Goal: Task Accomplishment & Management: Manage account settings

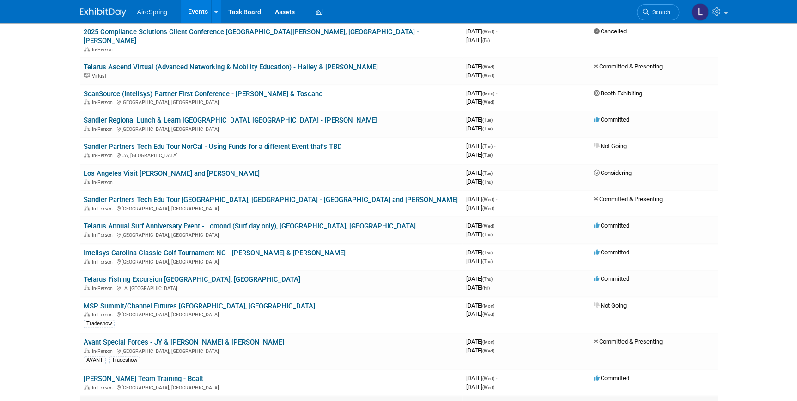
scroll to position [378, 0]
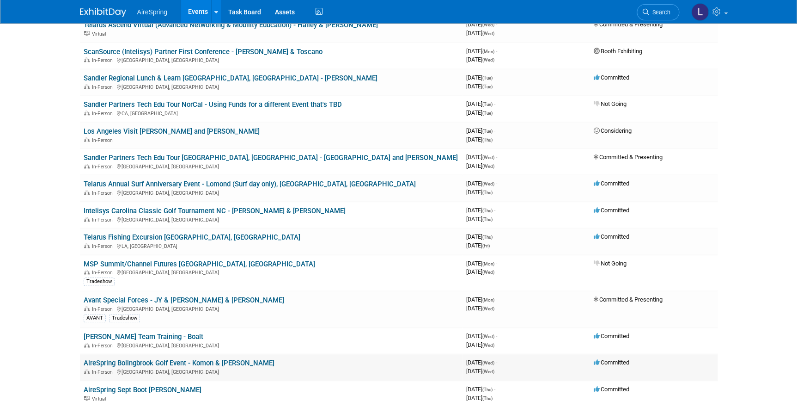
click at [286, 353] on td "AireSpring Bolingbrook Golf Event - Komon & Sullivan In-Person Bolingbrook, IL" at bounding box center [271, 366] width 383 height 26
click at [261, 353] on td "AireSpring Bolingbrook Golf Event - Komon & Sullivan In-Person Bolingbrook, IL" at bounding box center [271, 366] width 383 height 26
click at [182, 359] on link "AireSpring Bolingbrook Golf Event - Komon & [PERSON_NAME]" at bounding box center [179, 363] width 191 height 8
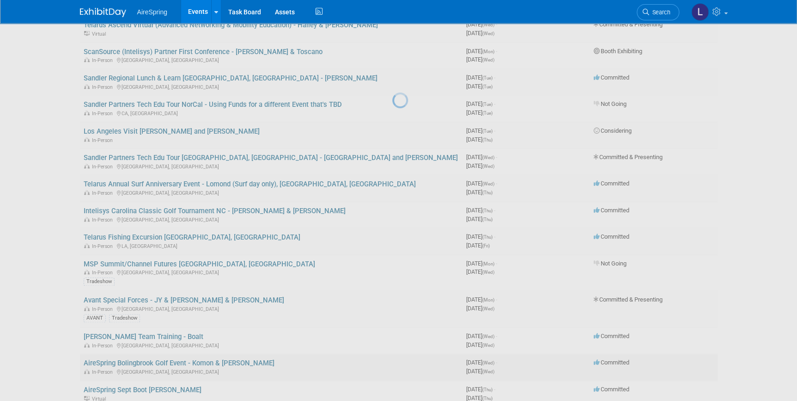
click at [392, 353] on div at bounding box center [398, 200] width 13 height 401
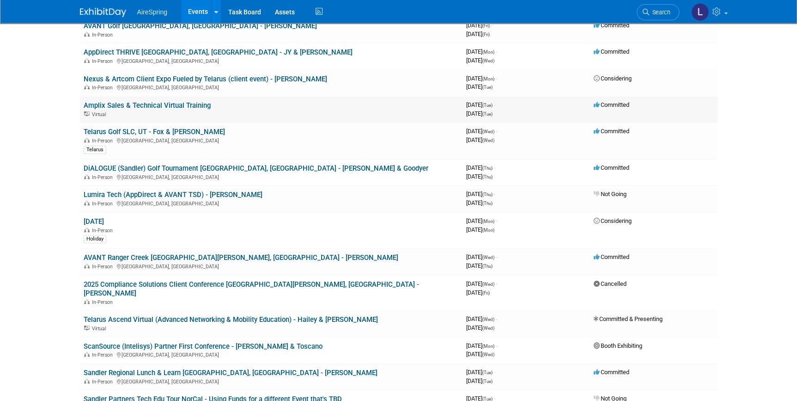
scroll to position [0, 0]
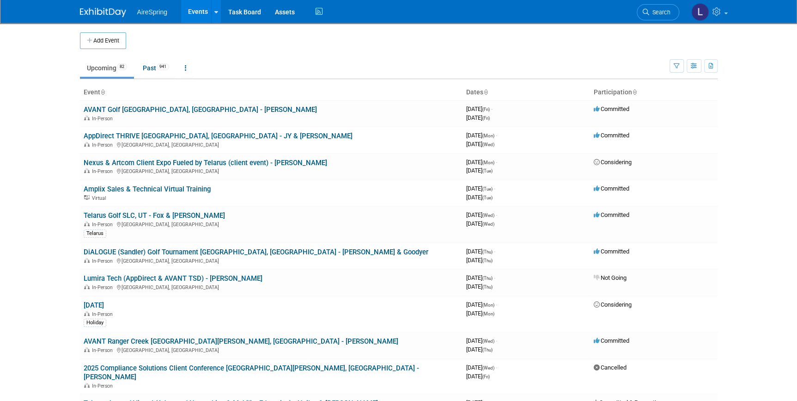
click at [97, 12] on img at bounding box center [103, 12] width 46 height 9
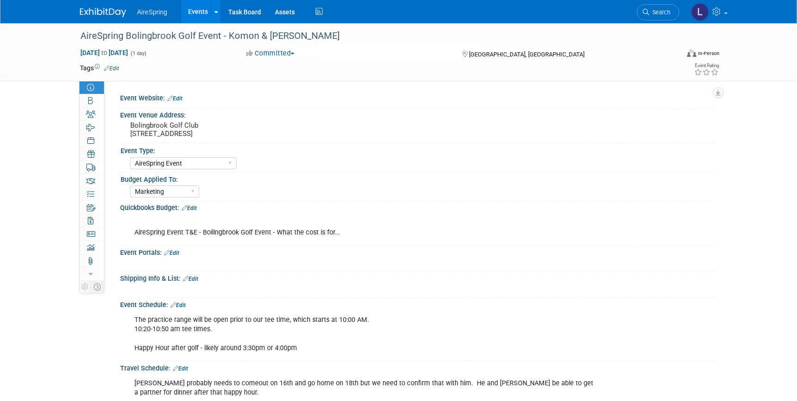
select select "AireSpring Event"
select select "Marketing"
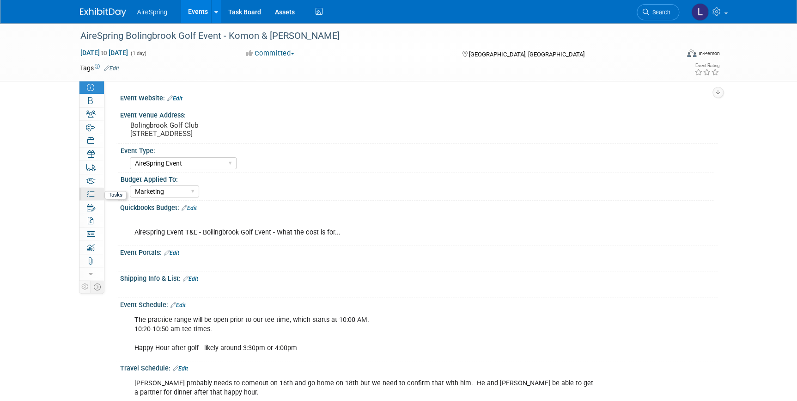
click at [85, 194] on link "0% Tasks 0%" at bounding box center [91, 194] width 24 height 13
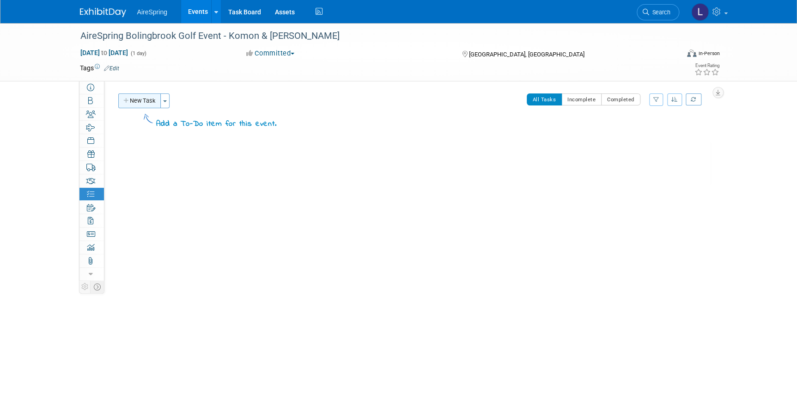
click at [145, 100] on button "New Task" at bounding box center [139, 100] width 43 height 15
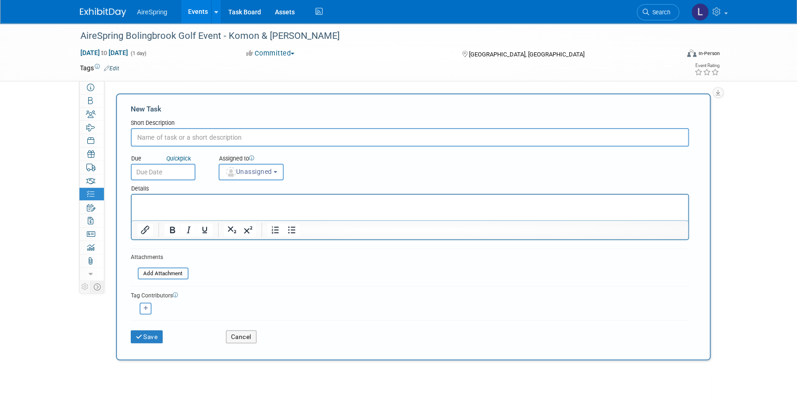
click at [161, 140] on input "text" at bounding box center [410, 137] width 558 height 18
click at [161, 140] on input "Flight Sullivan ATL to" at bounding box center [410, 137] width 558 height 18
click at [212, 135] on input "Flight Sullivan ATL to" at bounding box center [410, 137] width 558 height 18
type input "Flight Sullivan ATL to Chicago Area"
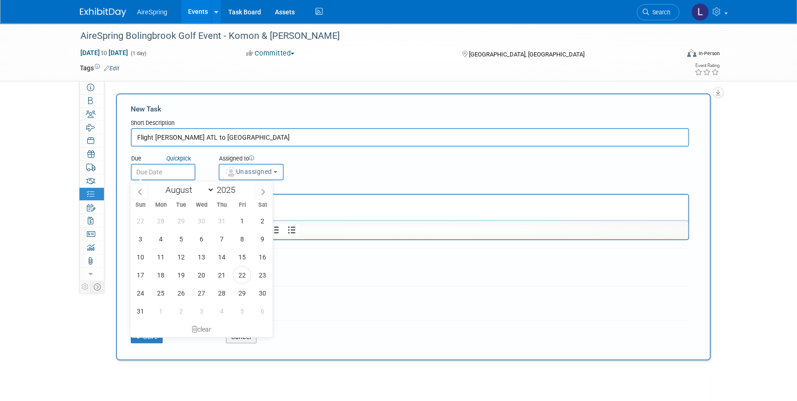
click at [179, 171] on input "text" at bounding box center [163, 172] width 65 height 17
click at [156, 289] on span "25" at bounding box center [161, 293] width 18 height 18
type input "Aug 25, 2025"
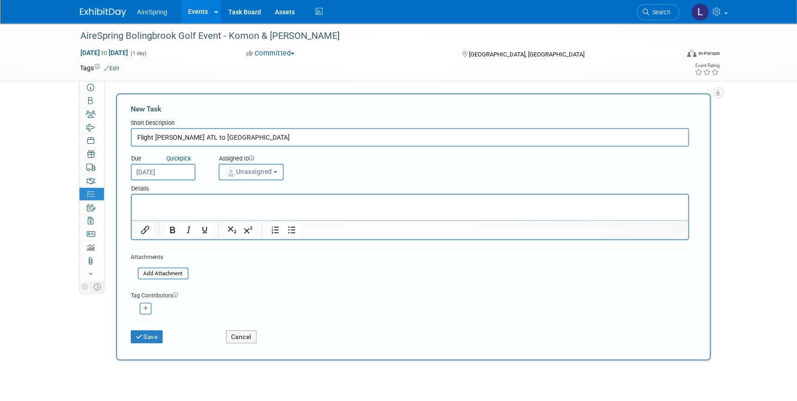
click at [237, 170] on span "Unassigned" at bounding box center [248, 171] width 47 height 7
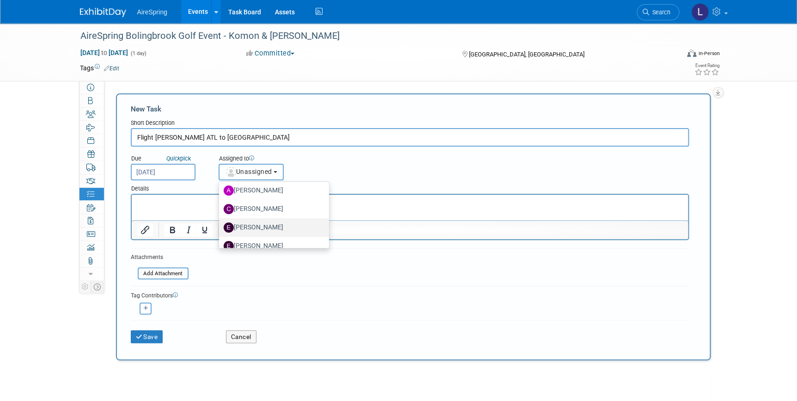
scroll to position [84, 0]
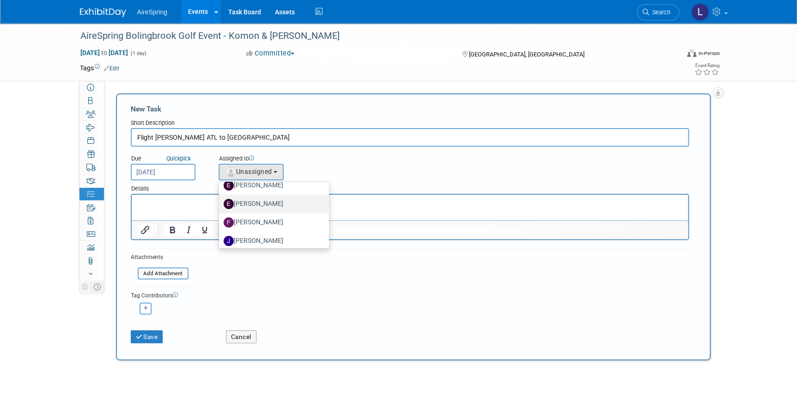
click at [245, 201] on label "[PERSON_NAME]" at bounding box center [272, 203] width 97 height 15
click at [220, 201] on input "[PERSON_NAME]" at bounding box center [217, 203] width 6 height 6
select select "ee927d6a-6932-484d-b61a-f41f65bcf1ce"
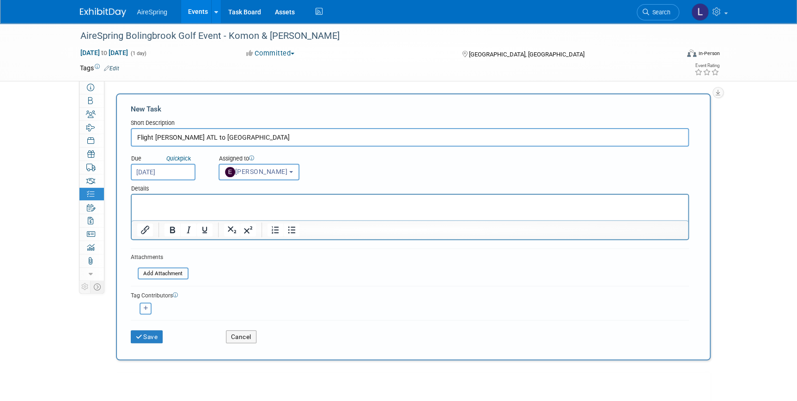
click at [139, 205] on p "Rich Text Area. Press ALT-0 for help." at bounding box center [410, 202] width 546 height 9
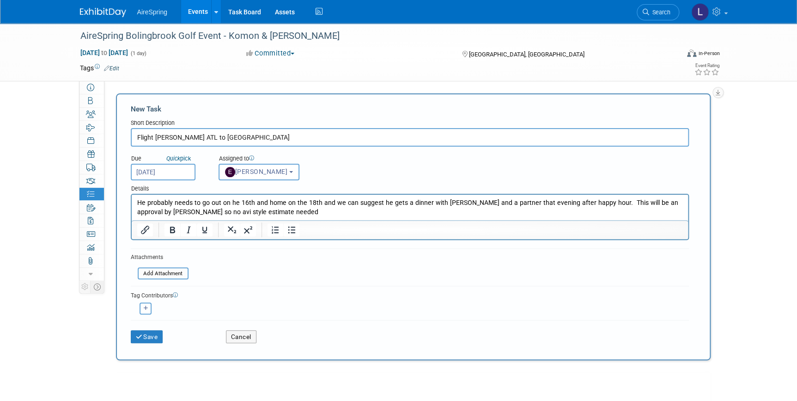
click at [671, 202] on p "He probably needs to go out on he 16th and home on the 18th and we can suggest …" at bounding box center [410, 207] width 546 height 18
click at [155, 333] on button "Save" at bounding box center [147, 336] width 32 height 13
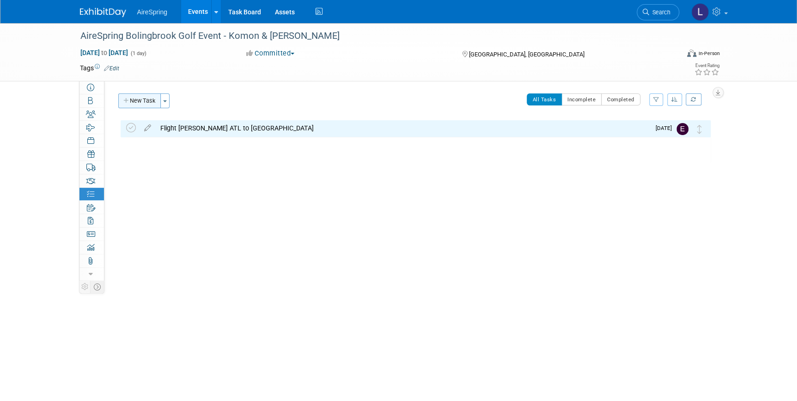
click at [140, 97] on button "New Task" at bounding box center [139, 100] width 43 height 15
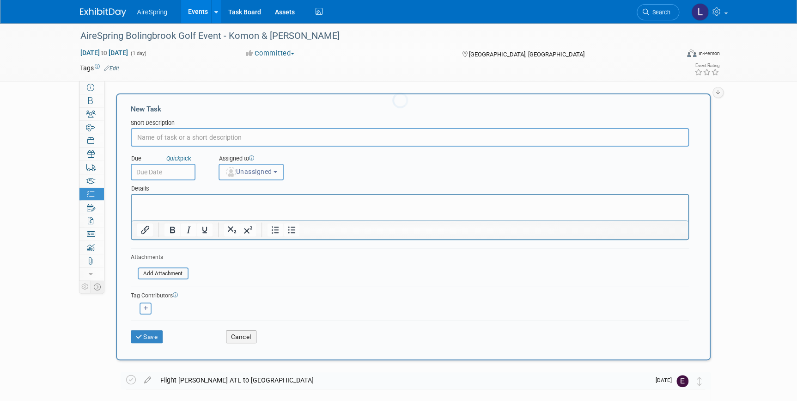
scroll to position [0, 0]
click at [140, 96] on div "New Task Short Description Due Quick pick Unassigned" at bounding box center [413, 226] width 595 height 267
click at [207, 141] on input "text" at bounding box center [410, 137] width 558 height 18
type input "Hotel Sully"
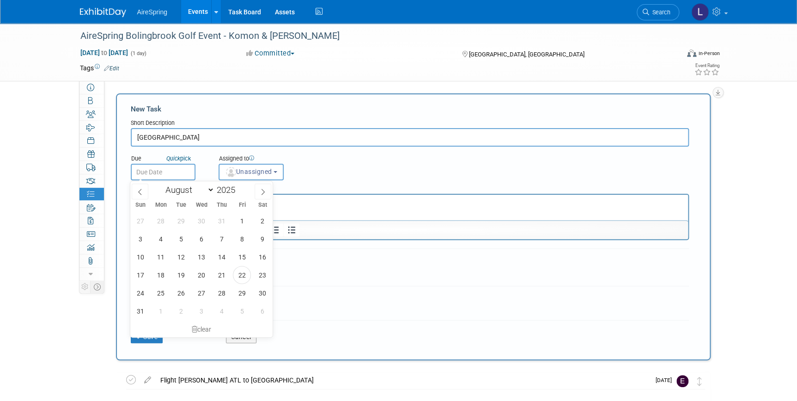
click at [179, 176] on input "text" at bounding box center [163, 172] width 65 height 17
click at [156, 290] on span "25" at bounding box center [161, 293] width 18 height 18
type input "Aug 25, 2025"
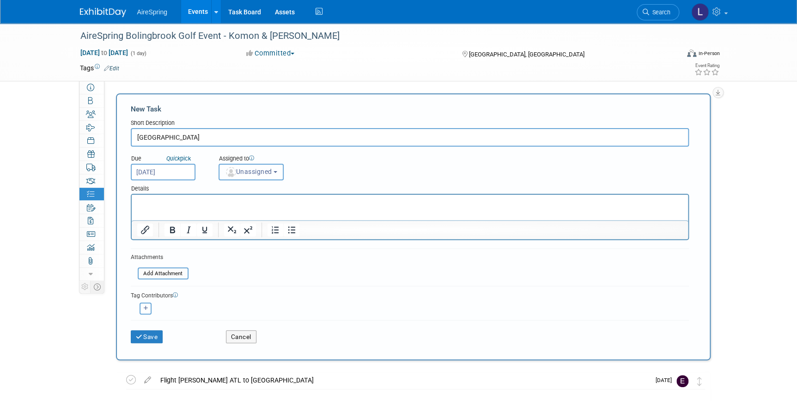
click at [236, 173] on span "Unassigned" at bounding box center [248, 171] width 47 height 7
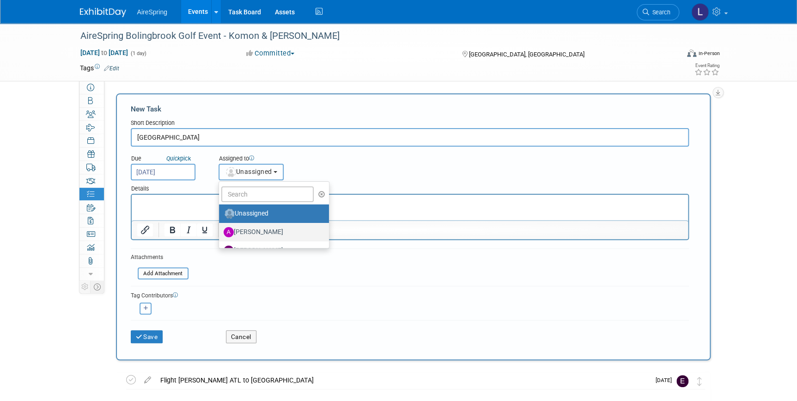
scroll to position [84, 0]
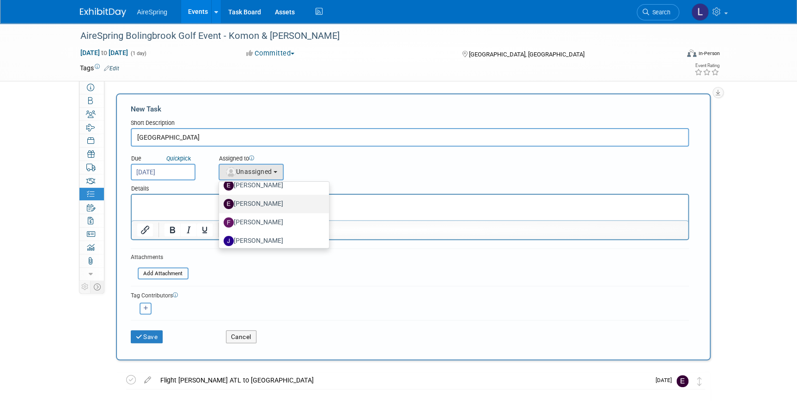
click at [245, 199] on label "[PERSON_NAME]" at bounding box center [272, 203] width 97 height 15
click at [220, 200] on input "[PERSON_NAME]" at bounding box center [217, 203] width 6 height 6
select select "ee927d6a-6932-484d-b61a-f41f65bcf1ce"
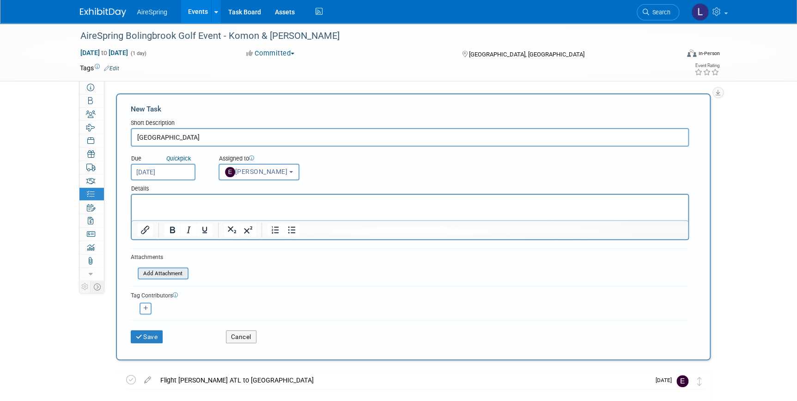
click at [151, 273] on input "file" at bounding box center [133, 273] width 110 height 11
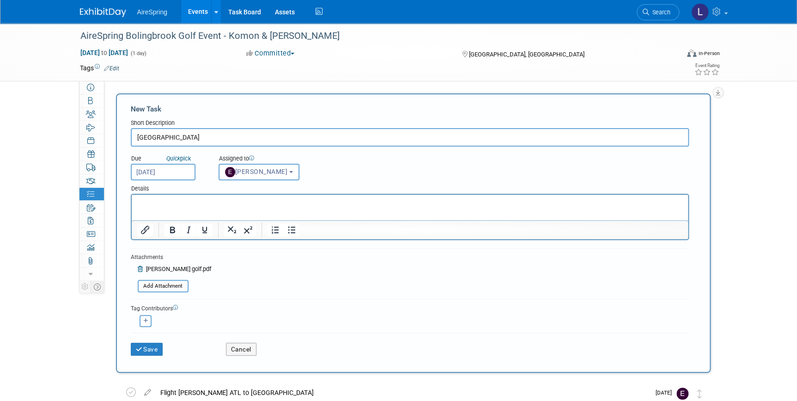
click at [198, 207] on html at bounding box center [409, 201] width 556 height 13
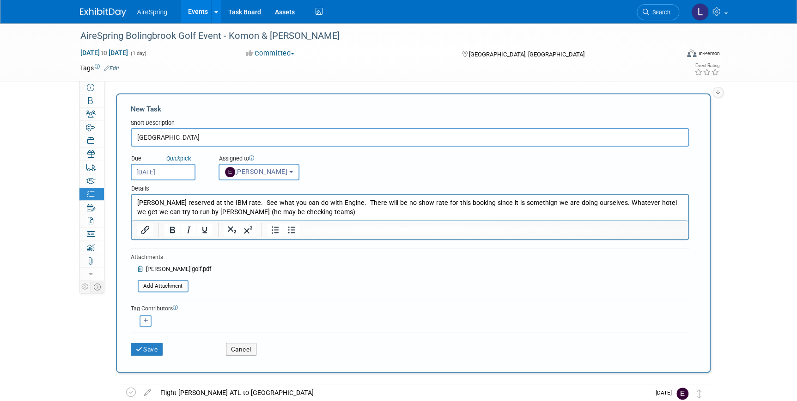
click at [371, 195] on iframe at bounding box center [410, 207] width 556 height 25
click at [321, 213] on p "Lisa reserved at the IBM rate. See what you can do with Engine. There will be n…" at bounding box center [410, 207] width 546 height 18
drag, startPoint x: 218, startPoint y: 204, endPoint x: 221, endPoint y: 200, distance: 5.0
click at [219, 203] on p "Lisa reserved at the IBM rate. See what you can do with Engine. There will be n…" at bounding box center [410, 211] width 546 height 27
click at [354, 201] on p "Lisa reserved at the IBM rate attahced). See what you can do with Engine. There…" at bounding box center [410, 211] width 546 height 27
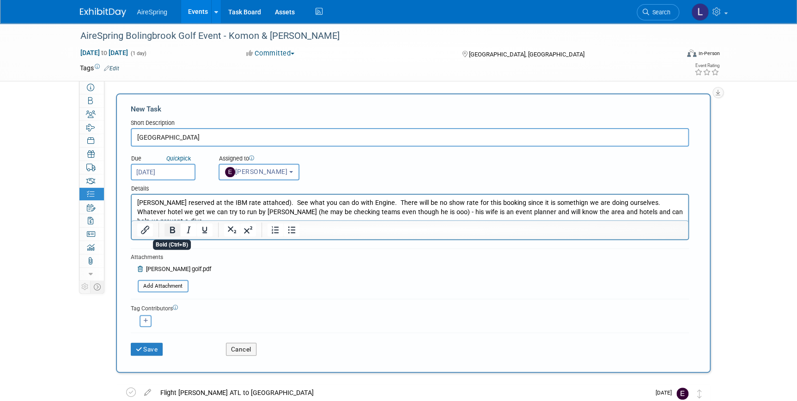
click at [174, 226] on icon "Bold" at bounding box center [172, 229] width 5 height 6
click at [255, 203] on p "Lisa reserved at the IBM rate attahced). See what you can do with Engine. ﻿ The…" at bounding box center [410, 211] width 546 height 27
click at [641, 212] on p "Lisa reserved at the IBM rate attahced). See what you can do with Engine. There…" at bounding box center [410, 211] width 546 height 27
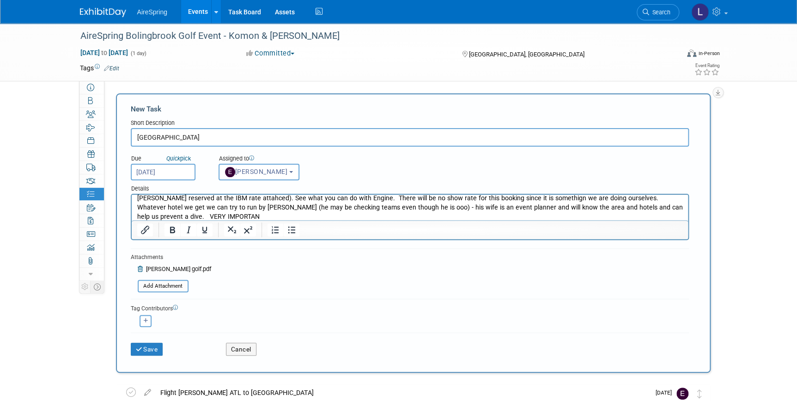
scroll to position [0, 0]
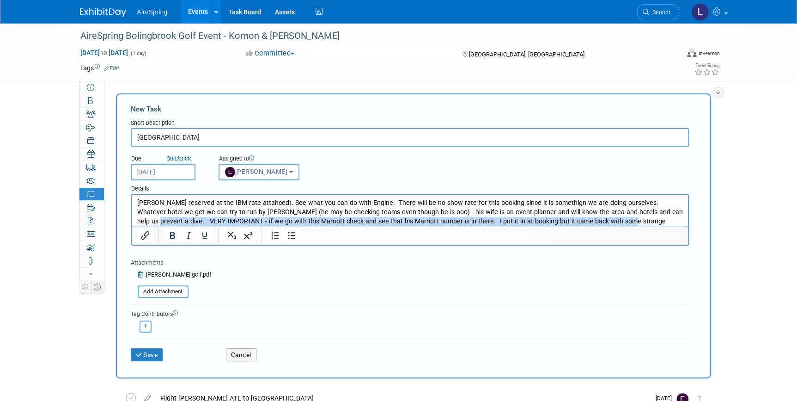
drag, startPoint x: 633, startPoint y: 213, endPoint x: 633, endPoint y: 220, distance: 7.9
click at [633, 220] on p "Lisa reserved at the IBM rate attahced). See what you can do with Engine. There…" at bounding box center [410, 216] width 546 height 36
click at [170, 233] on icon "Bold" at bounding box center [172, 235] width 5 height 6
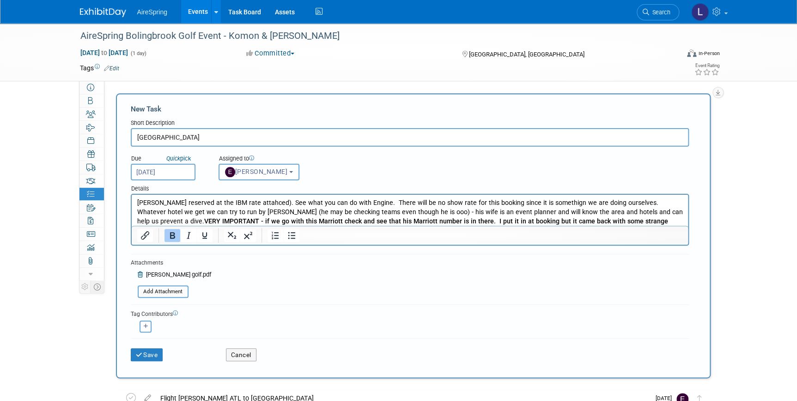
click at [599, 221] on p "Lisa reserved at the IBM rate attahced). See what you can do with Engine. There…" at bounding box center [410, 216] width 546 height 36
click at [603, 219] on p "Lisa reserved at the IBM rate attahced). See what you can do with Engine. There…" at bounding box center [410, 216] width 546 height 36
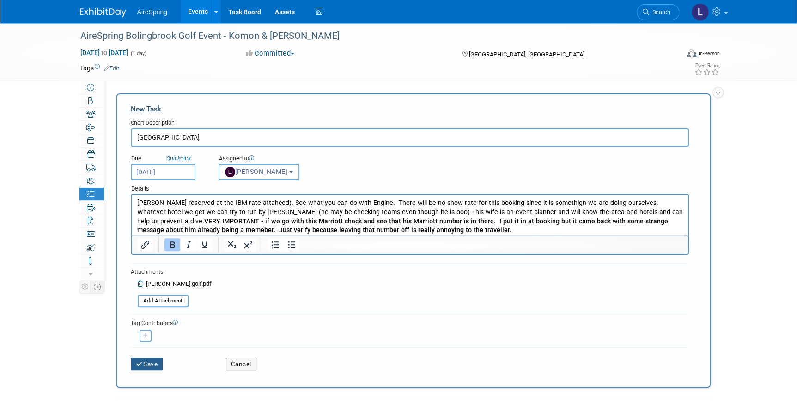
click at [158, 363] on button "Save" at bounding box center [147, 363] width 32 height 13
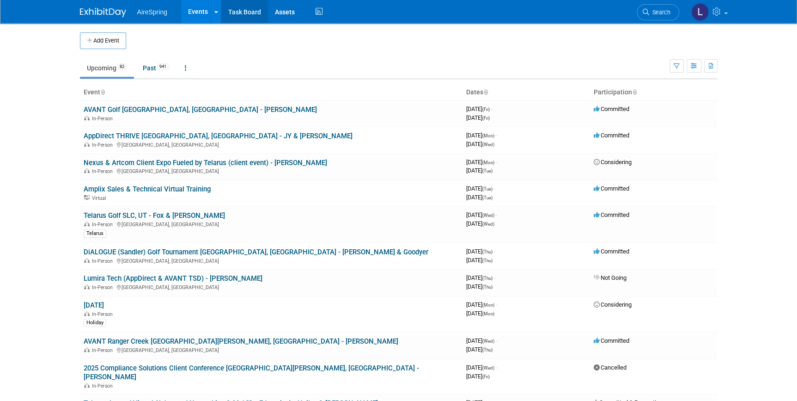
click at [236, 12] on link "Task Board" at bounding box center [244, 11] width 47 height 23
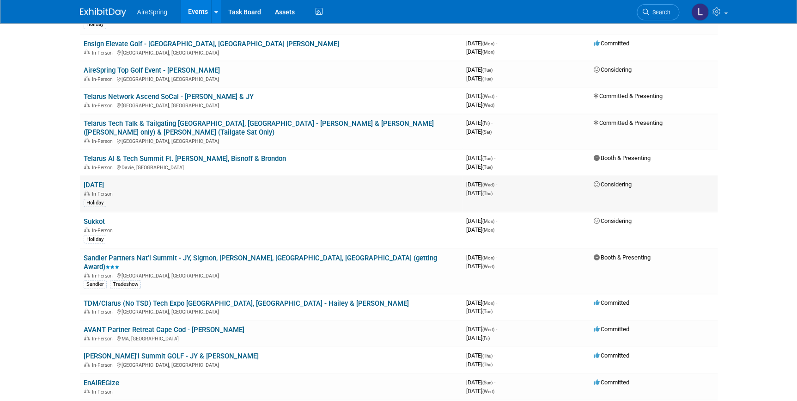
scroll to position [882, 0]
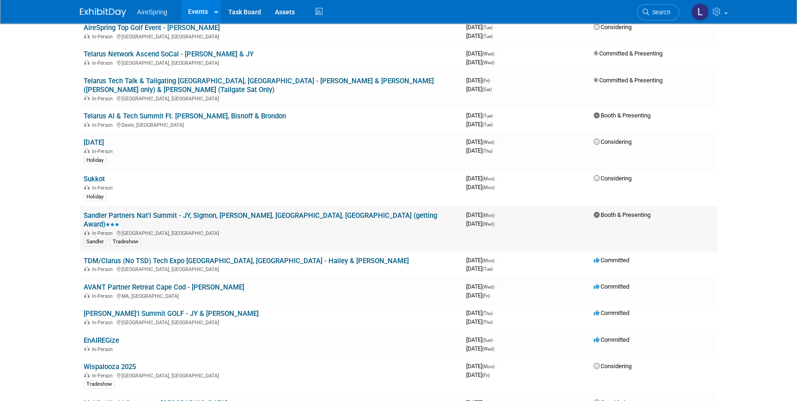
click at [205, 211] on link "Sandler Partners Nat'l Summit - JY, Sigmon, [PERSON_NAME], [GEOGRAPHIC_DATA], […" at bounding box center [260, 219] width 353 height 17
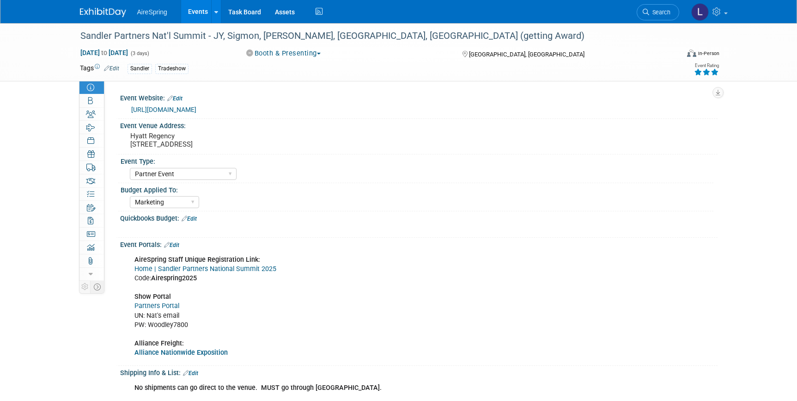
select select "Partner Event"
select select "Marketing"
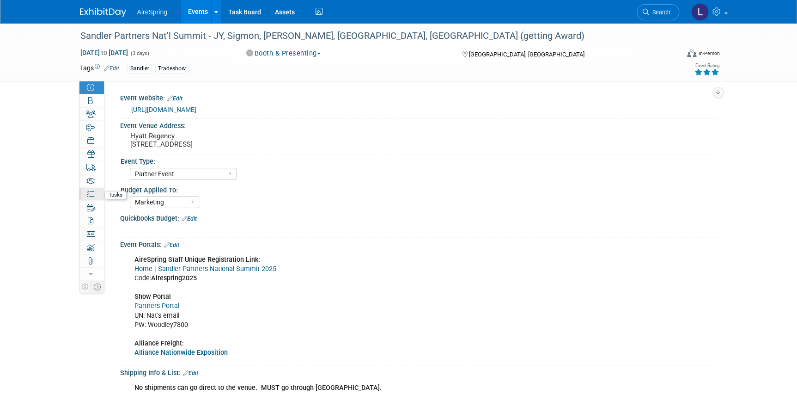
click at [92, 193] on icon at bounding box center [90, 193] width 7 height 7
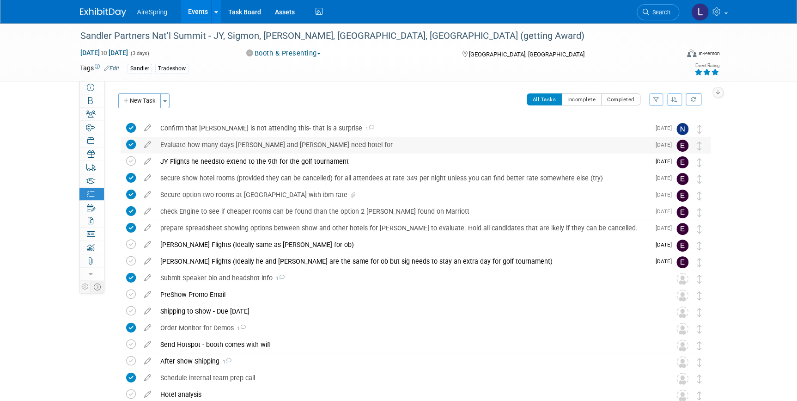
click at [181, 145] on div "Evaluate how many days Ralph Castillo and Valderrama need hotel for" at bounding box center [403, 145] width 494 height 16
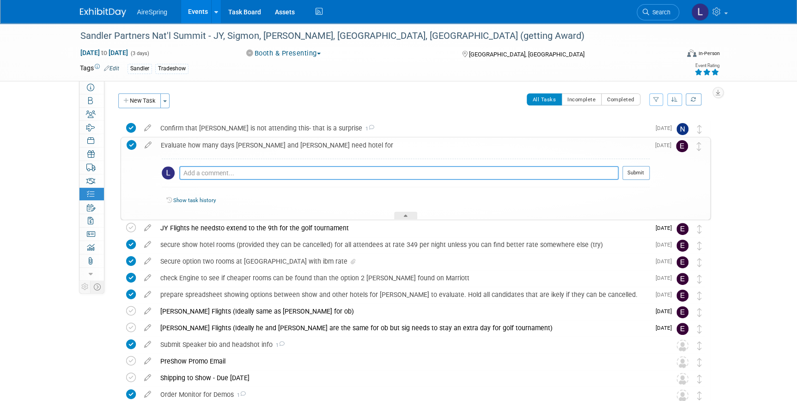
click at [215, 172] on textarea at bounding box center [398, 173] width 439 height 14
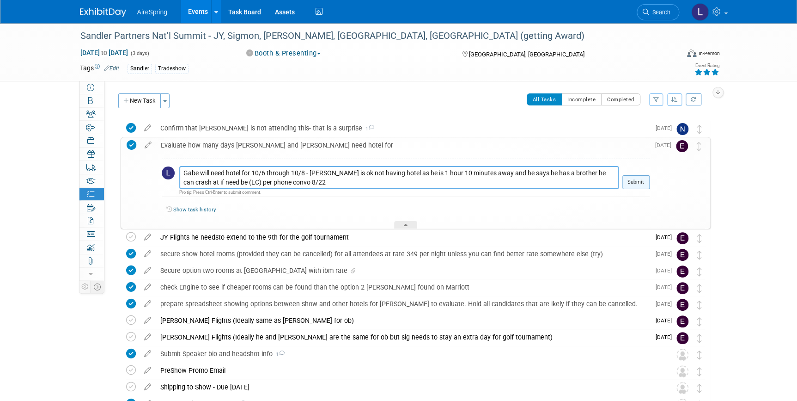
type textarea "Gabe will need hotel for 10/6 through 10/8 - Ralph is ok not having hotel as he…"
click at [635, 184] on button "Submit" at bounding box center [635, 182] width 27 height 14
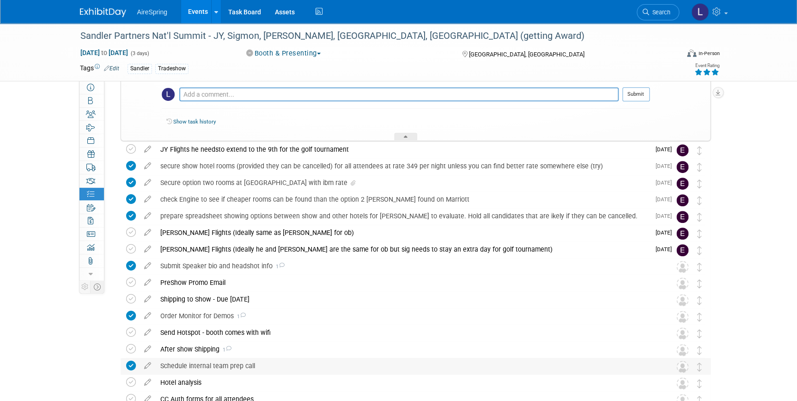
scroll to position [168, 0]
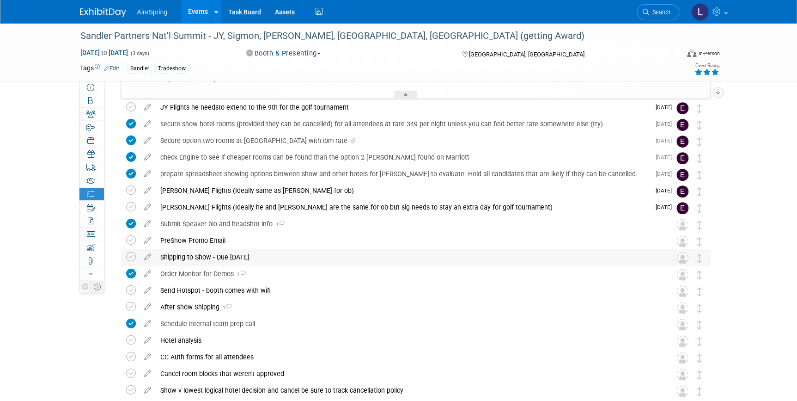
click at [205, 255] on div "Shipping to Show - Due Sept 29th" at bounding box center [407, 257] width 502 height 16
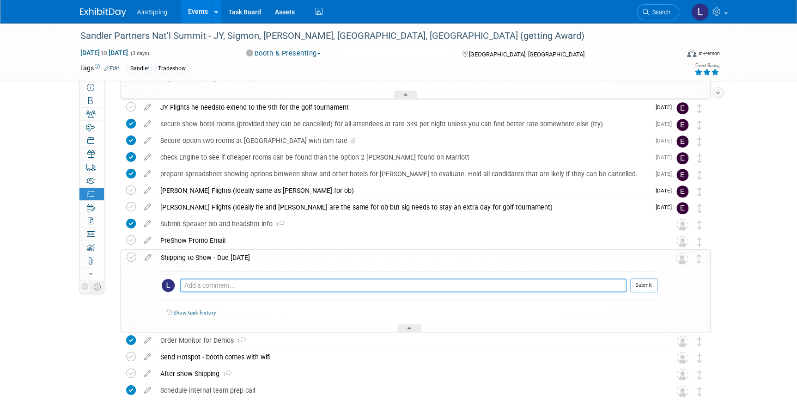
click at [249, 283] on textarea at bounding box center [403, 285] width 446 height 14
click at [265, 292] on div "Pro tip: Press Ctrl-Enter to submit comment." at bounding box center [403, 295] width 446 height 6
click at [381, 284] on textarea "Per discussion with Gabe on Whatsapp 8/22 he will pick up all" at bounding box center [403, 285] width 446 height 14
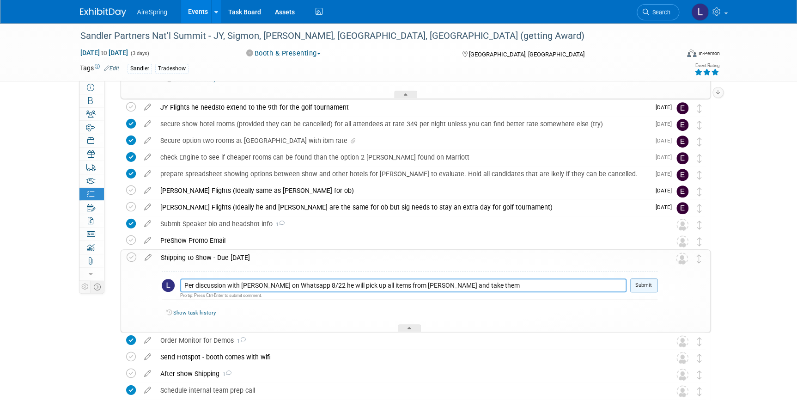
type textarea "Per discussion with Gabe on Whatsapp 8/22 he will pick up all items from Lisa a…"
click at [648, 279] on button "Submit" at bounding box center [643, 285] width 27 height 14
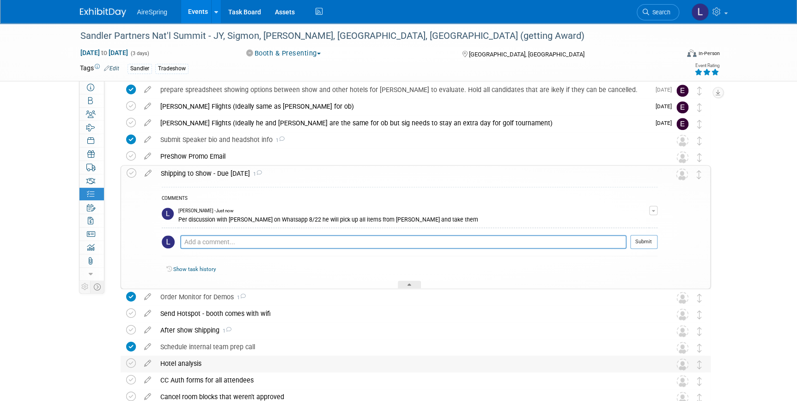
scroll to position [294, 0]
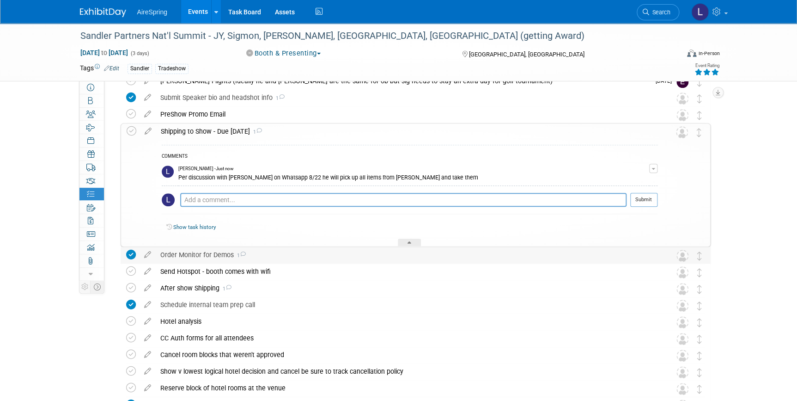
click at [200, 253] on div "Order Monitor for Demos 1" at bounding box center [407, 255] width 502 height 16
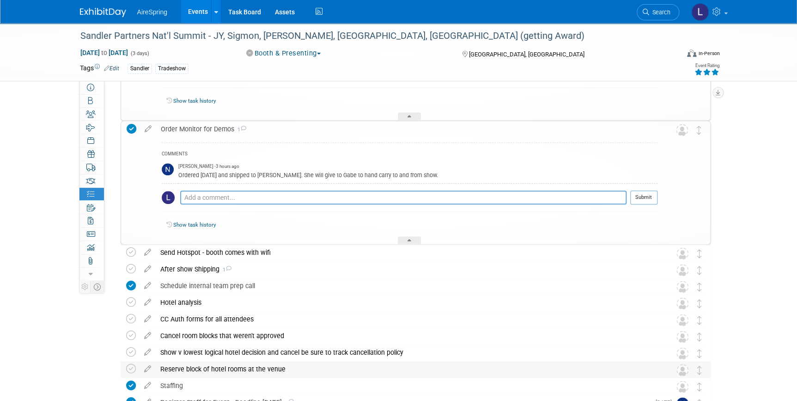
scroll to position [462, 0]
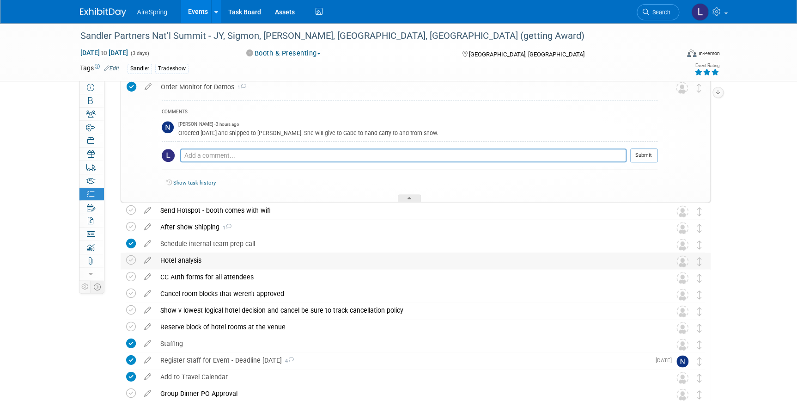
click at [182, 260] on div "Hotel analysis" at bounding box center [407, 260] width 502 height 16
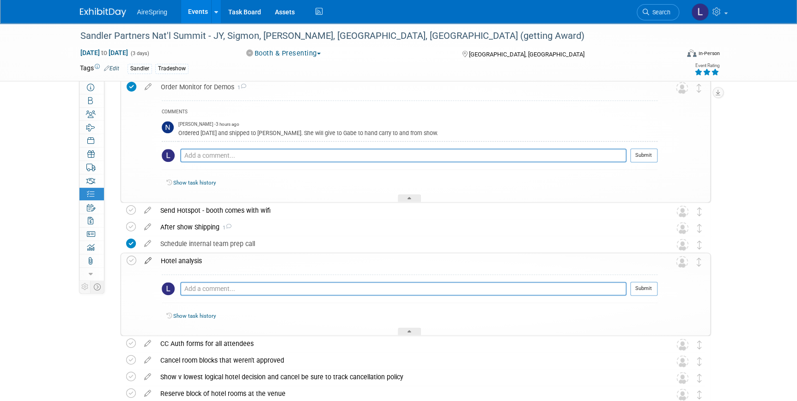
click at [144, 256] on icon at bounding box center [148, 259] width 16 height 12
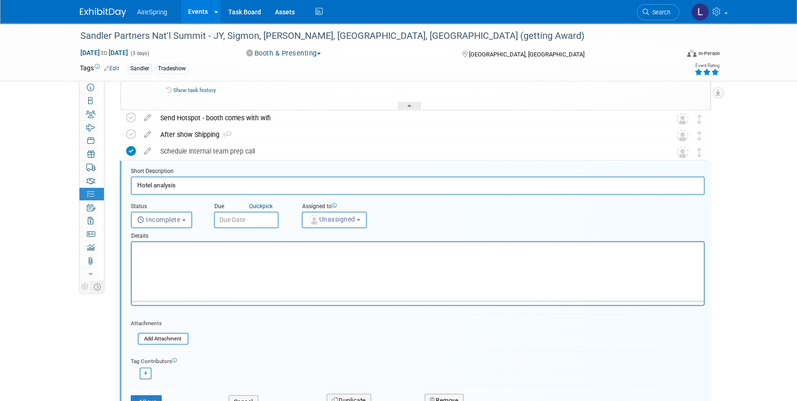
scroll to position [579, 0]
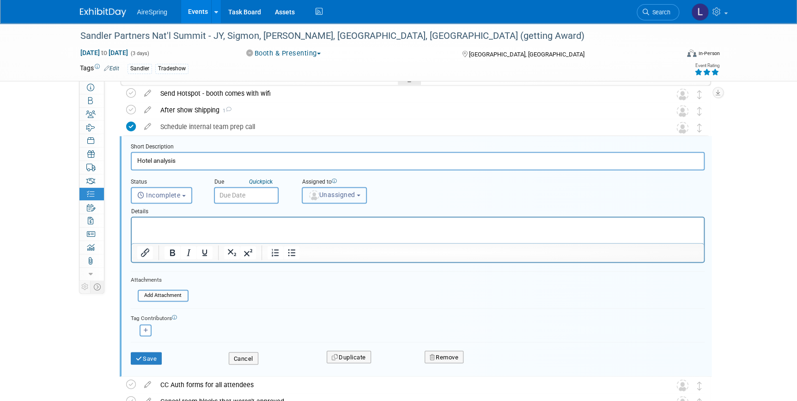
click at [333, 191] on span "Unassigned" at bounding box center [331, 194] width 47 height 7
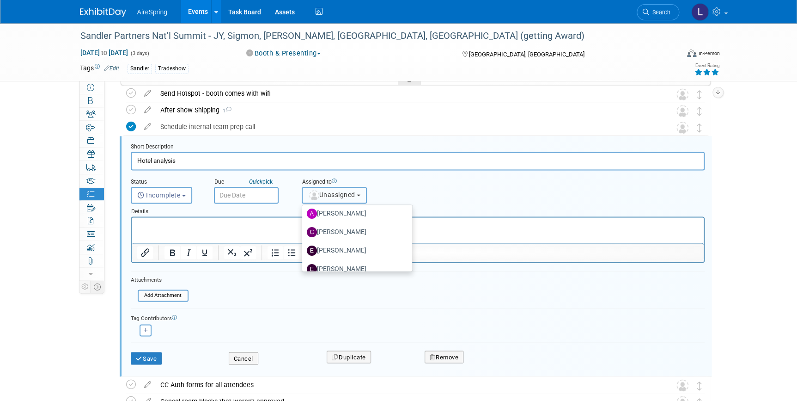
scroll to position [84, 0]
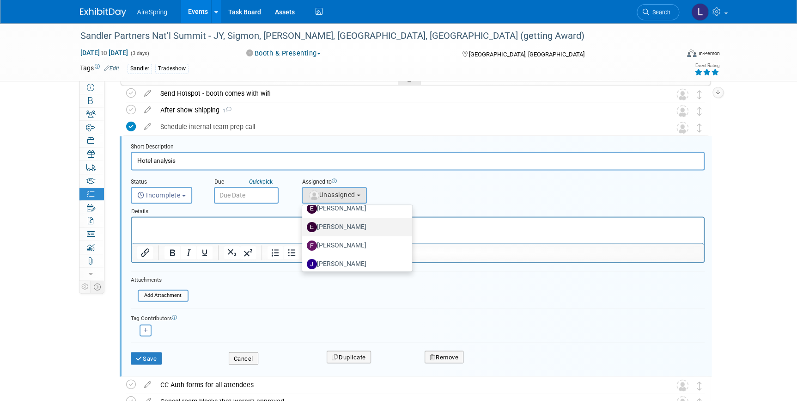
drag, startPoint x: 334, startPoint y: 224, endPoint x: 202, endPoint y: 7, distance: 252.9
click at [334, 224] on label "[PERSON_NAME]" at bounding box center [355, 226] width 97 height 15
click at [304, 224] on input "[PERSON_NAME]" at bounding box center [301, 226] width 6 height 6
select select "ee927d6a-6932-484d-b61a-f41f65bcf1ce"
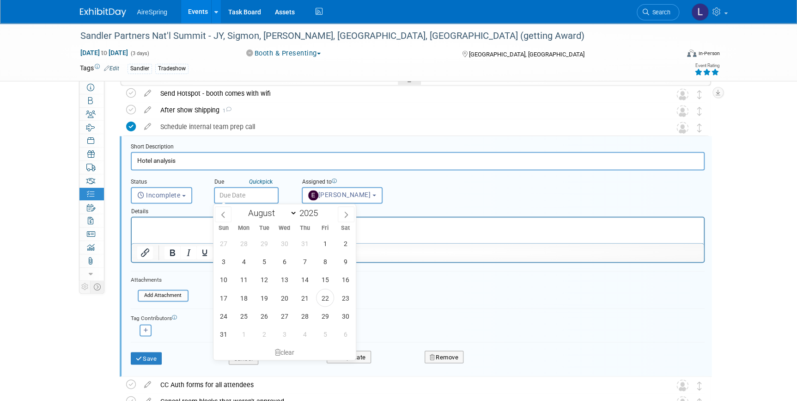
click at [227, 195] on input "text" at bounding box center [246, 195] width 65 height 17
click at [241, 314] on span "25" at bounding box center [244, 315] width 18 height 18
type input "Aug 25, 2025"
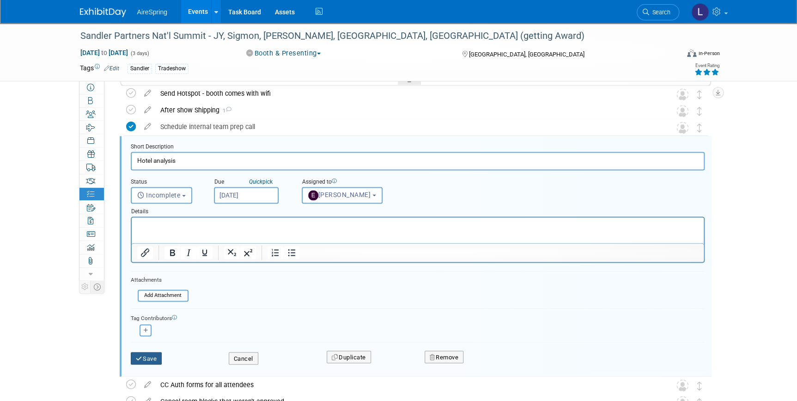
click at [156, 356] on button "Save" at bounding box center [146, 358] width 31 height 13
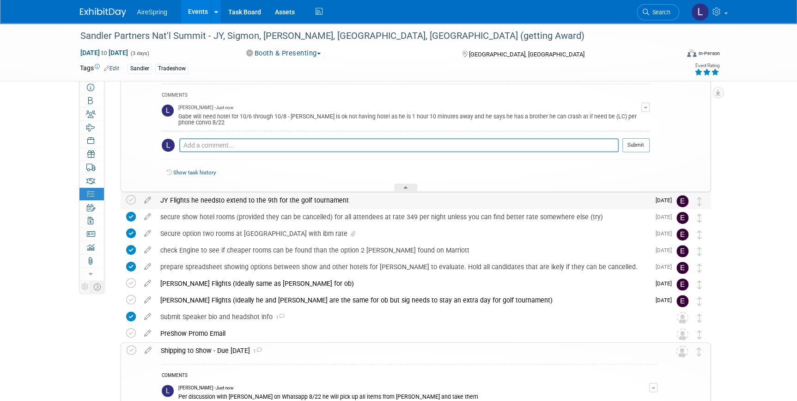
scroll to position [0, 0]
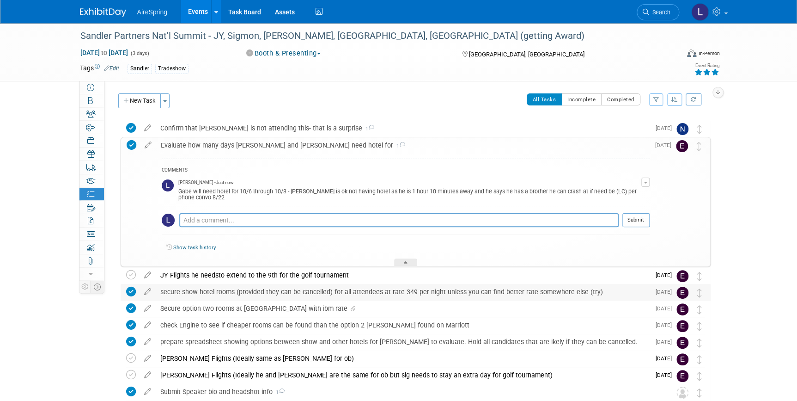
click at [194, 288] on div "secure show hotel rooms (provided they can be cancelled) for all attendees at r…" at bounding box center [403, 292] width 494 height 16
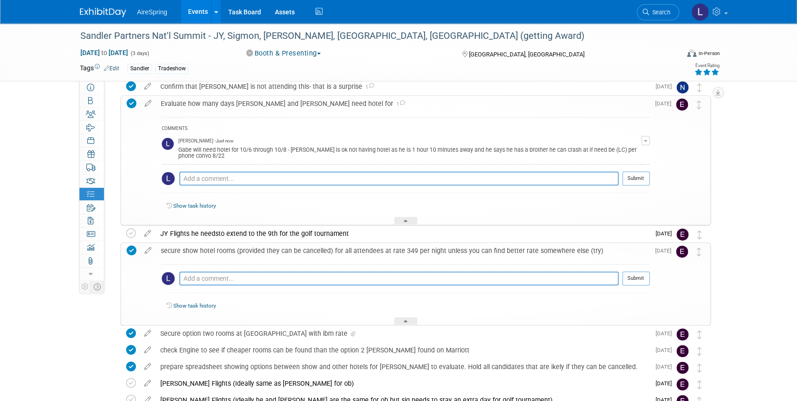
scroll to position [84, 0]
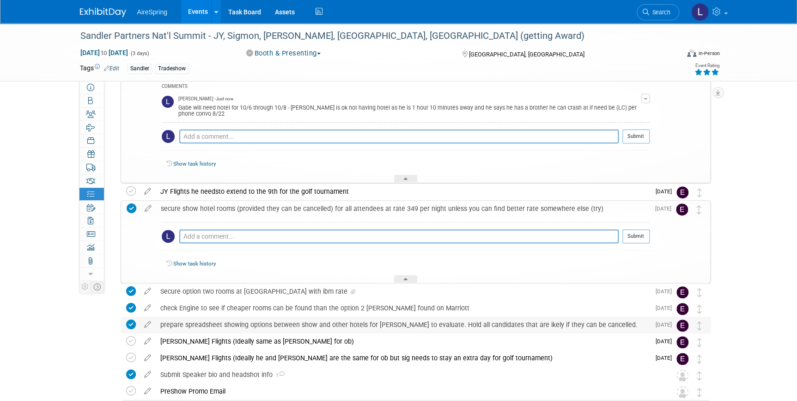
click at [331, 324] on div "prepare spreadsheet showing options between show and other hotels for daniel to…" at bounding box center [403, 324] width 494 height 16
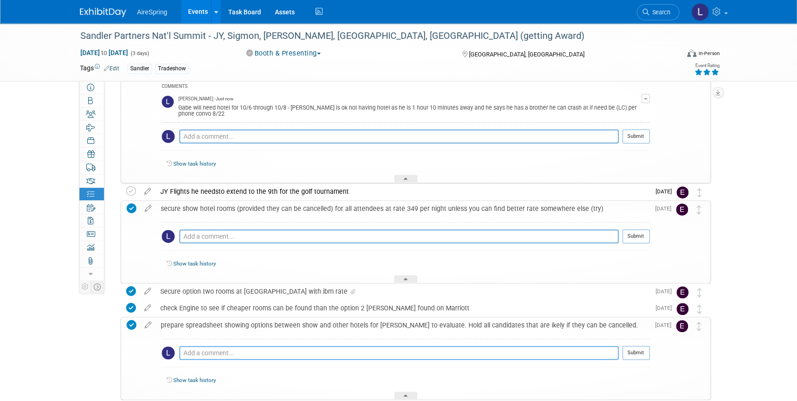
click at [290, 353] on textarea at bounding box center [398, 353] width 439 height 14
click at [129, 323] on icon at bounding box center [132, 325] width 10 height 10
click at [188, 349] on textarea at bounding box center [398, 353] width 439 height 14
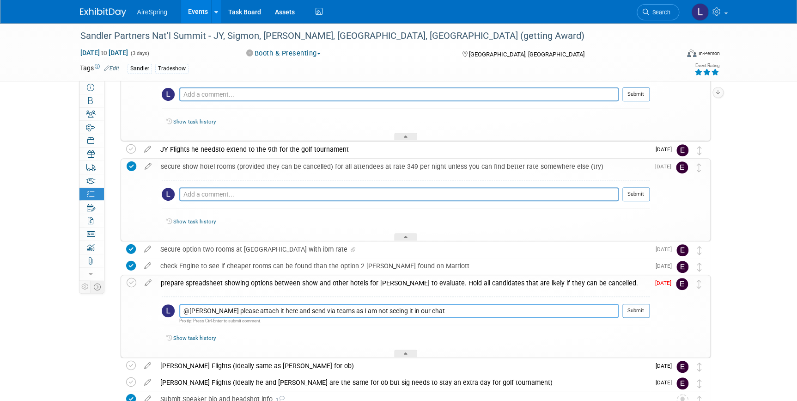
type textarea "@Erica please attach it here and send via teams as I am not seeing it in our ch…"
drag, startPoint x: 664, startPoint y: 281, endPoint x: 658, endPoint y: 283, distance: 6.2
click at [664, 282] on span "Aug 22" at bounding box center [665, 283] width 21 height 6
click at [152, 279] on icon at bounding box center [148, 281] width 16 height 12
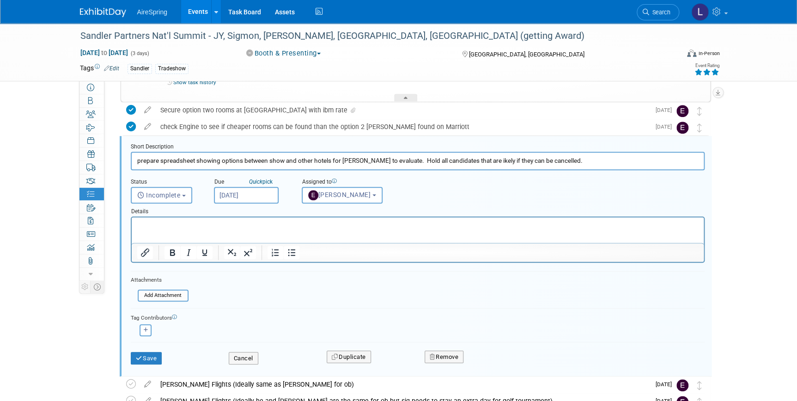
scroll to position [307, 0]
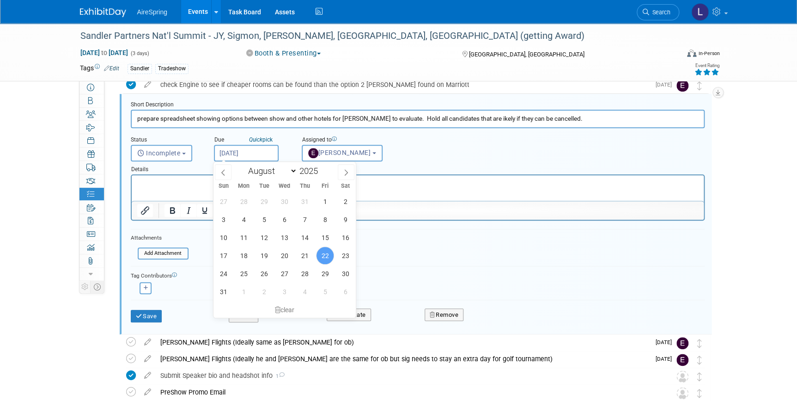
click at [255, 151] on input "[DATE]" at bounding box center [246, 153] width 65 height 17
click at [245, 274] on span "25" at bounding box center [244, 273] width 18 height 18
type input "[DATE]"
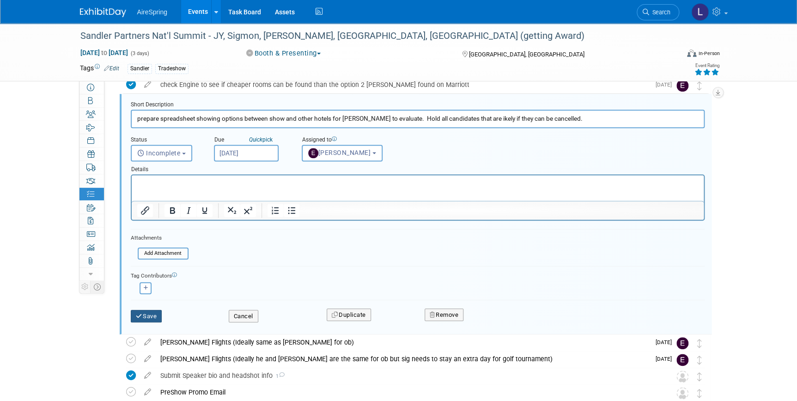
click at [147, 315] on button "Save" at bounding box center [146, 316] width 31 height 13
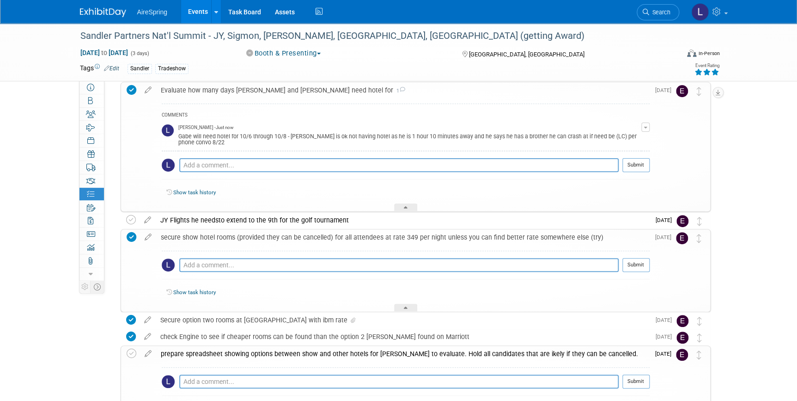
scroll to position [0, 0]
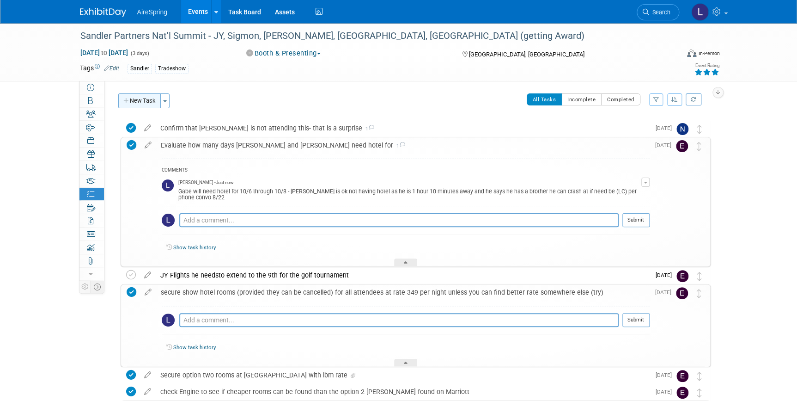
click at [151, 102] on button "New Task" at bounding box center [139, 100] width 43 height 15
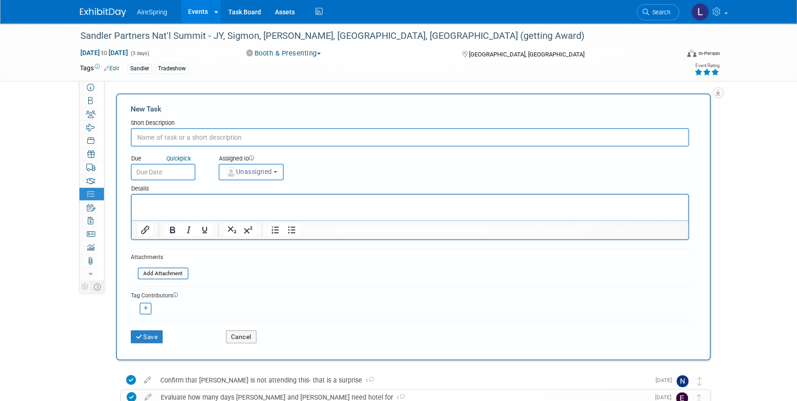
click at [194, 136] on input "text" at bounding box center [410, 137] width 558 height 18
type input "a"
click at [195, 131] on input "text" at bounding box center [410, 137] width 558 height 18
type input "Cancel all unneeded room reservations"
click at [175, 166] on input "text" at bounding box center [163, 172] width 65 height 17
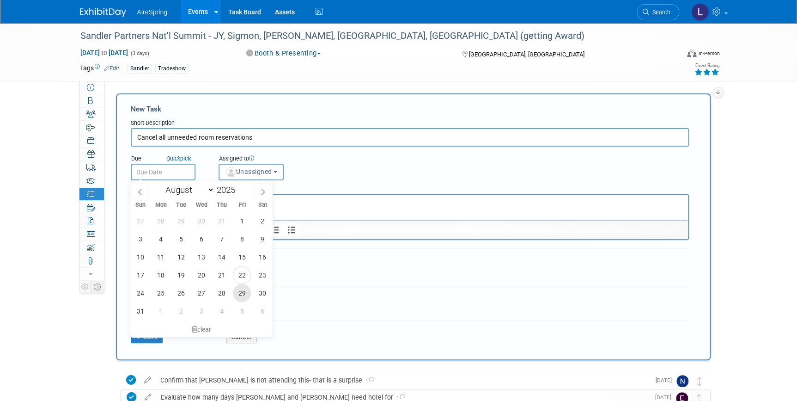
click at [243, 291] on span "29" at bounding box center [242, 293] width 18 height 18
type input "Aug 29, 2025"
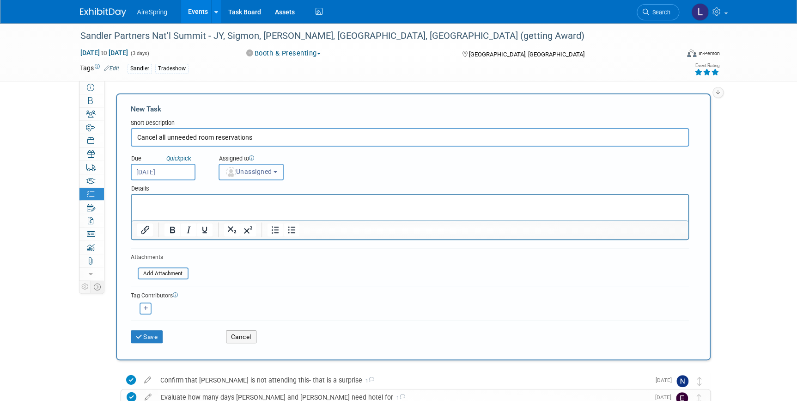
click at [259, 171] on span "Unassigned" at bounding box center [248, 171] width 47 height 7
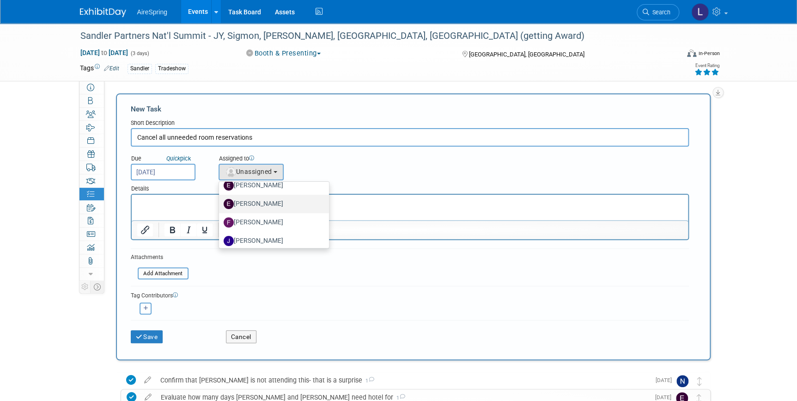
click at [262, 203] on label "[PERSON_NAME]" at bounding box center [272, 203] width 97 height 15
click at [220, 203] on input "[PERSON_NAME]" at bounding box center [217, 203] width 6 height 6
select select "ee927d6a-6932-484d-b61a-f41f65bcf1ce"
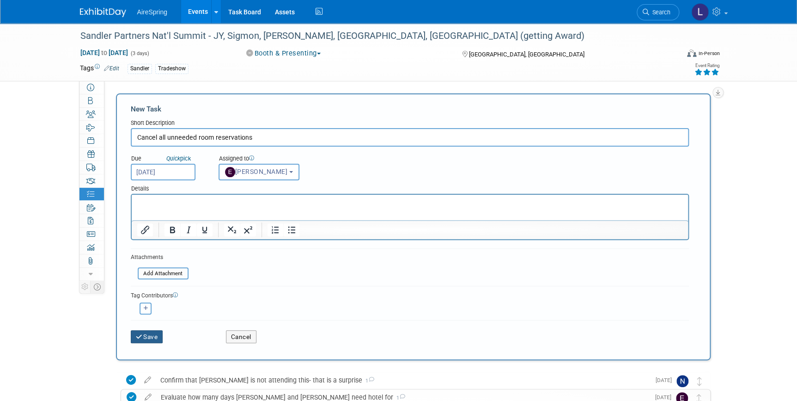
click at [145, 337] on button "Save" at bounding box center [147, 336] width 32 height 13
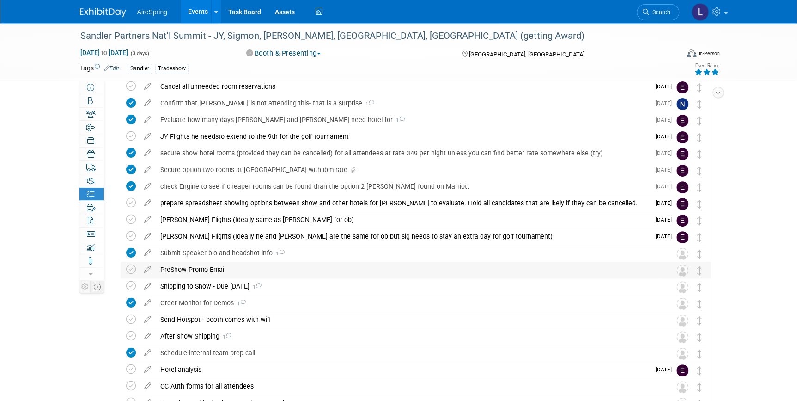
scroll to position [0, 0]
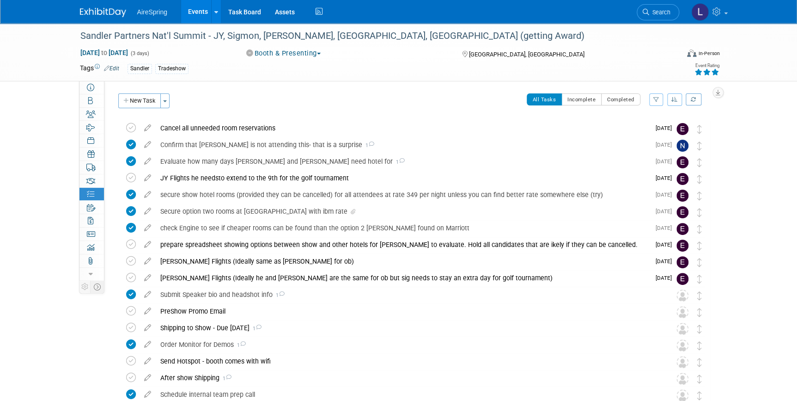
click at [226, 122] on div "Cancel all unneeded room reservations" at bounding box center [403, 128] width 494 height 16
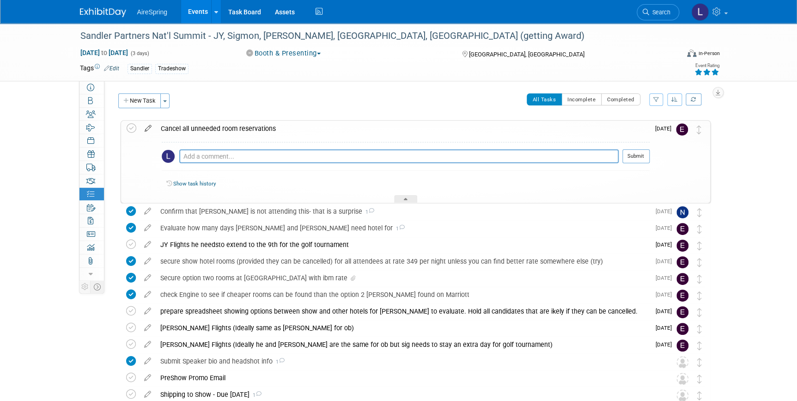
click at [148, 125] on icon at bounding box center [148, 127] width 16 height 12
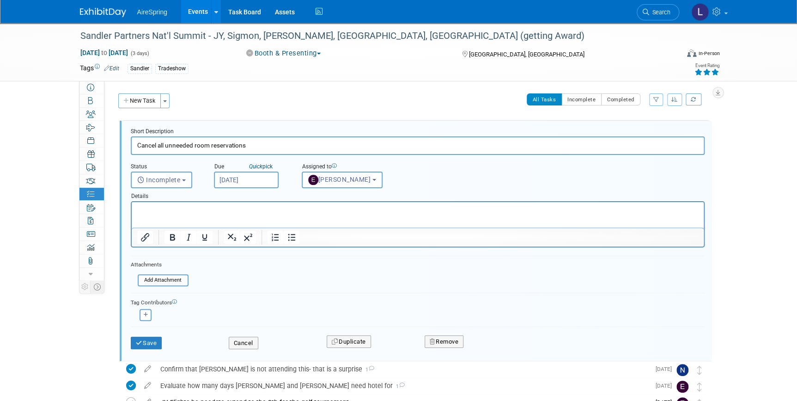
click at [258, 180] on input "Aug 29, 2025" at bounding box center [246, 179] width 65 height 17
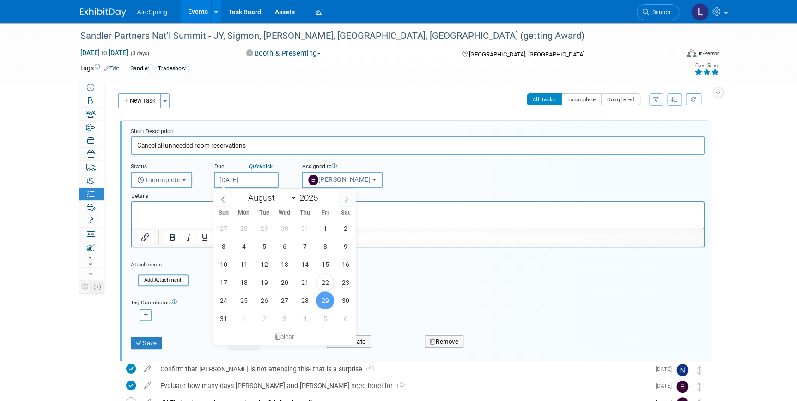
click at [345, 196] on icon at bounding box center [346, 199] width 6 height 6
select select "8"
click at [243, 262] on span "15" at bounding box center [244, 264] width 18 height 18
type input "Sep 15, 2025"
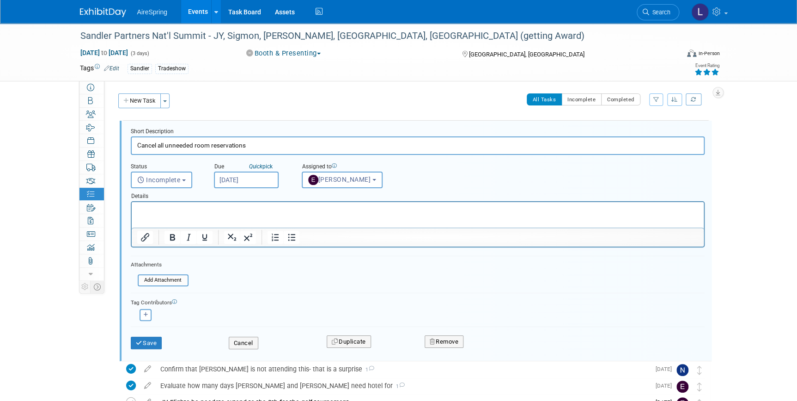
click at [210, 214] on html at bounding box center [417, 208] width 572 height 12
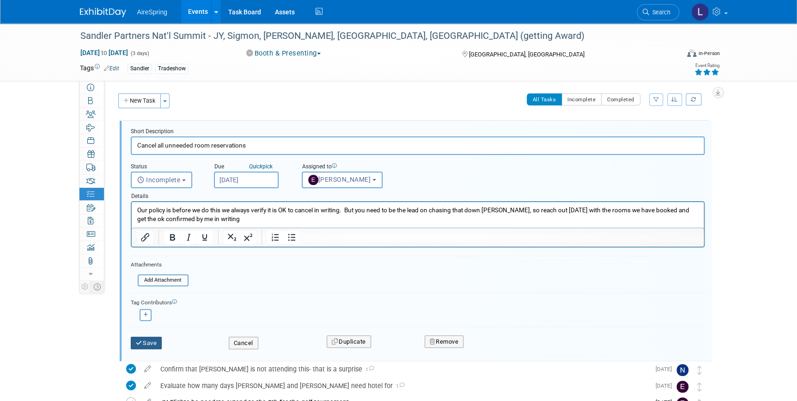
click at [153, 342] on button "Save" at bounding box center [146, 342] width 31 height 13
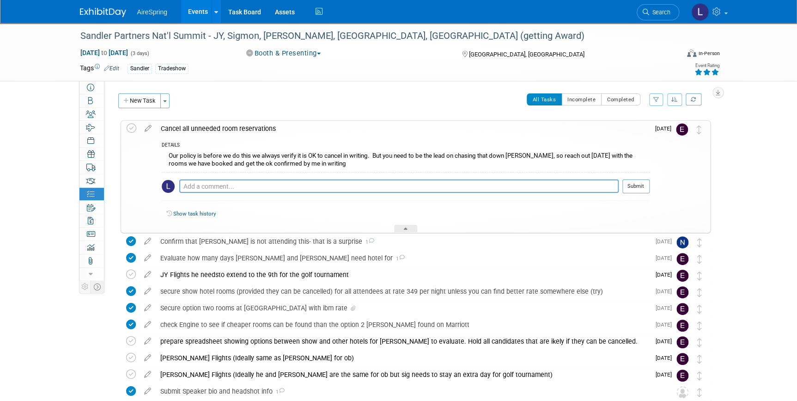
click at [102, 8] on img at bounding box center [103, 12] width 46 height 9
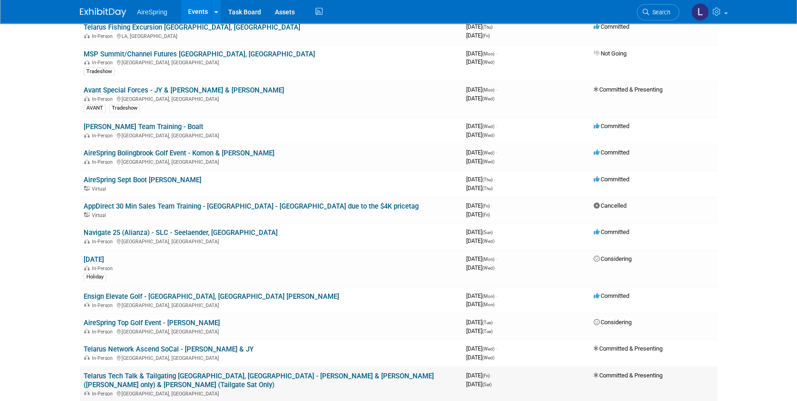
scroll to position [630, 0]
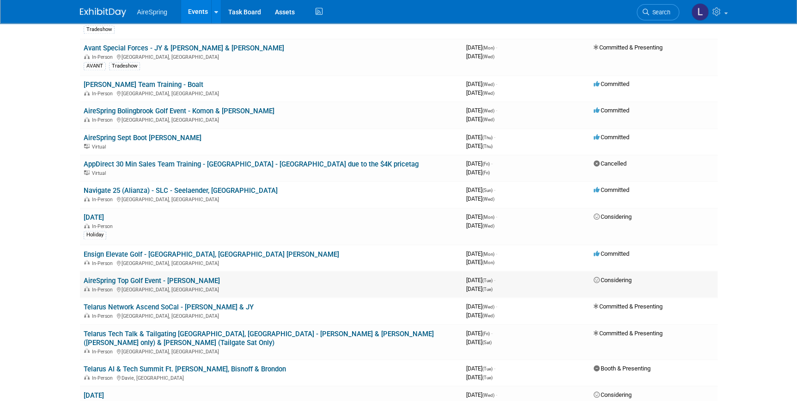
click at [162, 276] on link "AireSpring Top Golf Event - [PERSON_NAME]" at bounding box center [152, 280] width 136 height 8
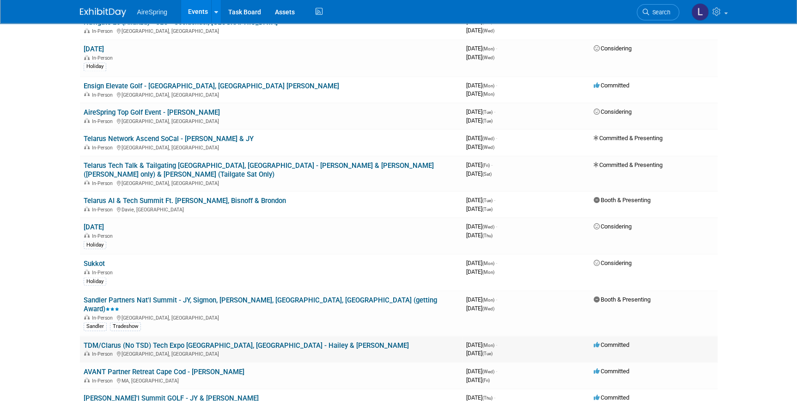
scroll to position [840, 0]
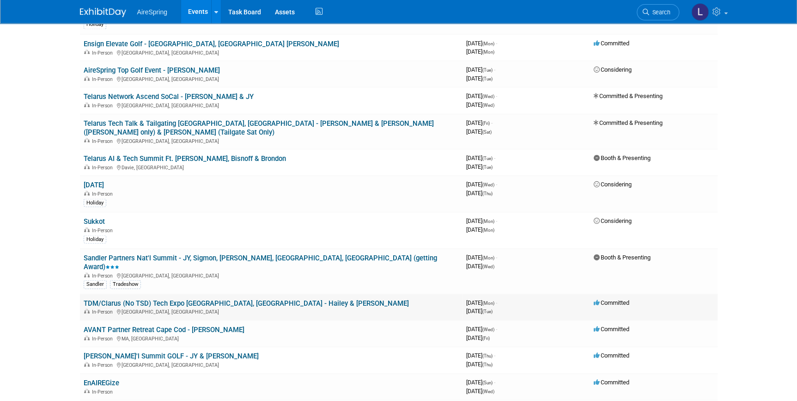
click at [189, 298] on link "TDM/Clarus (No TSD) Tech Expo Louisville, KY - Hailey & O'Leary" at bounding box center [246, 302] width 325 height 8
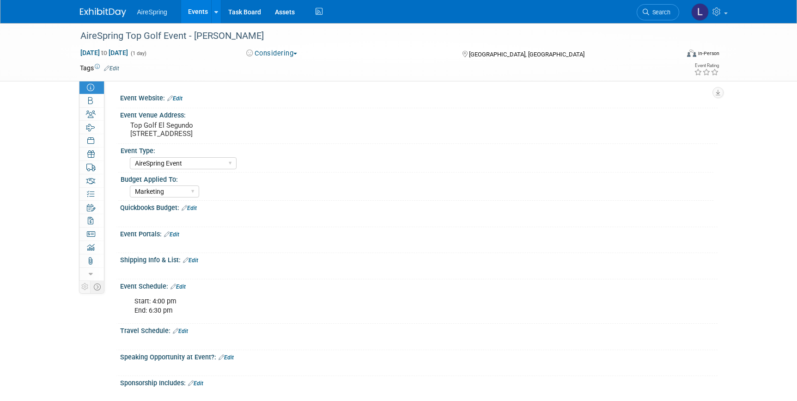
select select "AireSpring Event"
select select "Marketing"
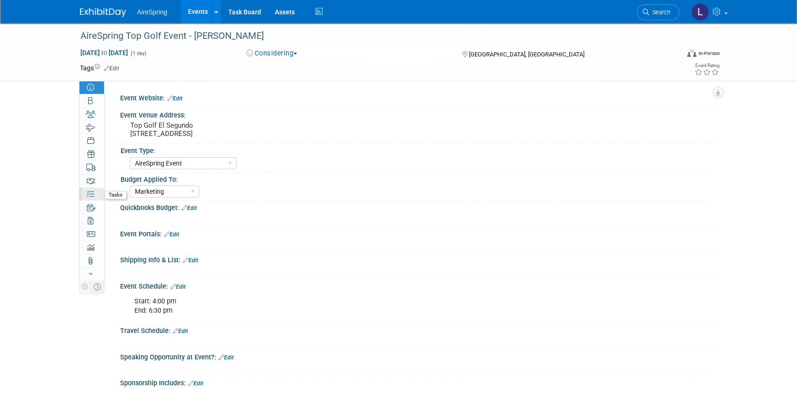
click at [90, 194] on icon at bounding box center [90, 193] width 7 height 7
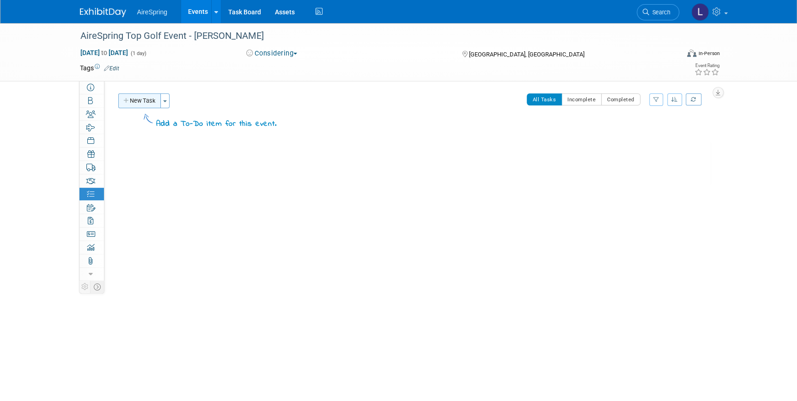
click at [154, 99] on button "New Task" at bounding box center [139, 100] width 43 height 15
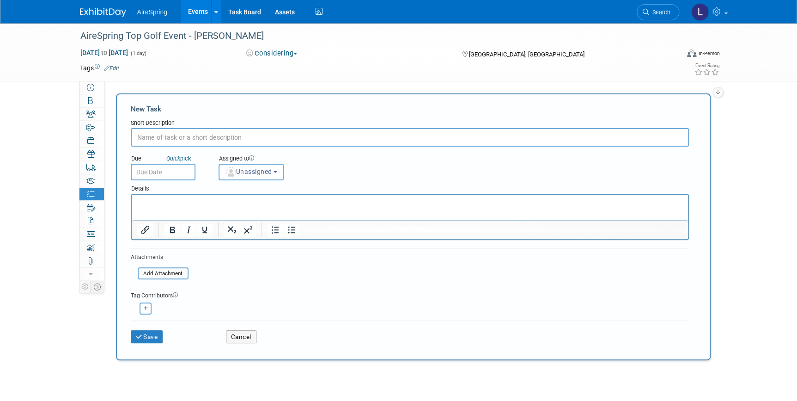
click at [181, 139] on input "text" at bounding box center [410, 137] width 558 height 18
type input "/"
type input "If we don't hear from Steph Nance we need to try to find a new corporate contac…"
click at [147, 305] on icon "button" at bounding box center [146, 307] width 5 height 5
select select
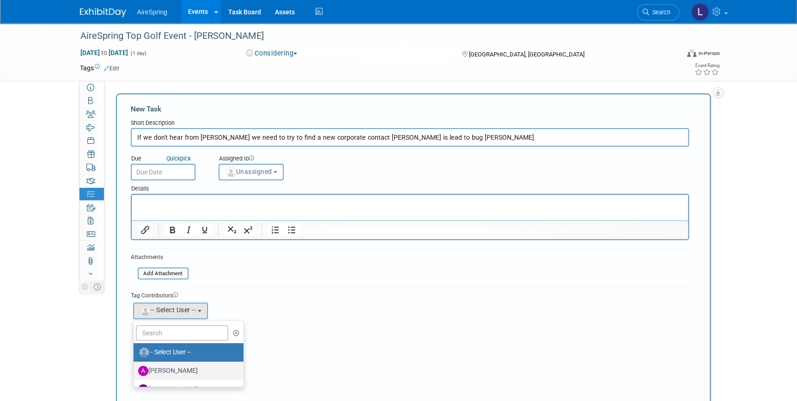
click at [168, 364] on label "[PERSON_NAME]" at bounding box center [186, 370] width 97 height 15
click at [135, 366] on input "[PERSON_NAME]" at bounding box center [132, 369] width 6 height 6
select select "5028e846-8fa2-4f70-bd6f-1b4a125832bd"
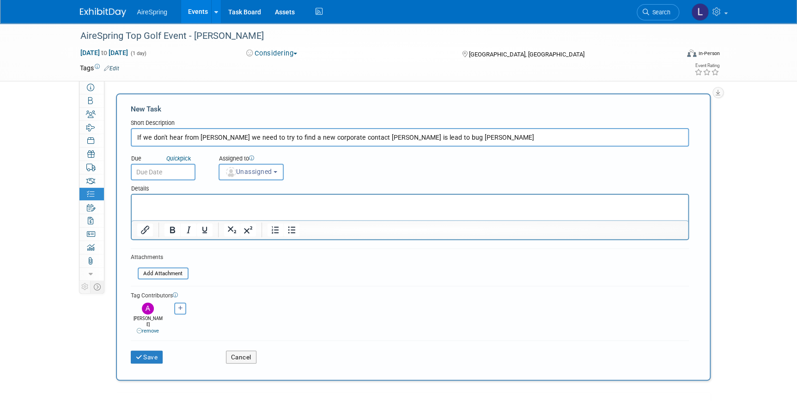
scroll to position [42, 0]
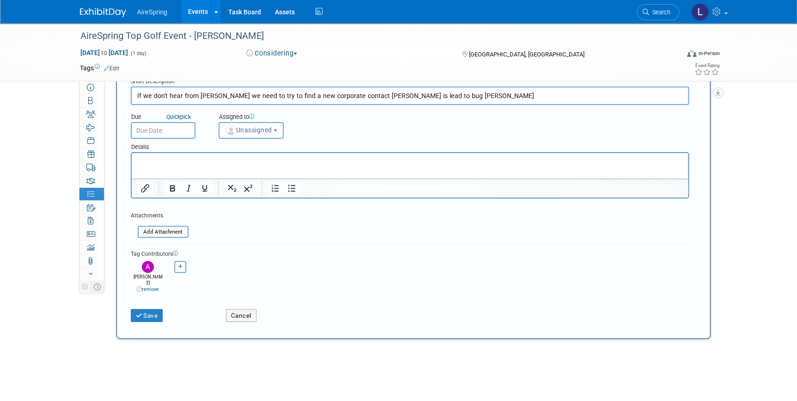
click at [181, 264] on icon "button" at bounding box center [180, 266] width 5 height 5
select select
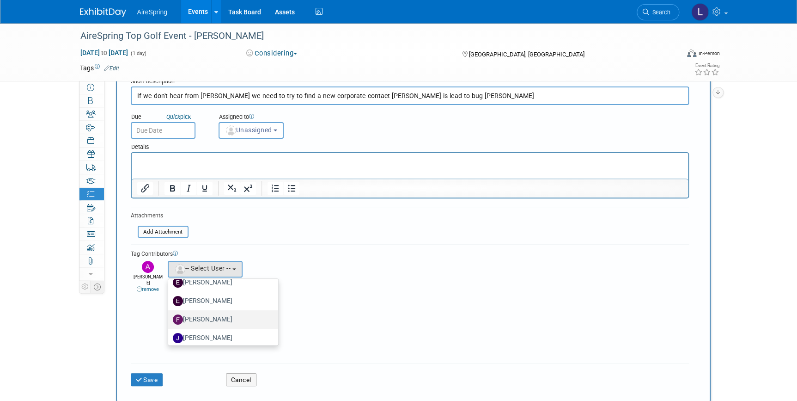
scroll to position [126, 0]
click at [205, 309] on label "Lisa Chow (me)" at bounding box center [221, 314] width 97 height 15
click at [170, 310] on input "Lisa Chow (me)" at bounding box center [167, 313] width 6 height 6
select select "18c9b859-8247-4c99-ab32-44e7038bc5e0"
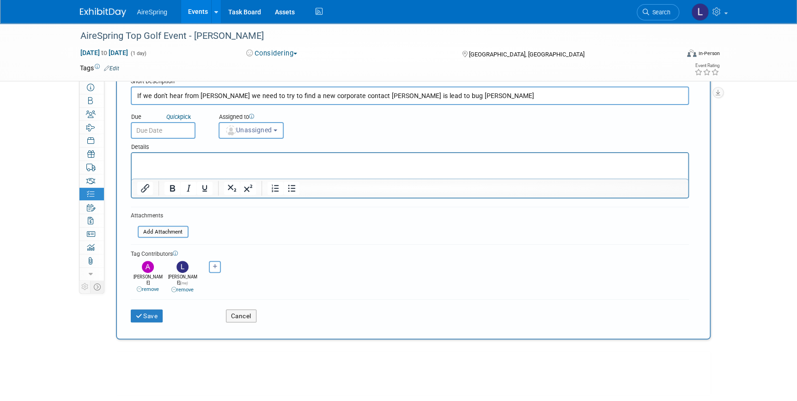
scroll to position [84, 0]
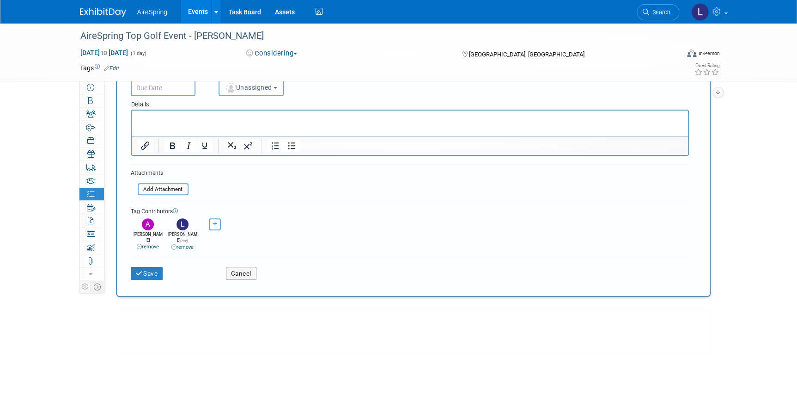
click at [214, 222] on icon "button" at bounding box center [215, 223] width 5 height 5
select select
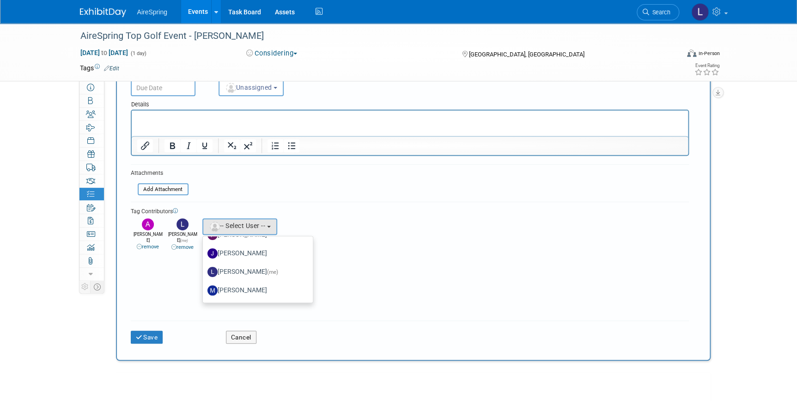
scroll to position [199, 0]
click at [237, 247] on label "[PERSON_NAME]" at bounding box center [255, 254] width 97 height 15
click at [204, 250] on input "[PERSON_NAME]" at bounding box center [201, 253] width 6 height 6
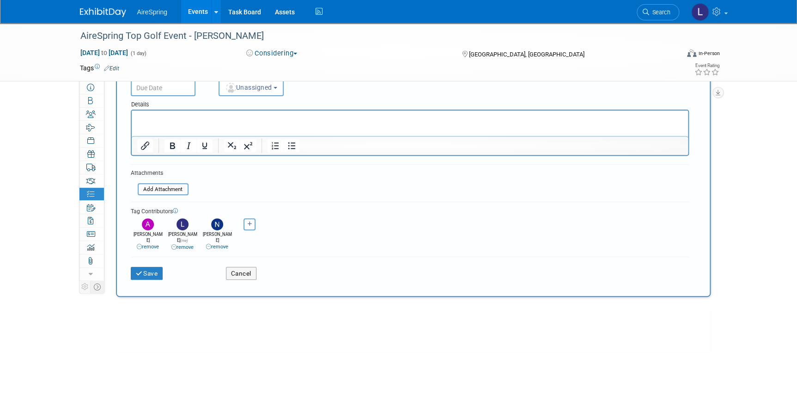
scroll to position [0, 0]
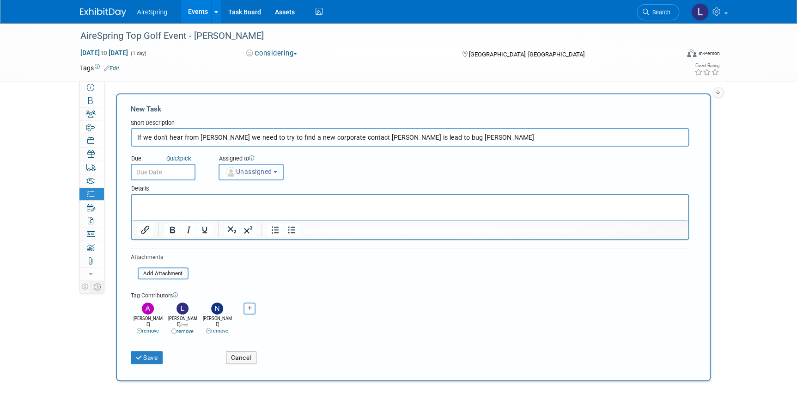
click at [252, 169] on span "Unassigned" at bounding box center [248, 171] width 47 height 7
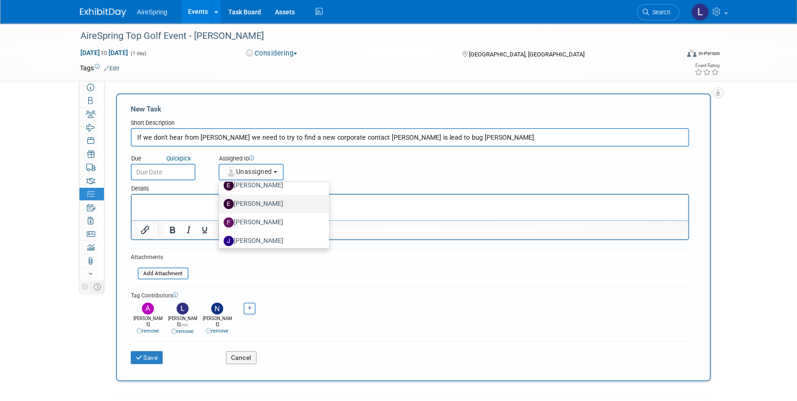
scroll to position [42, 0]
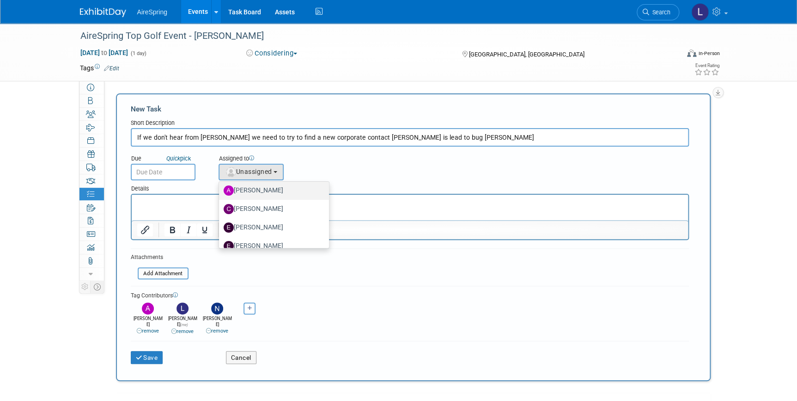
click at [263, 189] on label "[PERSON_NAME]" at bounding box center [272, 190] width 97 height 15
click at [220, 189] on input "[PERSON_NAME]" at bounding box center [217, 189] width 6 height 6
select select "5028e846-8fa2-4f70-bd6f-1b4a125832bd"
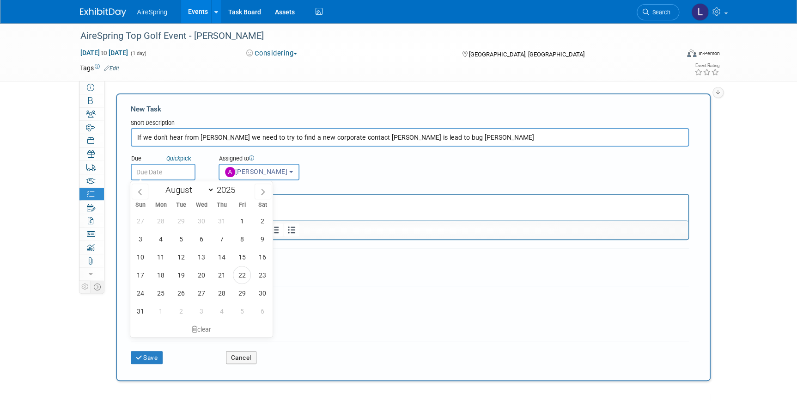
click at [179, 170] on input "text" at bounding box center [163, 172] width 65 height 17
click at [158, 292] on span "25" at bounding box center [161, 293] width 18 height 18
type input "Aug 25, 2025"
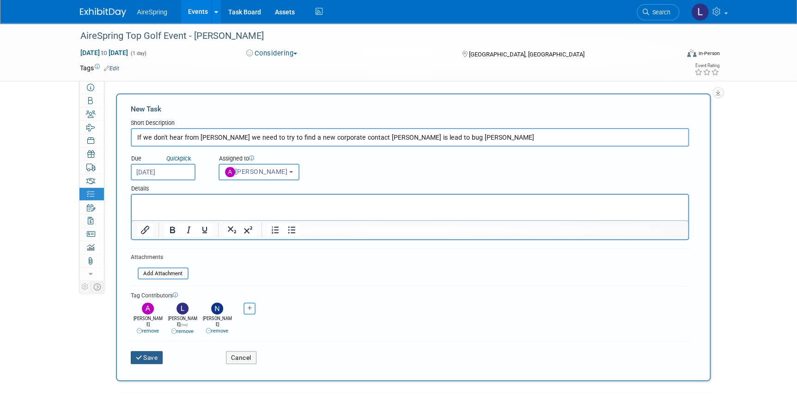
click at [152, 351] on button "Save" at bounding box center [147, 357] width 32 height 13
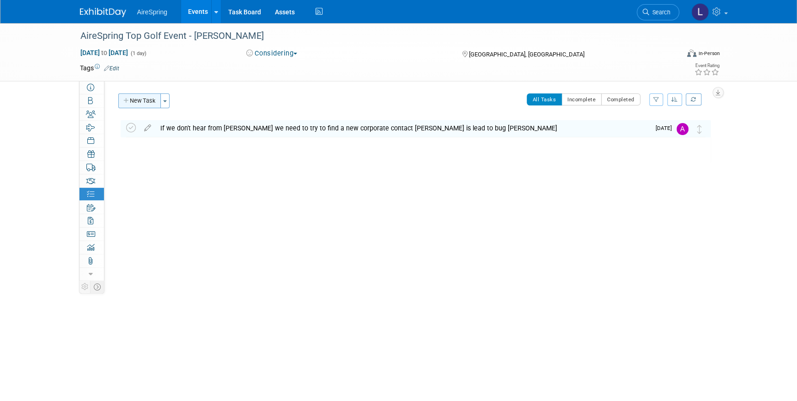
click at [143, 103] on button "New Task" at bounding box center [139, 100] width 43 height 15
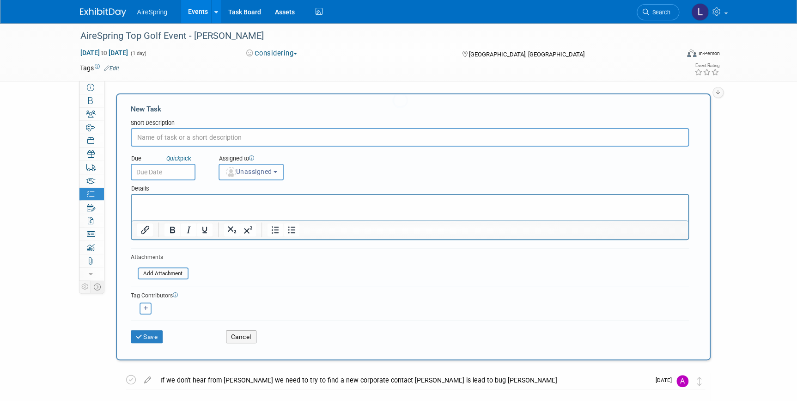
scroll to position [0, 0]
type input "Prepare PO"
click at [152, 169] on input "text" at bounding box center [163, 172] width 65 height 17
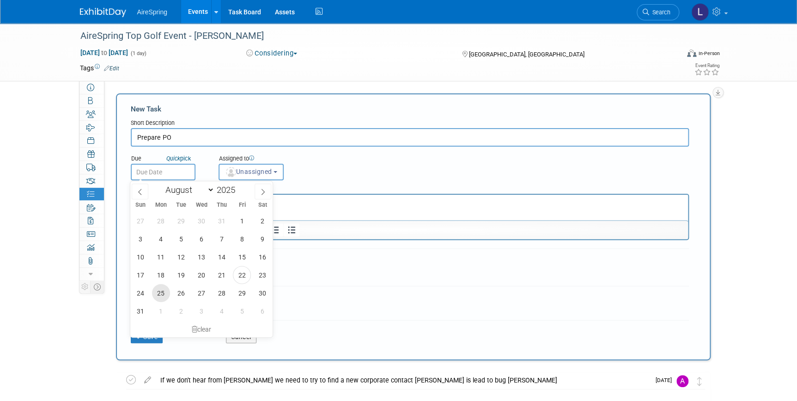
click at [155, 292] on span "25" at bounding box center [161, 293] width 18 height 18
type input "Aug 25, 2025"
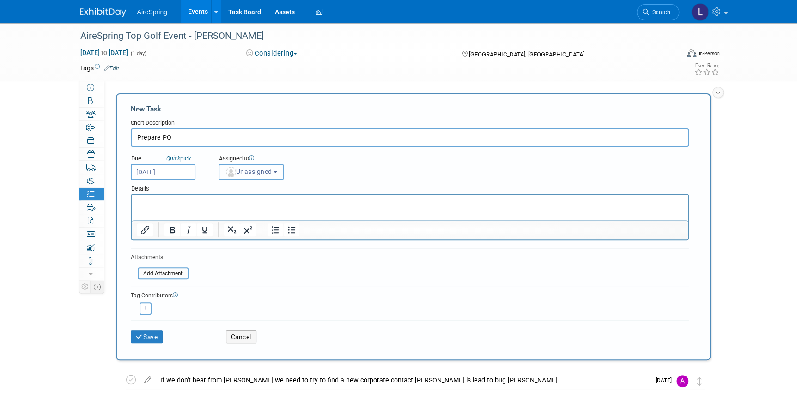
click at [246, 169] on span "Unassigned" at bounding box center [248, 171] width 47 height 7
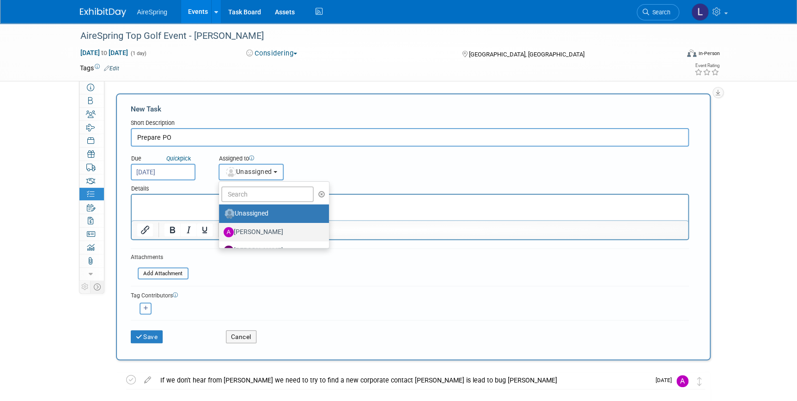
scroll to position [42, 0]
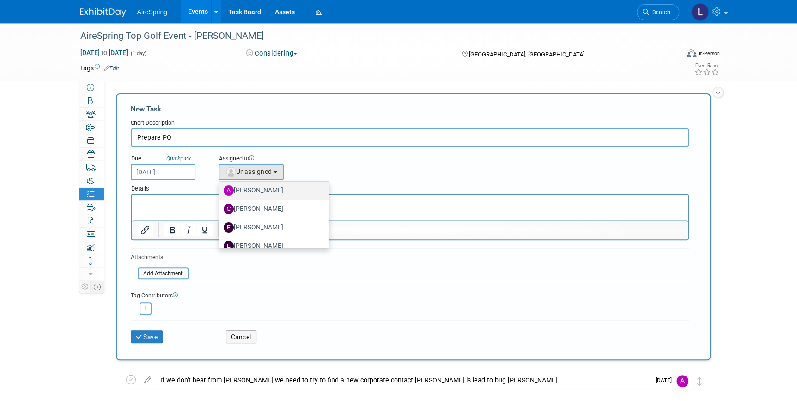
click at [250, 188] on label "Angie Handal" at bounding box center [272, 190] width 97 height 15
click at [220, 188] on input "Angie Handal" at bounding box center [217, 189] width 6 height 6
select select "5028e846-8fa2-4f70-bd6f-1b4a125832bd"
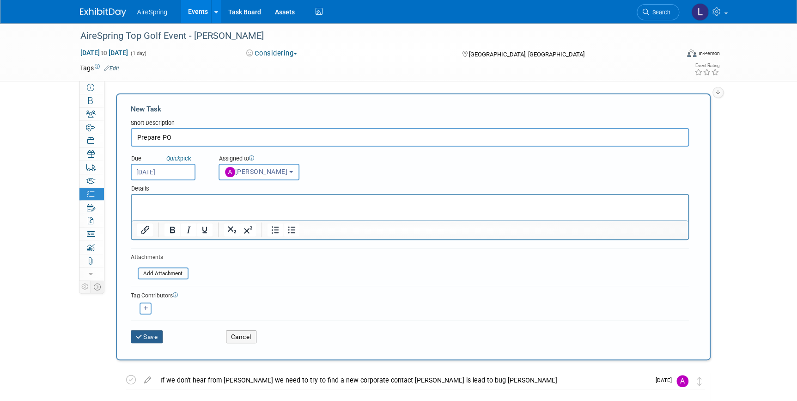
click at [152, 333] on button "Save" at bounding box center [147, 336] width 32 height 13
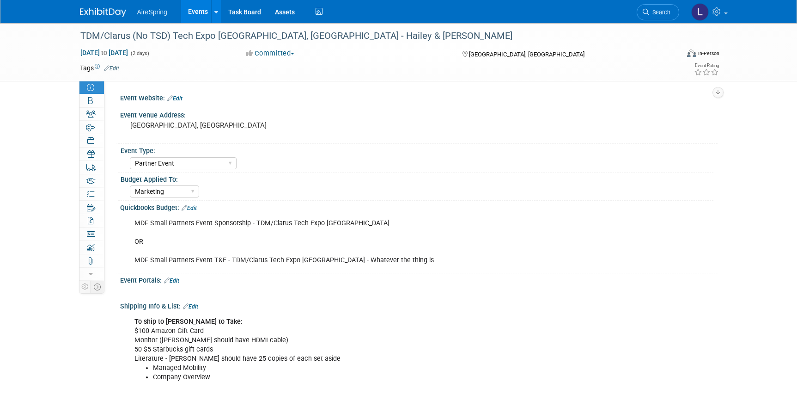
select select "Partner Event"
select select "Marketing"
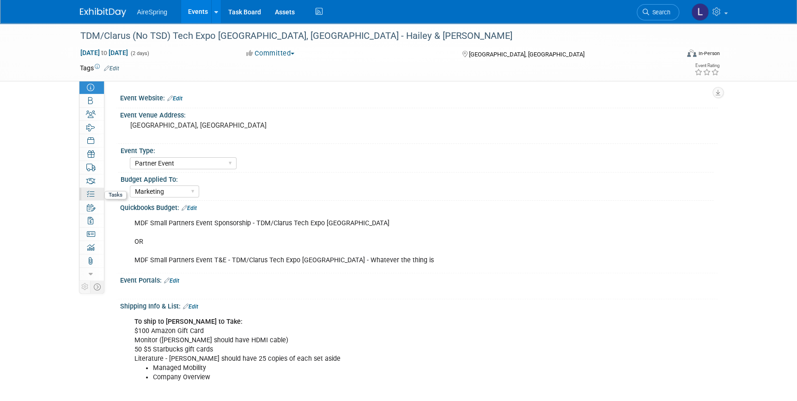
click at [87, 192] on icon at bounding box center [90, 193] width 7 height 7
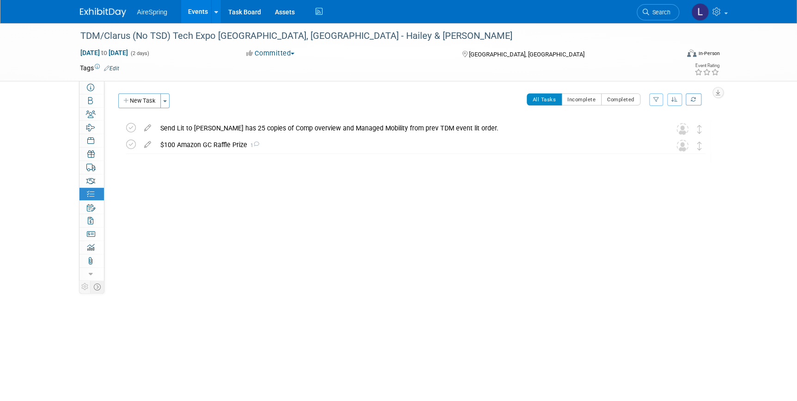
click at [141, 95] on button "New Task" at bounding box center [139, 100] width 43 height 15
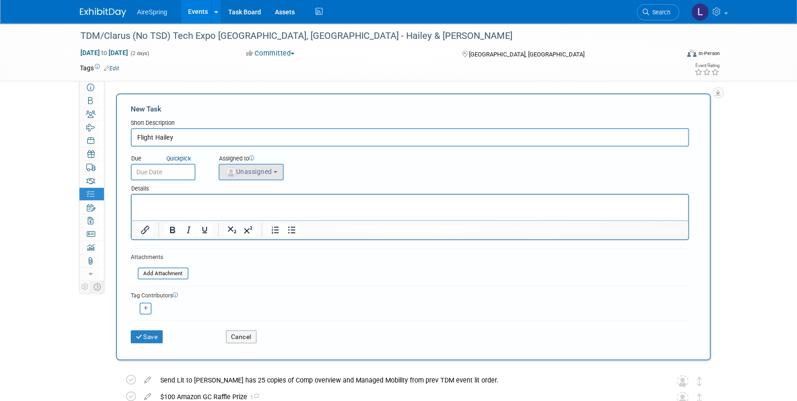
type input "Flight Hailey"
click at [244, 168] on span "Unassigned" at bounding box center [248, 171] width 47 height 7
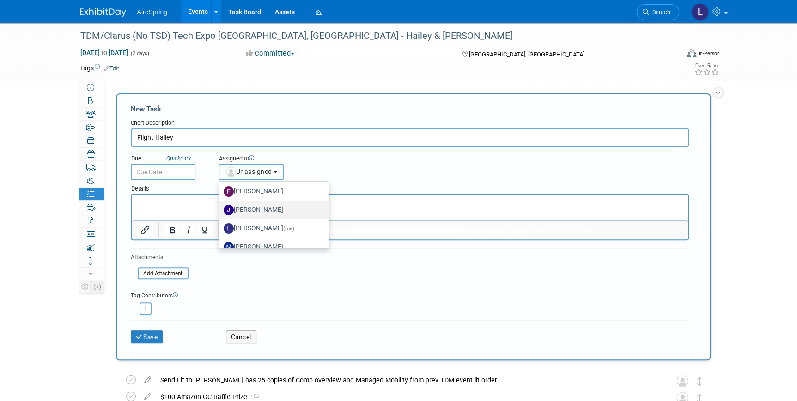
scroll to position [73, 0]
click at [263, 209] on label "[PERSON_NAME]" at bounding box center [272, 214] width 97 height 15
click at [220, 211] on input "[PERSON_NAME]" at bounding box center [217, 214] width 6 height 6
select select "ee927d6a-6932-484d-b61a-f41f65bcf1ce"
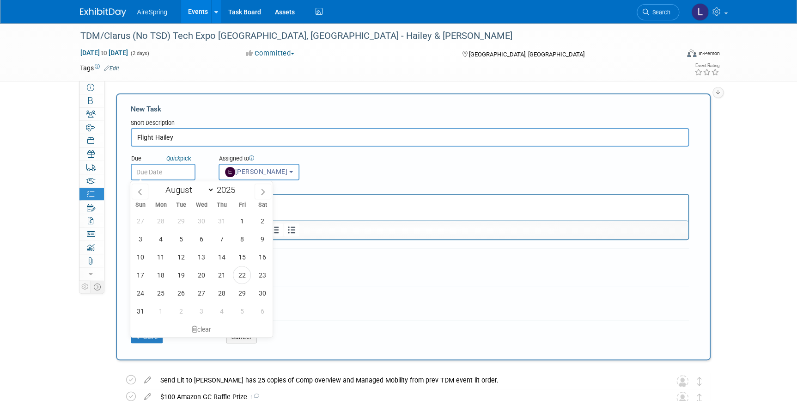
click at [167, 172] on input "text" at bounding box center [163, 172] width 65 height 17
click at [181, 293] on span "26" at bounding box center [181, 293] width 18 height 18
type input "[DATE]"
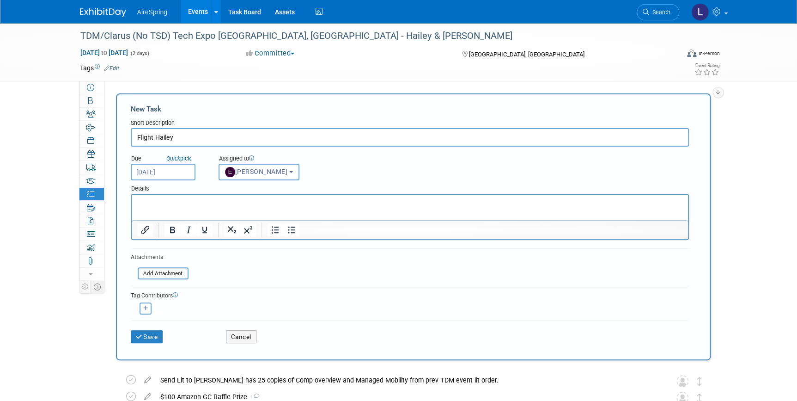
scroll to position [42, 0]
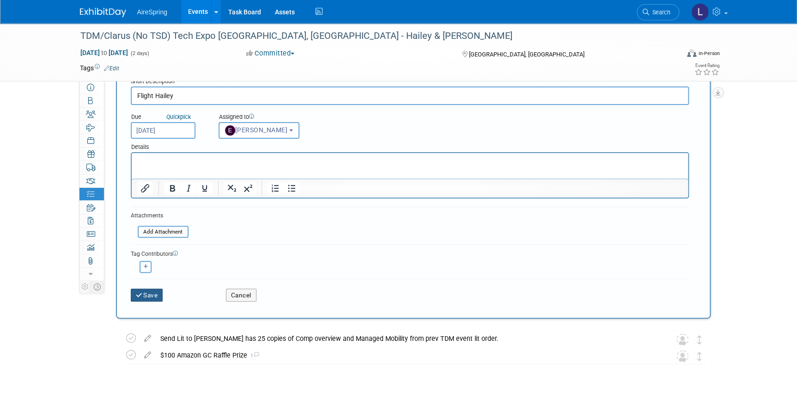
click at [153, 294] on button "Save" at bounding box center [147, 294] width 32 height 13
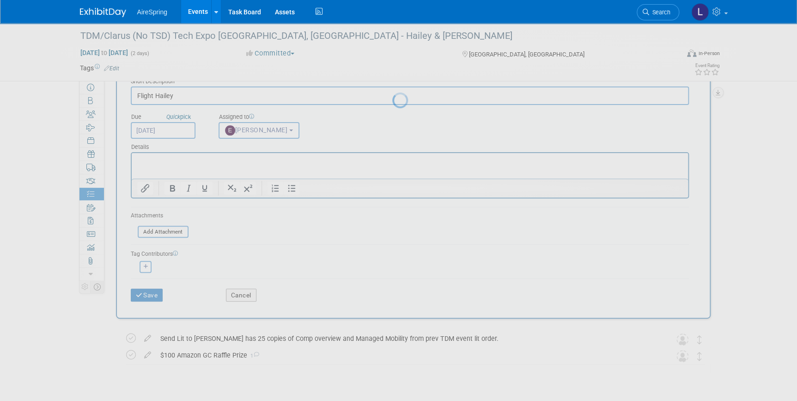
scroll to position [0, 0]
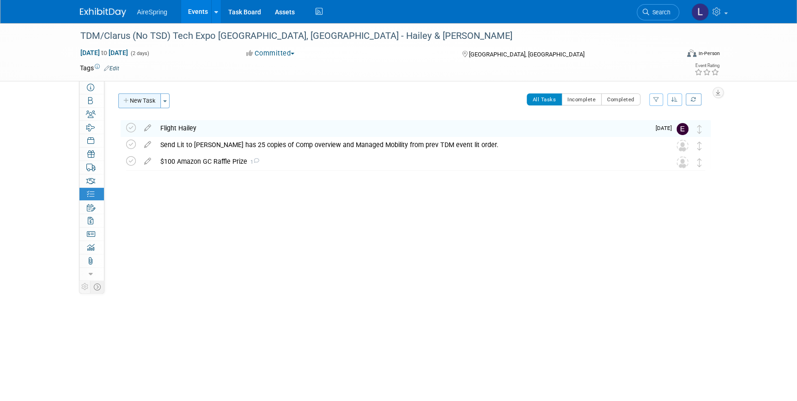
click at [140, 101] on button "New Task" at bounding box center [139, 100] width 43 height 15
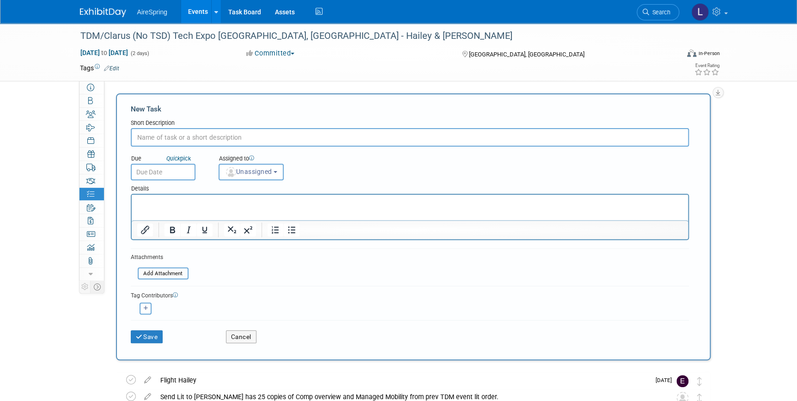
click at [159, 136] on input "text" at bounding box center [410, 137] width 558 height 18
type input "h"
type input "H"
click at [158, 136] on input "Hotel HO" at bounding box center [410, 137] width 558 height 18
type input "Hotel Hailey and O'leary (verify if needed by policy)"
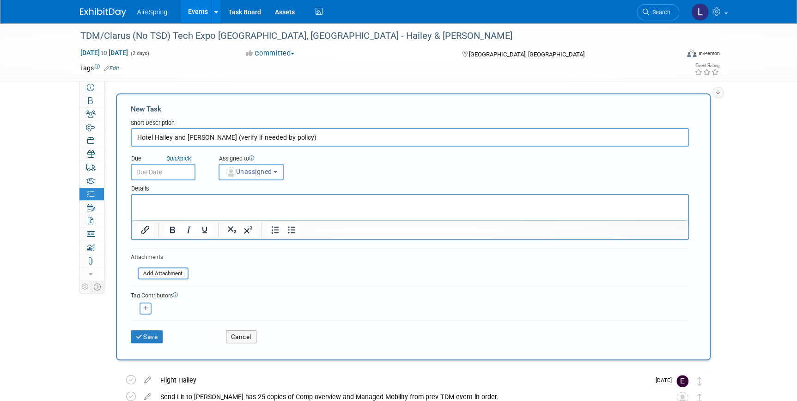
click at [237, 170] on span "Unassigned" at bounding box center [248, 171] width 47 height 7
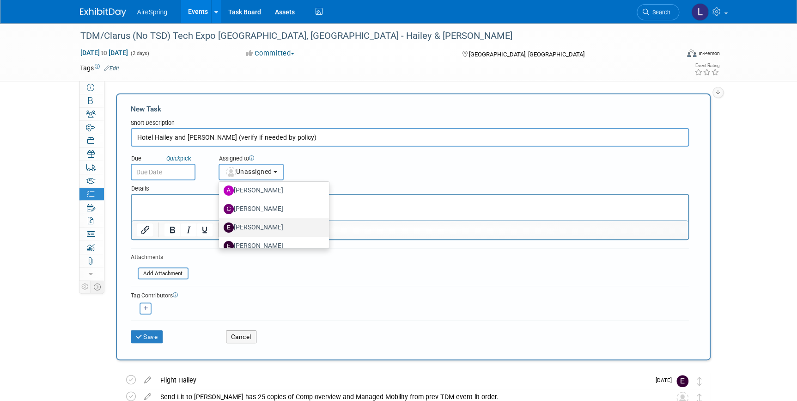
scroll to position [84, 0]
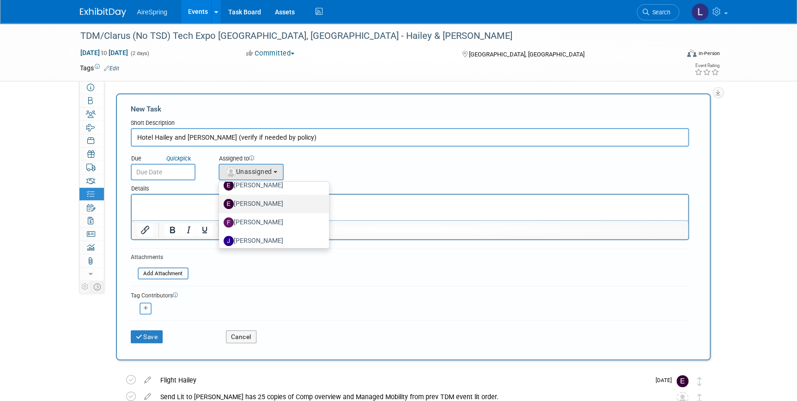
click at [249, 202] on label "[PERSON_NAME]" at bounding box center [272, 203] width 97 height 15
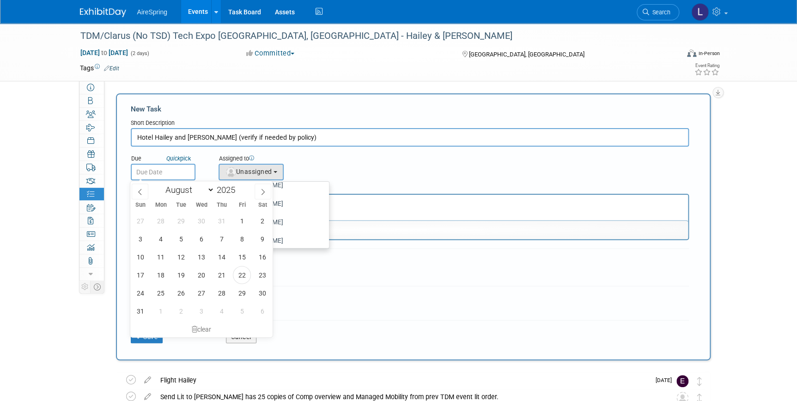
drag, startPoint x: 249, startPoint y: 202, endPoint x: 179, endPoint y: 169, distance: 76.9
click at [179, 169] on input "text" at bounding box center [163, 172] width 65 height 17
click at [179, 292] on span "26" at bounding box center [181, 293] width 18 height 18
type input "Aug 26, 2025"
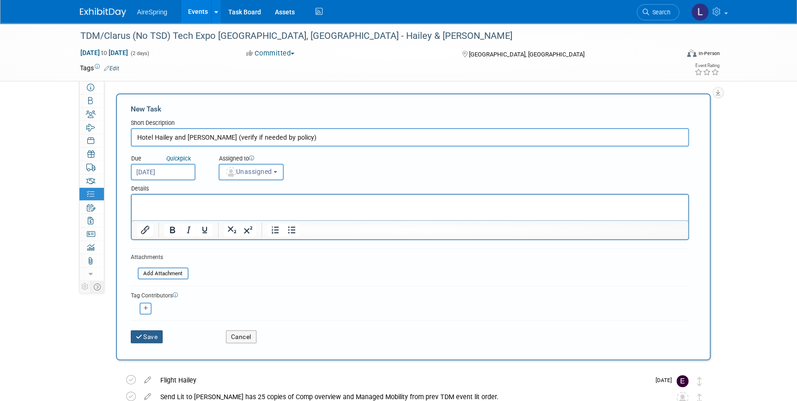
click at [154, 339] on button "Save" at bounding box center [147, 336] width 32 height 13
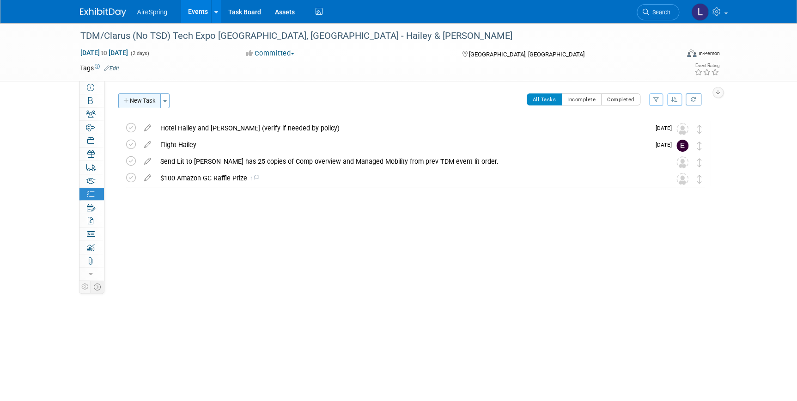
click at [134, 101] on button "New Task" at bounding box center [139, 100] width 43 height 15
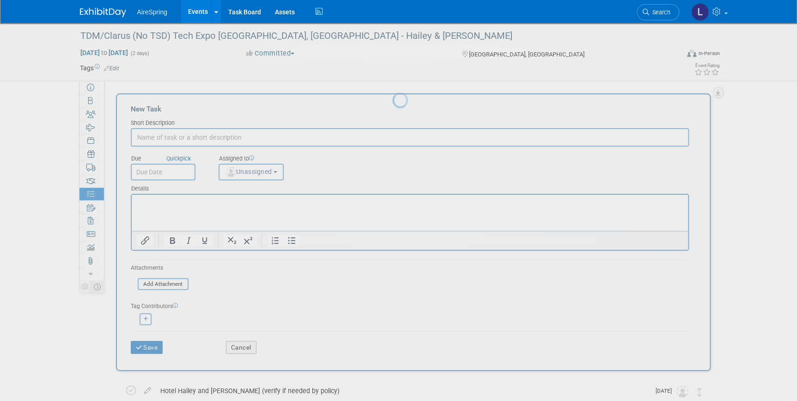
scroll to position [0, 0]
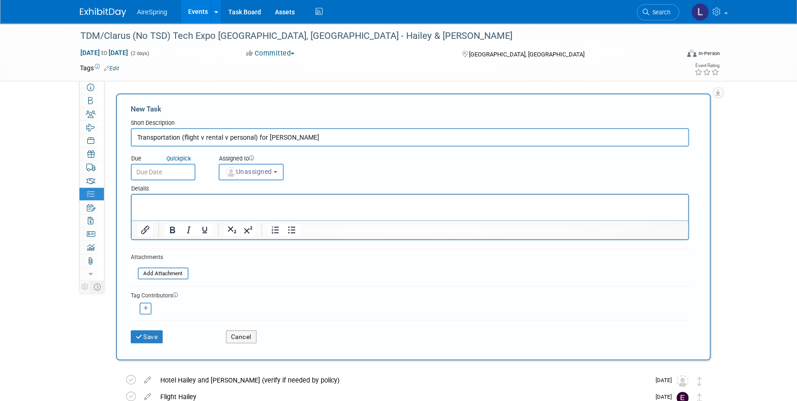
type input "Transportation (flight v rental v personal) for O'leary"
click at [156, 170] on input "text" at bounding box center [163, 172] width 65 height 17
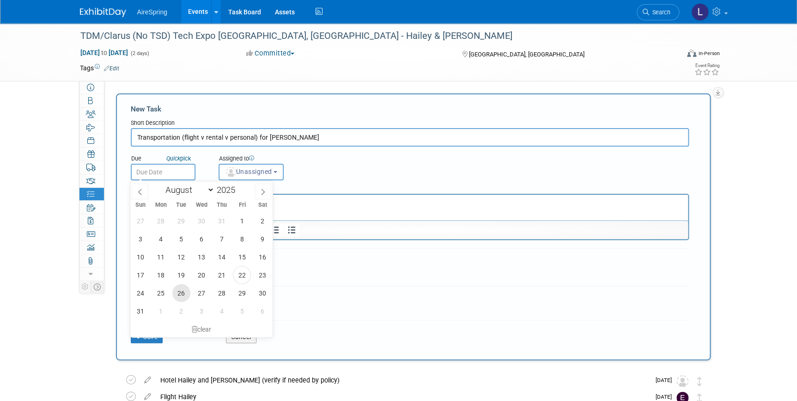
click at [180, 291] on span "26" at bounding box center [181, 293] width 18 height 18
type input "[DATE]"
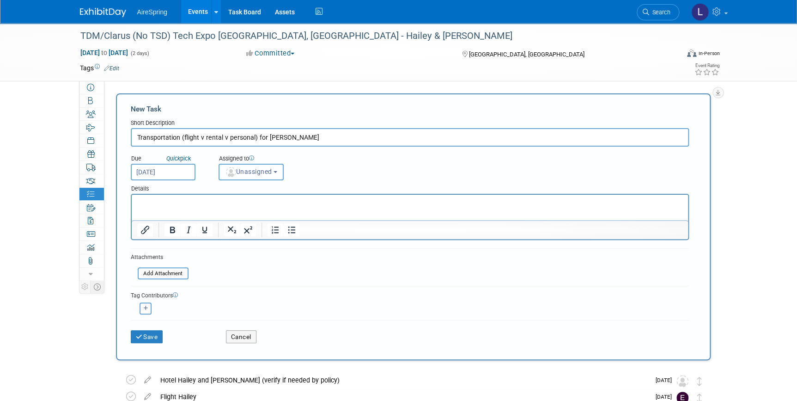
click at [247, 172] on span "Unassigned" at bounding box center [248, 171] width 47 height 7
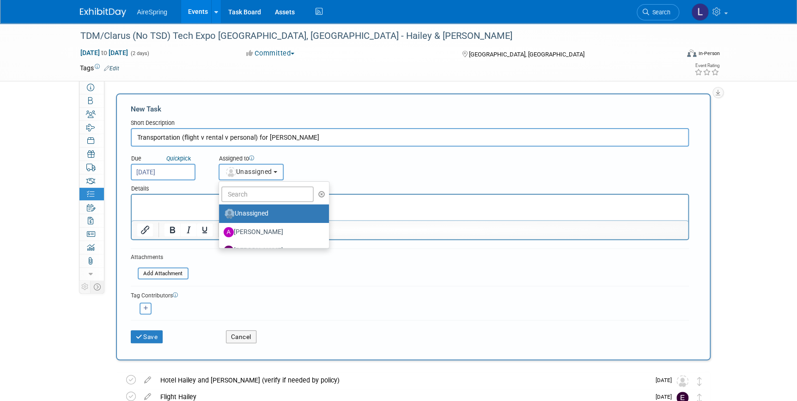
scroll to position [42, 0]
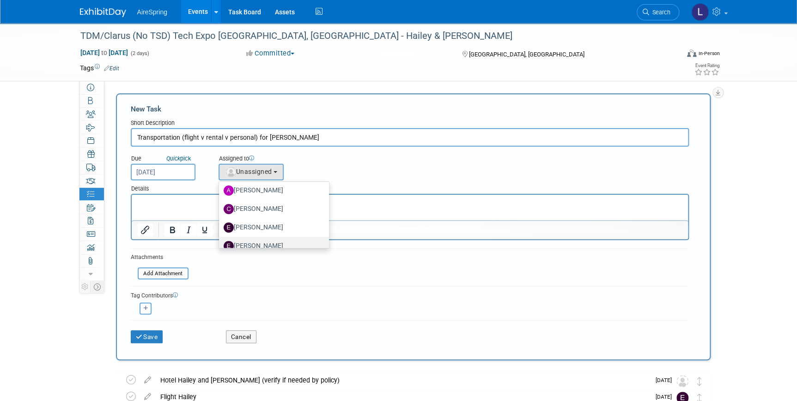
click at [258, 242] on label "[PERSON_NAME]" at bounding box center [272, 245] width 97 height 15
click at [220, 242] on input "[PERSON_NAME]" at bounding box center [217, 245] width 6 height 6
select select "ee927d6a-6932-484d-b61a-f41f65bcf1ce"
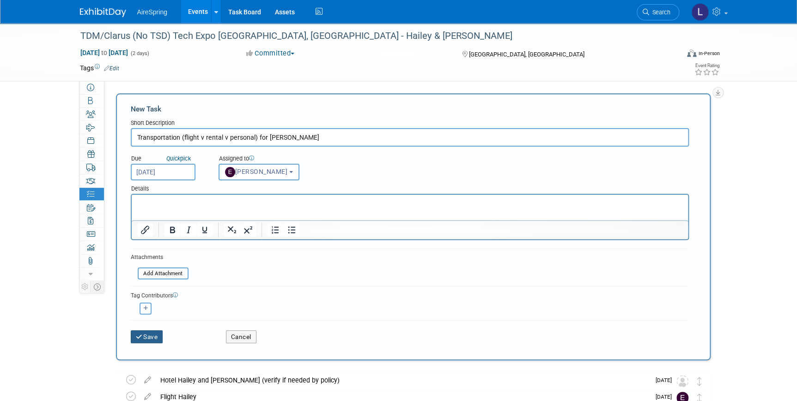
click at [147, 333] on button "Save" at bounding box center [147, 336] width 32 height 13
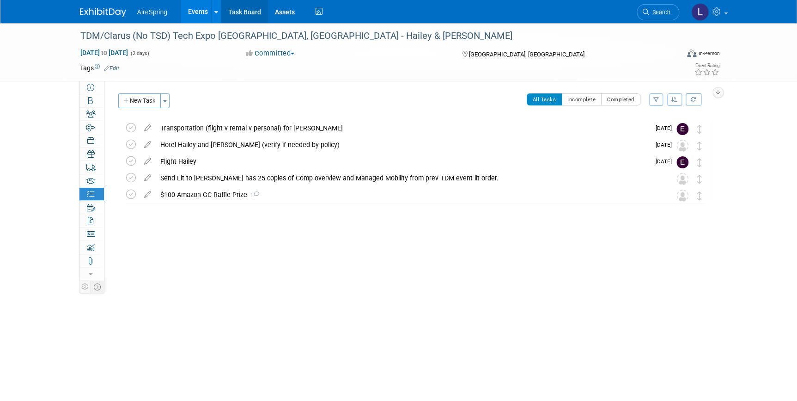
click at [247, 13] on link "Task Board" at bounding box center [244, 11] width 47 height 23
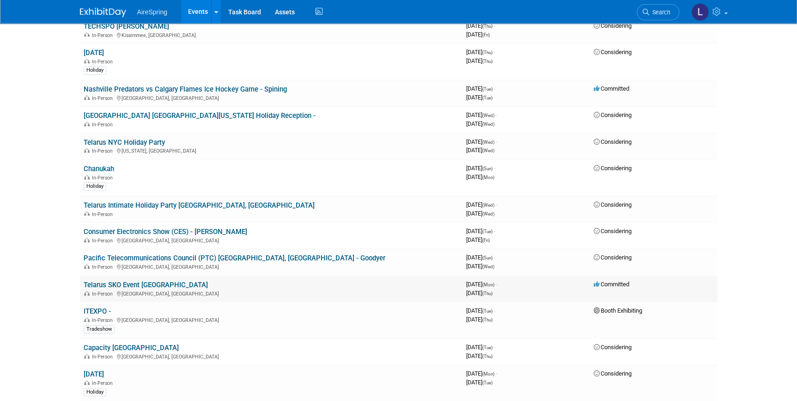
scroll to position [1532, 0]
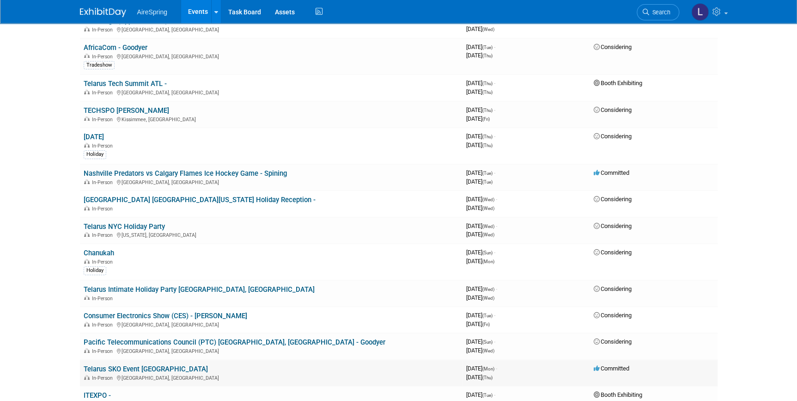
click at [163, 365] on link "Telarus SKO Event [GEOGRAPHIC_DATA]" at bounding box center [146, 369] width 124 height 8
click at [131, 338] on link "Pacific Telecommunications Council (PTC) [GEOGRAPHIC_DATA], [GEOGRAPHIC_DATA] -…" at bounding box center [235, 342] width 302 height 8
click at [161, 311] on link "Consumer Electronics Show (CES) - [PERSON_NAME]" at bounding box center [166, 315] width 164 height 8
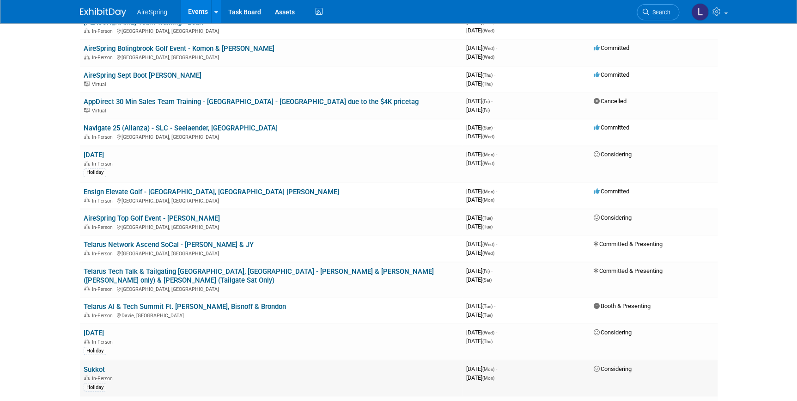
scroll to position [776, 0]
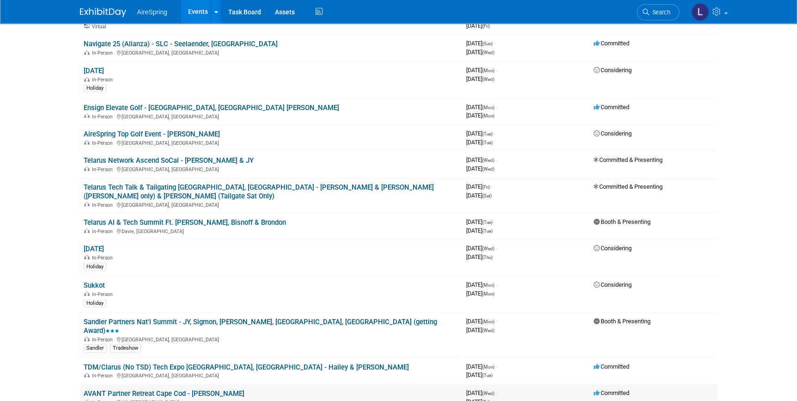
click at [199, 389] on link "AVANT Partner Retreat Cape Cod - [PERSON_NAME]" at bounding box center [164, 393] width 161 height 8
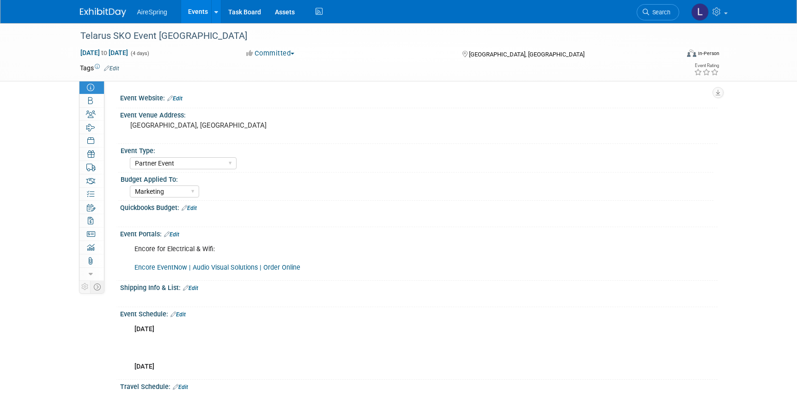
select select "Partner Event"
select select "Marketing"
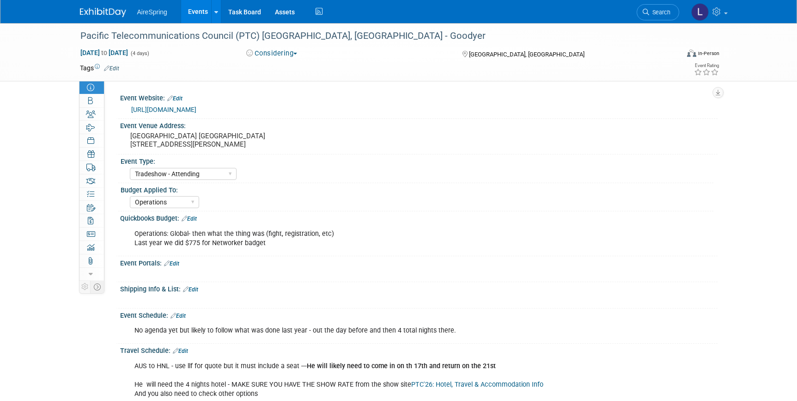
select select "Tradeshow - Attending"
select select "Operations"
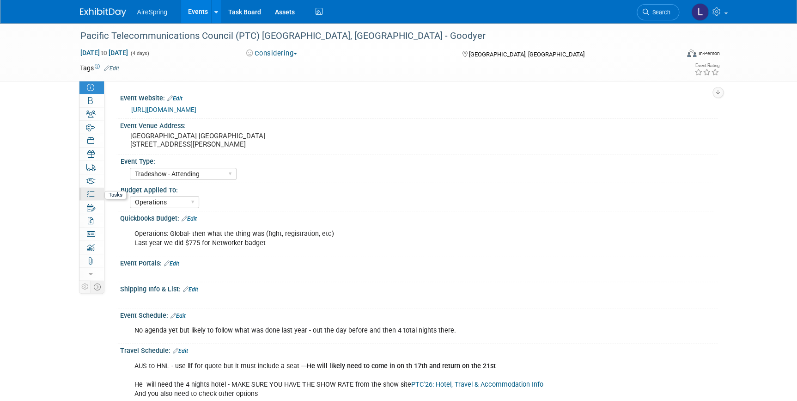
click at [89, 192] on icon at bounding box center [90, 193] width 7 height 7
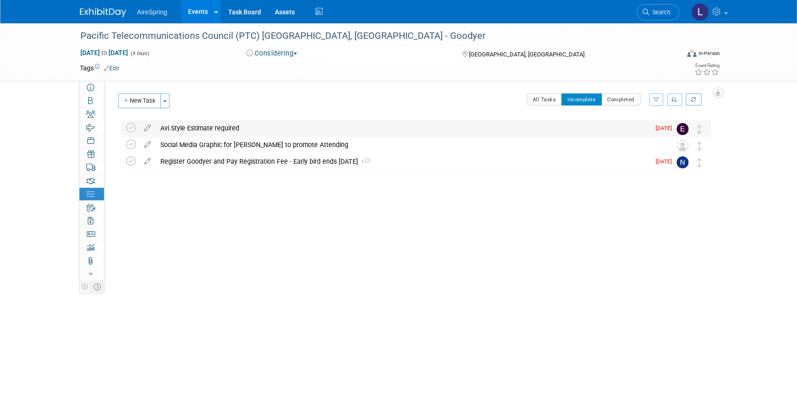
click at [191, 126] on div "Avi Style Estimate required" at bounding box center [403, 128] width 494 height 16
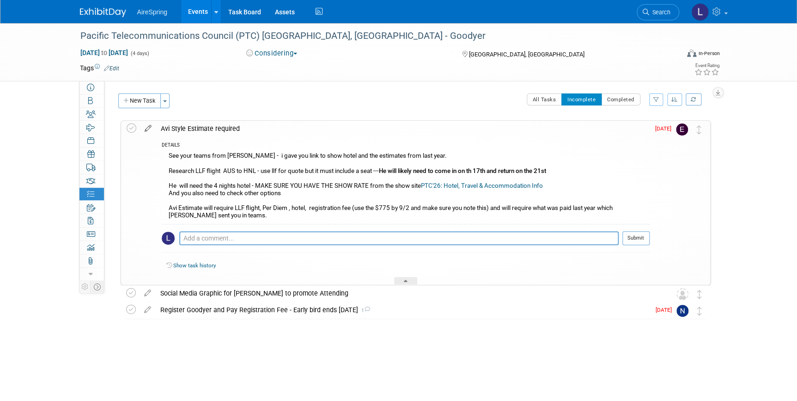
click at [148, 127] on icon at bounding box center [148, 127] width 16 height 12
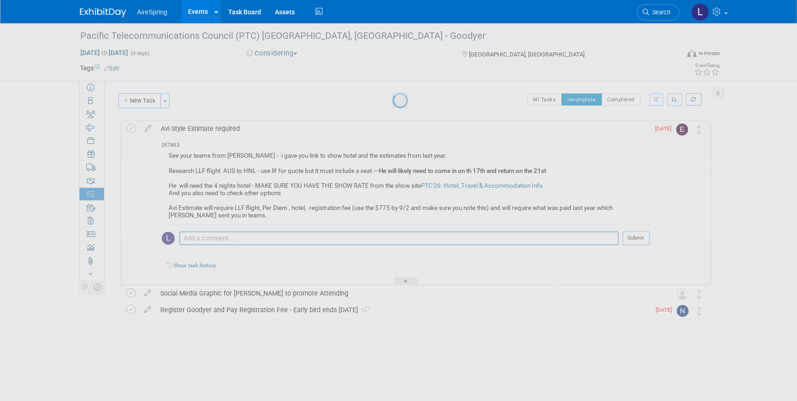
select select "7"
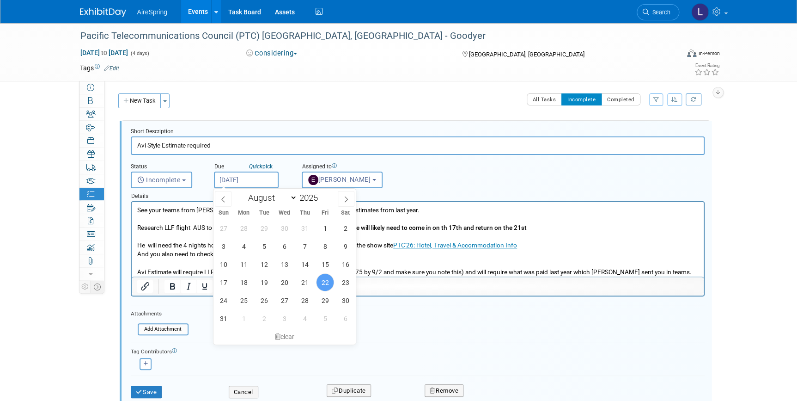
click at [252, 180] on input "[DATE]" at bounding box center [246, 179] width 65 height 17
click at [248, 304] on span "25" at bounding box center [244, 300] width 18 height 18
type input "Aug 25, 2025"
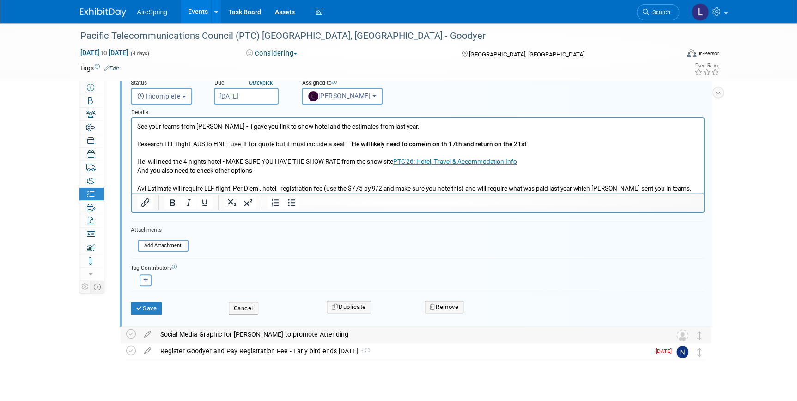
scroll to position [98, 0]
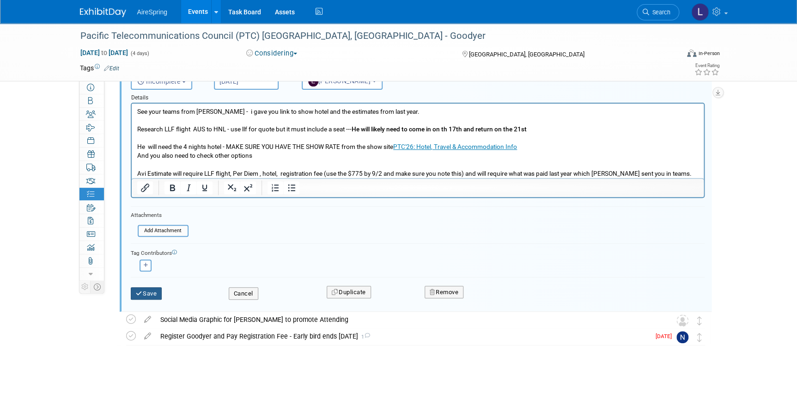
click at [152, 295] on button "Save" at bounding box center [146, 293] width 31 height 13
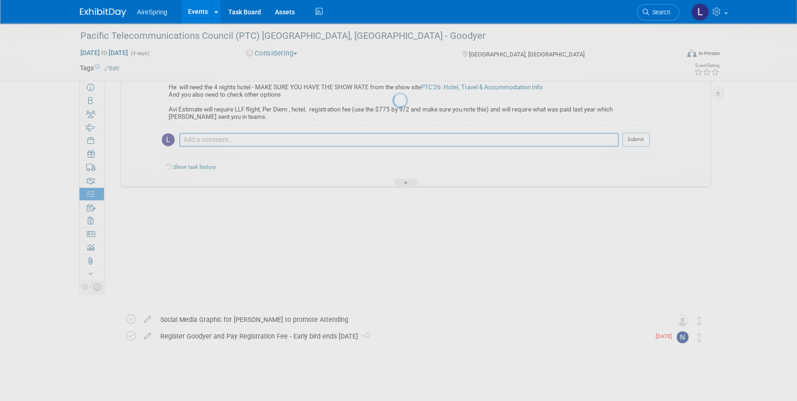
scroll to position [0, 0]
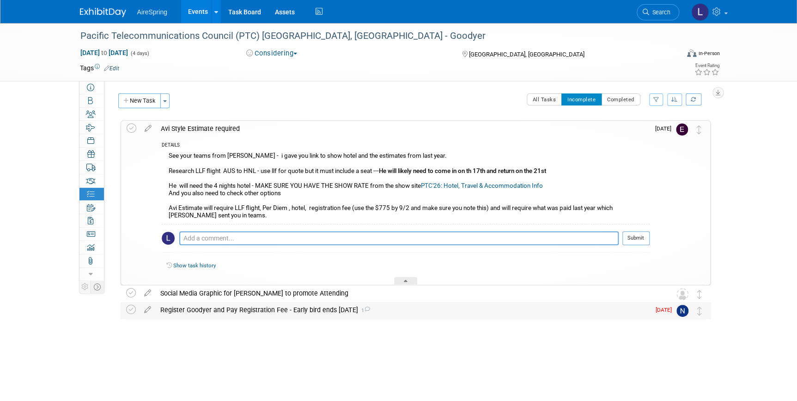
click at [193, 309] on div "Register Goodyer and Pay Registration Fee - Early bird ends Sept 2nd 1" at bounding box center [403, 310] width 494 height 16
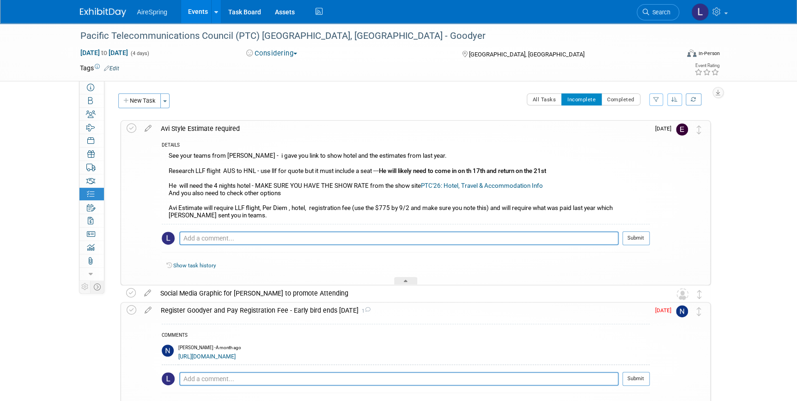
click at [32, 99] on div "Pacific Telecommunications Council (PTC) Honolulu, HI - Goodyer Jan 18, 2026 to…" at bounding box center [398, 252] width 797 height 459
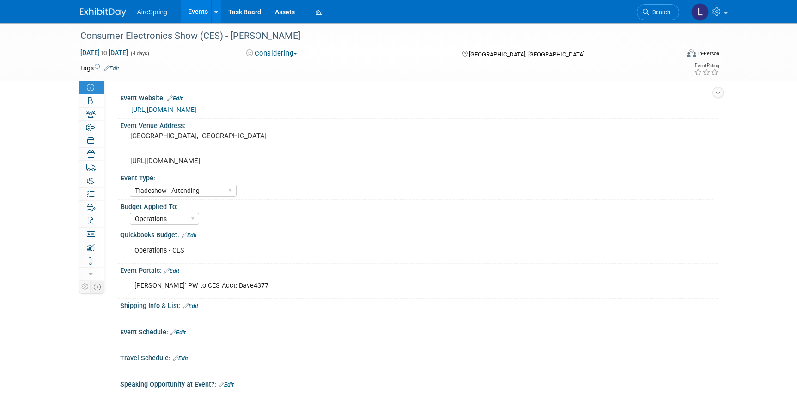
select select "Tradeshow - Attending"
select select "Operations"
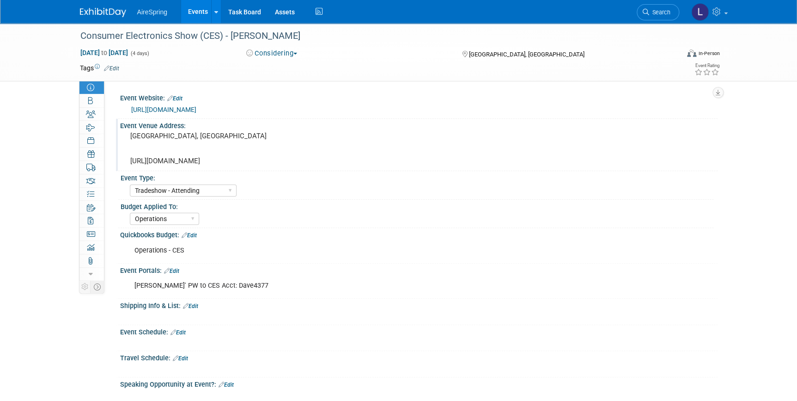
drag, startPoint x: 301, startPoint y: 158, endPoint x: 203, endPoint y: 149, distance: 98.4
click at [203, 149] on pre "Las Vegas, NV https://www.ces.tech/explore-ces/maps-and-locations/" at bounding box center [244, 148] width 229 height 33
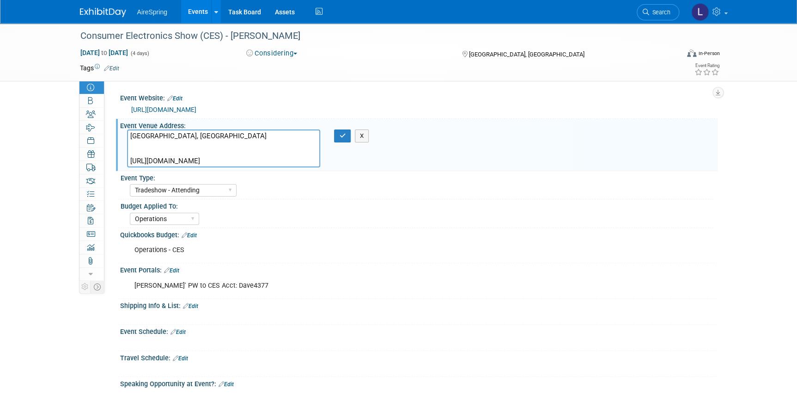
click at [171, 106] on link "https://www.ces.tech/" at bounding box center [163, 109] width 65 height 7
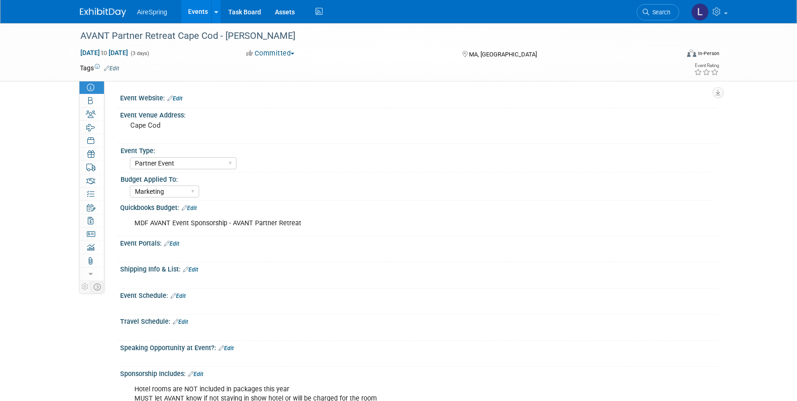
select select "Partner Event"
select select "Marketing"
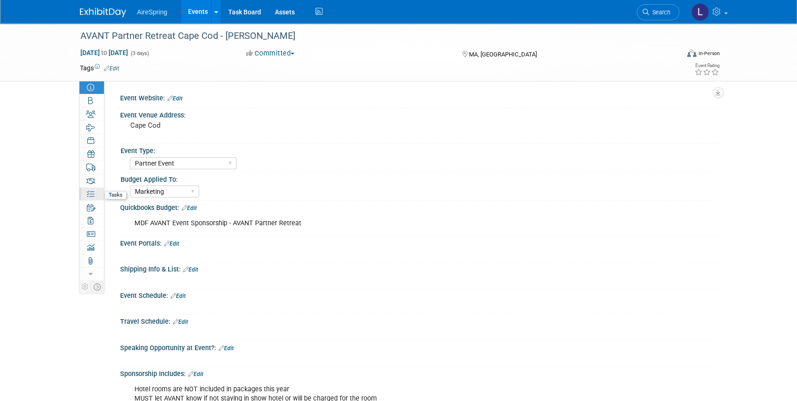
click at [93, 194] on icon at bounding box center [90, 193] width 7 height 7
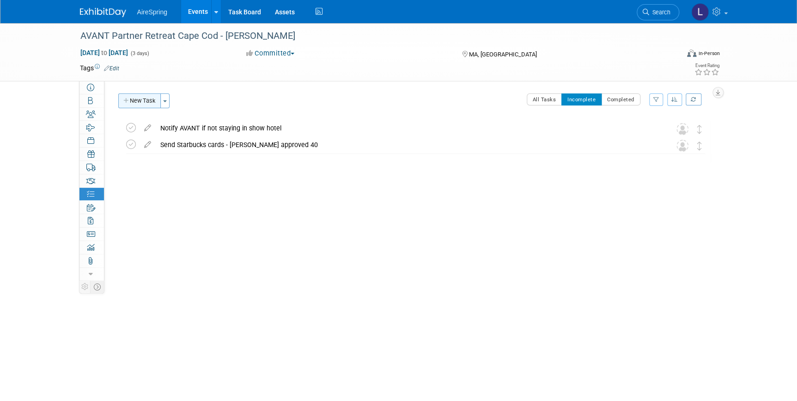
click at [140, 100] on button "New Task" at bounding box center [139, 100] width 43 height 15
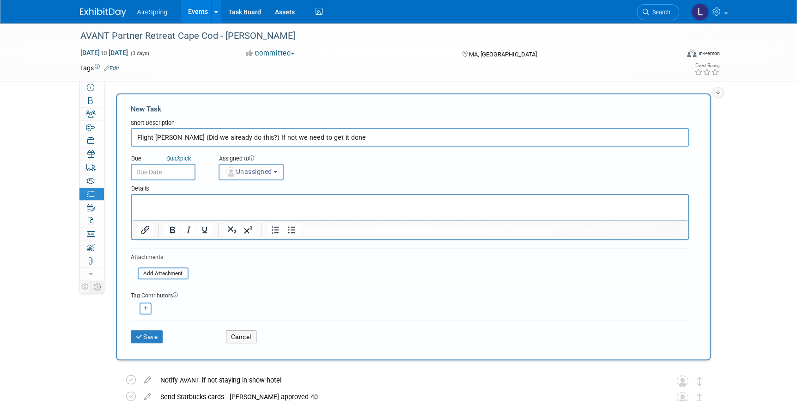
type input "Flight [PERSON_NAME] (Did we already do this?) If not we need to get it done"
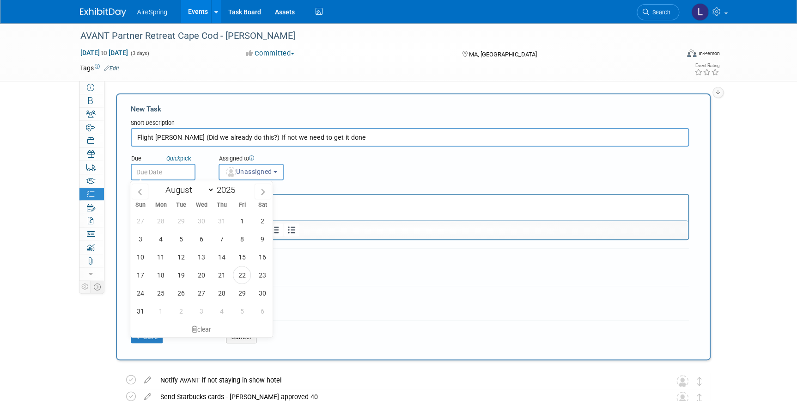
click at [158, 174] on input "text" at bounding box center [163, 172] width 65 height 17
click at [183, 295] on span "26" at bounding box center [181, 293] width 18 height 18
type input "[DATE]"
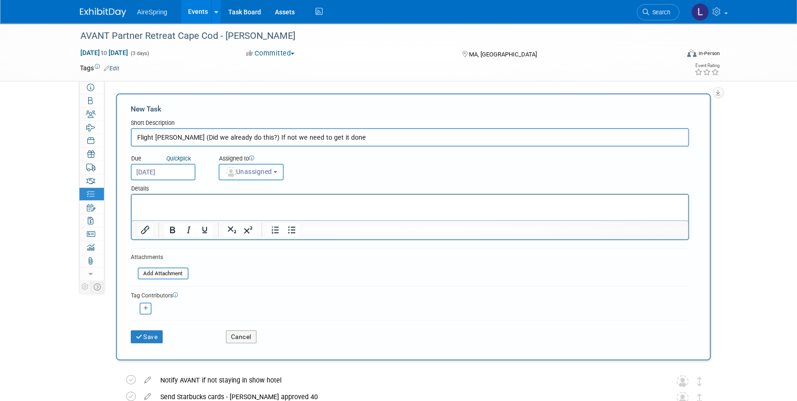
click at [261, 170] on span "Unassigned" at bounding box center [248, 171] width 47 height 7
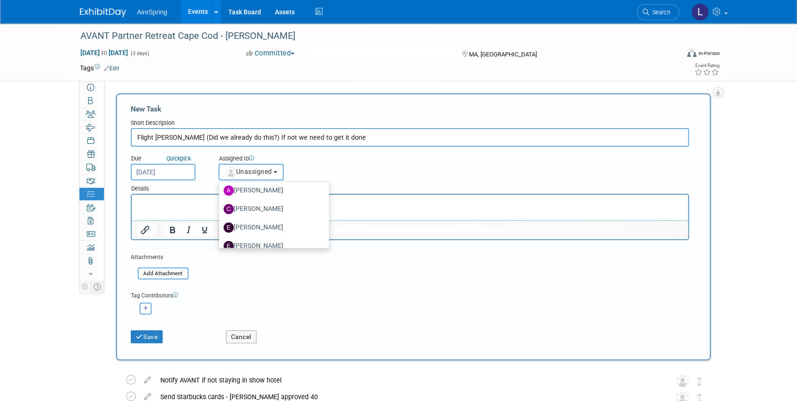
scroll to position [84, 0]
click at [267, 204] on label "[PERSON_NAME]" at bounding box center [272, 203] width 97 height 15
click at [220, 204] on input "[PERSON_NAME]" at bounding box center [217, 203] width 6 height 6
select select "ee927d6a-6932-484d-b61a-f41f65bcf1ce"
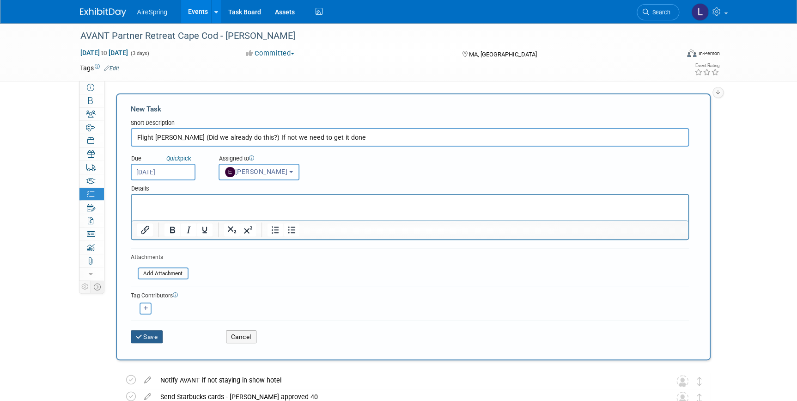
click at [148, 334] on button "Save" at bounding box center [147, 336] width 32 height 13
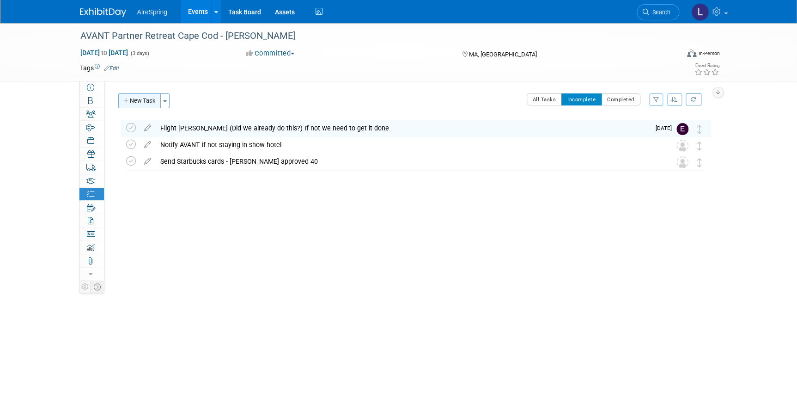
click at [146, 99] on button "New Task" at bounding box center [139, 100] width 43 height 15
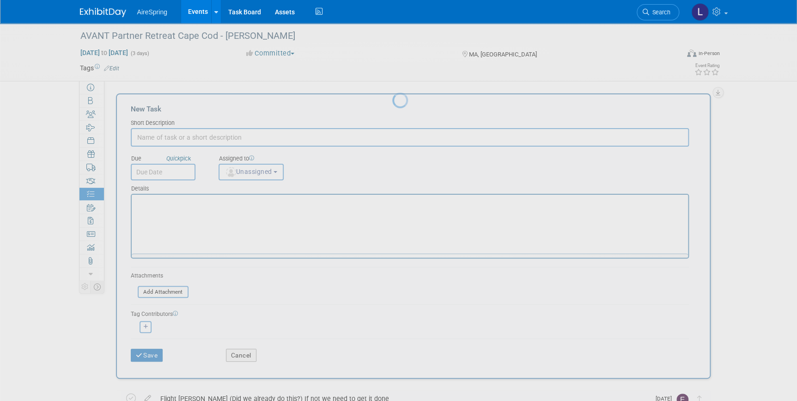
scroll to position [0, 0]
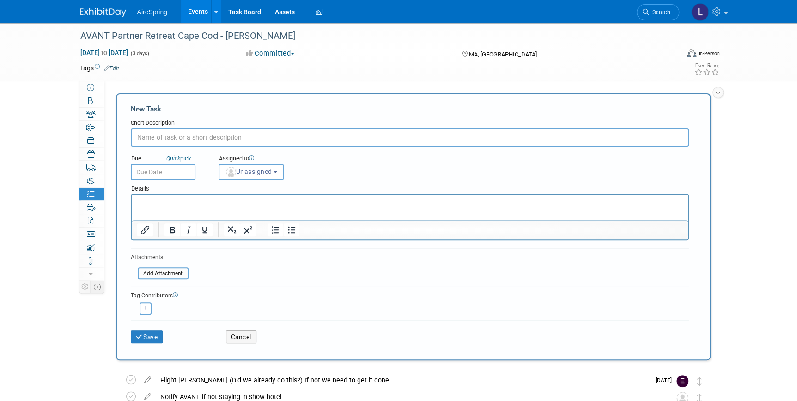
click at [155, 140] on input "text" at bounding box center [410, 137] width 558 height 18
click at [158, 139] on input "text" at bounding box center [410, 137] width 558 height 18
type input "Hotel Beavers - show vs. other comparison needed"
click at [176, 168] on input "text" at bounding box center [163, 172] width 65 height 17
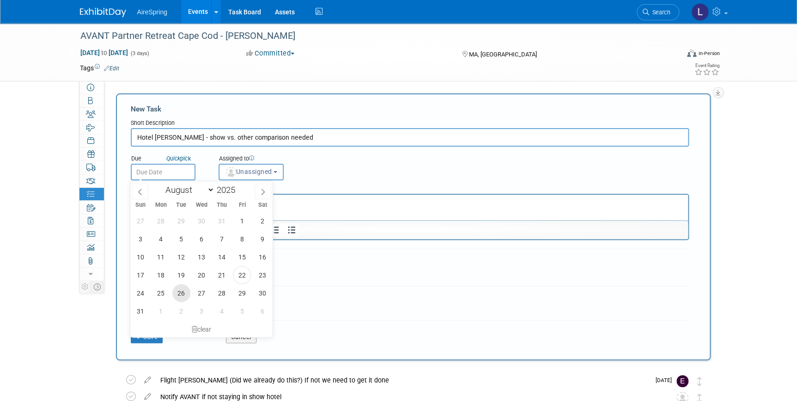
click at [180, 291] on span "26" at bounding box center [181, 293] width 18 height 18
type input "[DATE]"
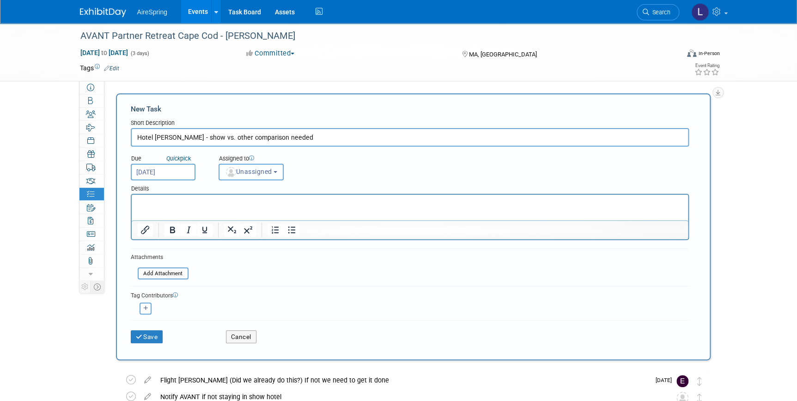
click at [252, 171] on span "Unassigned" at bounding box center [248, 171] width 47 height 7
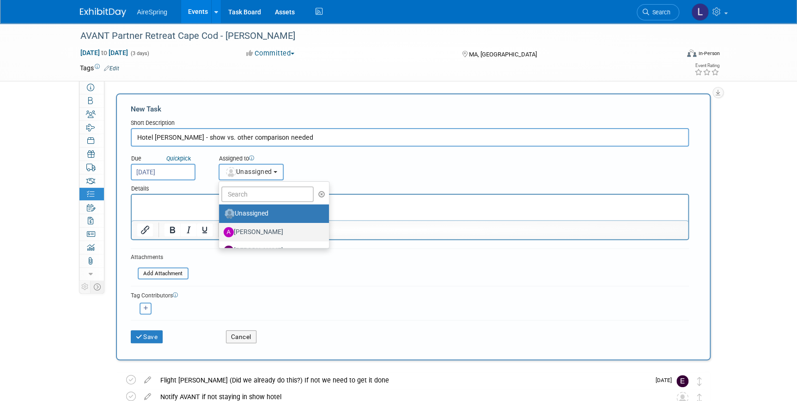
scroll to position [42, 0]
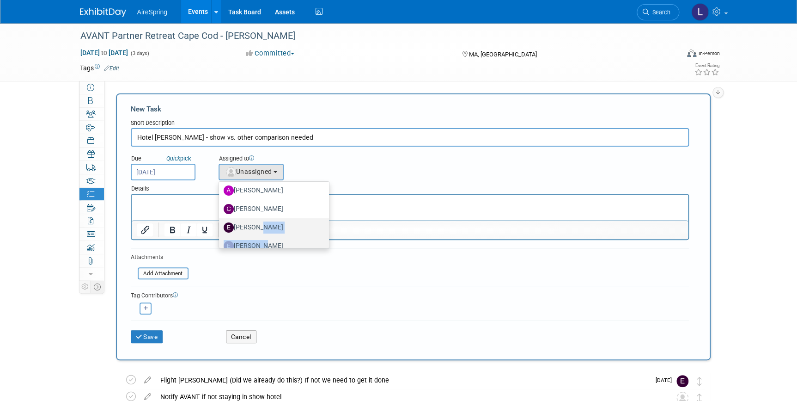
drag, startPoint x: 251, startPoint y: 225, endPoint x: 254, endPoint y: 239, distance: 13.8
click at [254, 239] on ul "Unassigned Angie Handal Christine Silvestri Ellen Cahill erica arjona Fiona McN…" at bounding box center [274, 214] width 111 height 67
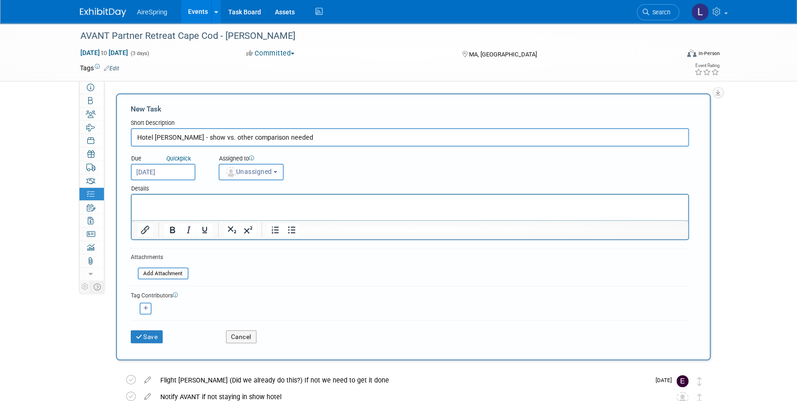
click at [259, 171] on span "Unassigned" at bounding box center [248, 171] width 47 height 7
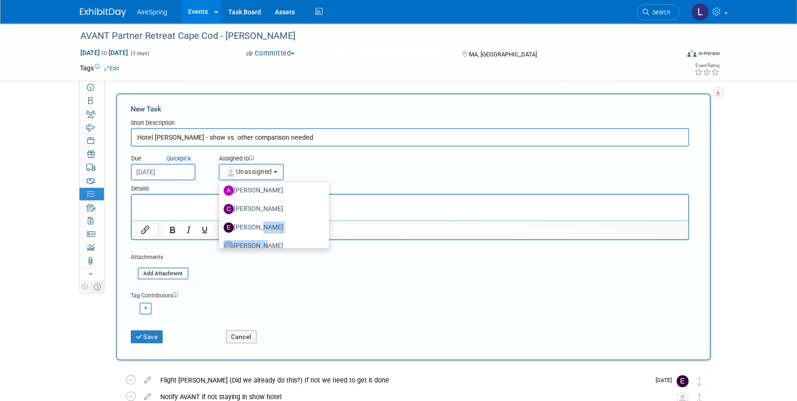
scroll to position [84, 0]
click at [262, 202] on label "[PERSON_NAME]" at bounding box center [272, 203] width 97 height 15
click at [220, 202] on input "[PERSON_NAME]" at bounding box center [217, 203] width 6 height 6
select select "ee927d6a-6932-484d-b61a-f41f65bcf1ce"
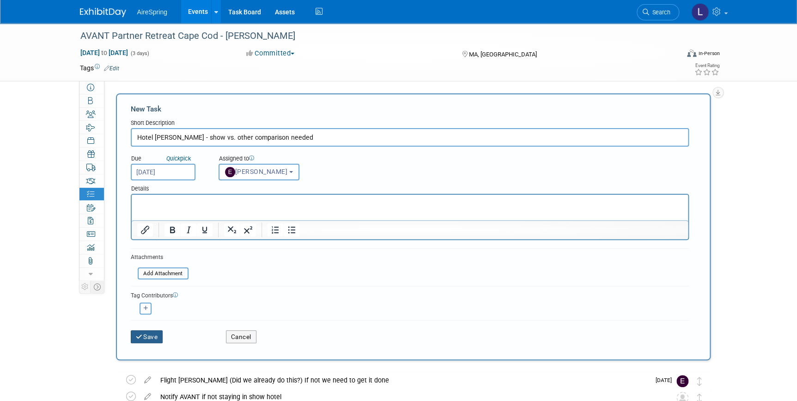
click at [143, 334] on button "Save" at bounding box center [147, 336] width 32 height 13
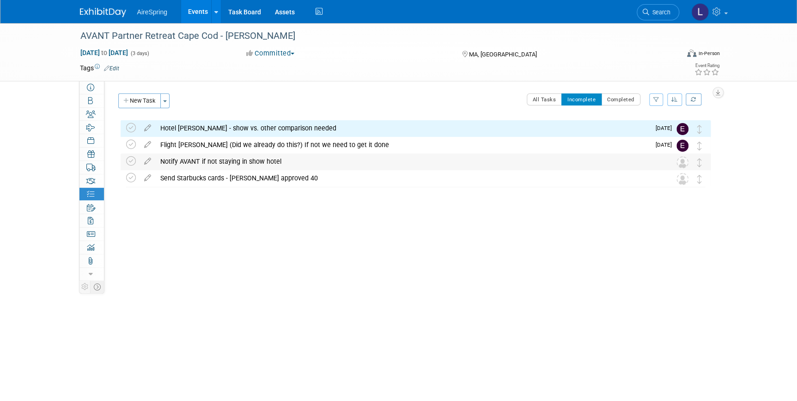
click at [189, 158] on div "Notify AVANT if not staying in show hotel" at bounding box center [407, 161] width 502 height 16
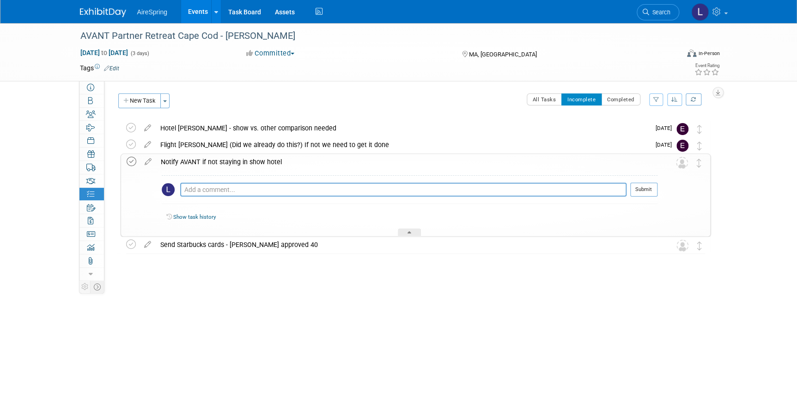
click at [129, 159] on icon at bounding box center [132, 162] width 10 height 10
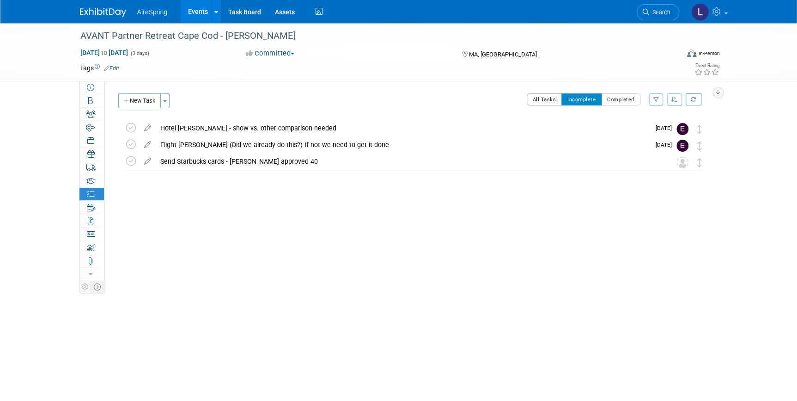
click at [554, 99] on button "All Tasks" at bounding box center [545, 99] width 36 height 12
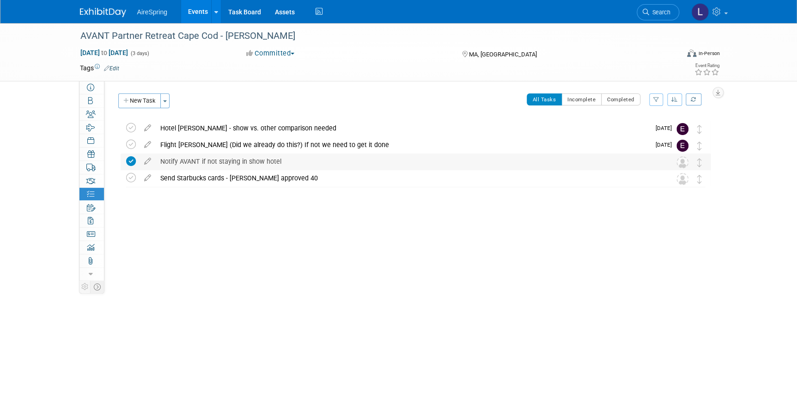
click at [129, 159] on icon at bounding box center [131, 161] width 10 height 10
click at [150, 161] on icon at bounding box center [148, 159] width 16 height 12
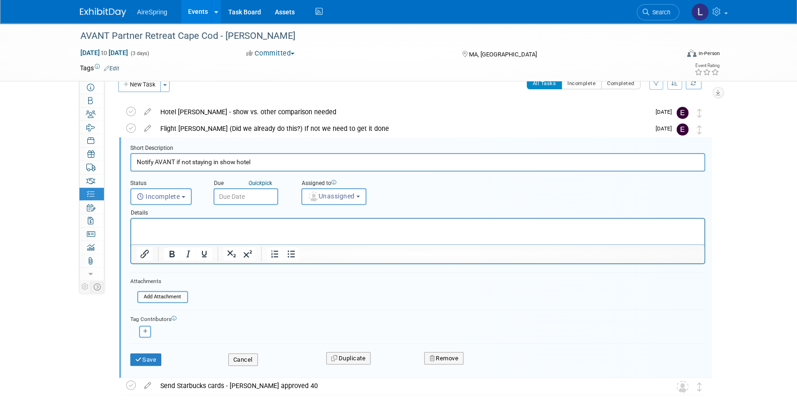
scroll to position [18, 0]
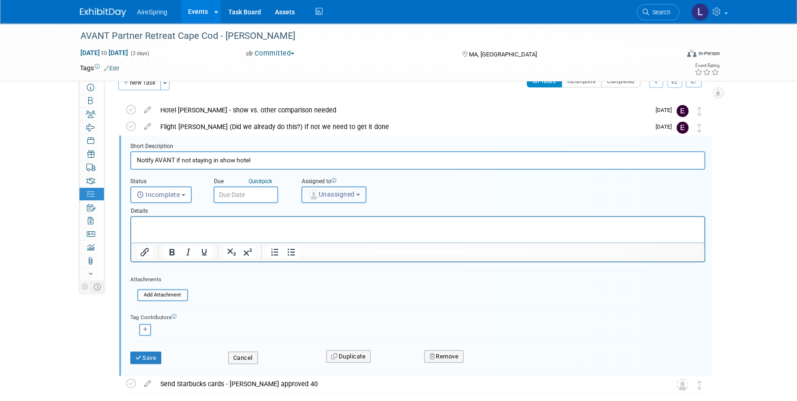
click at [336, 193] on span "Unassigned" at bounding box center [331, 193] width 47 height 7
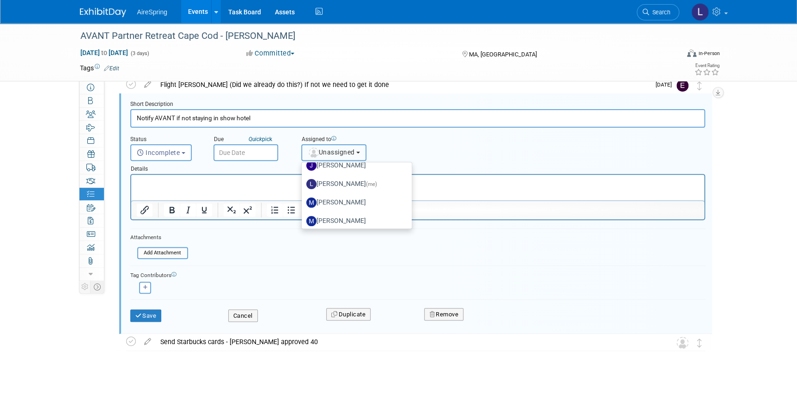
scroll to position [126, 0]
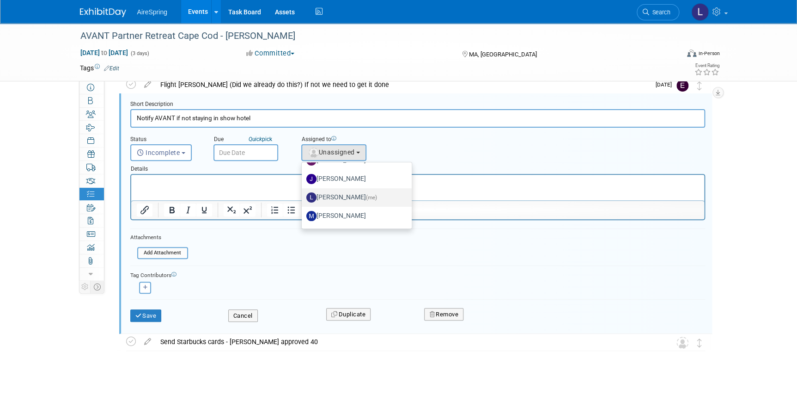
click at [339, 195] on label "Lisa Chow (me)" at bounding box center [354, 197] width 97 height 15
click at [303, 195] on input "Lisa Chow (me)" at bounding box center [300, 196] width 6 height 6
select select "18c9b859-8247-4c99-ab32-44e7038bc5e0"
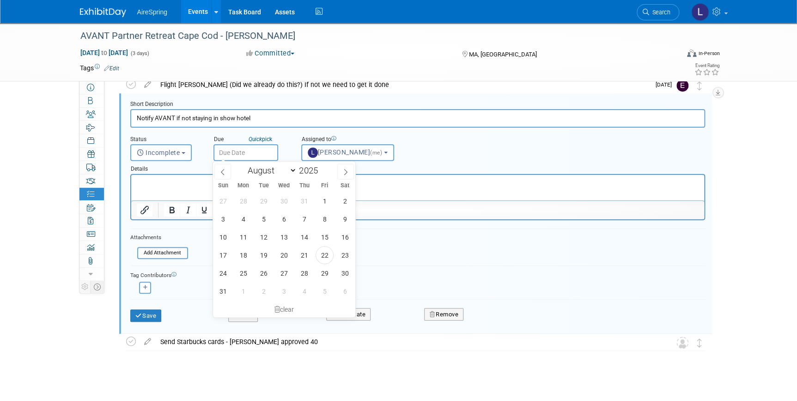
click at [246, 155] on input "text" at bounding box center [245, 152] width 65 height 17
click at [244, 290] on span "1" at bounding box center [243, 291] width 18 height 18
type input "Sep 1, 2025"
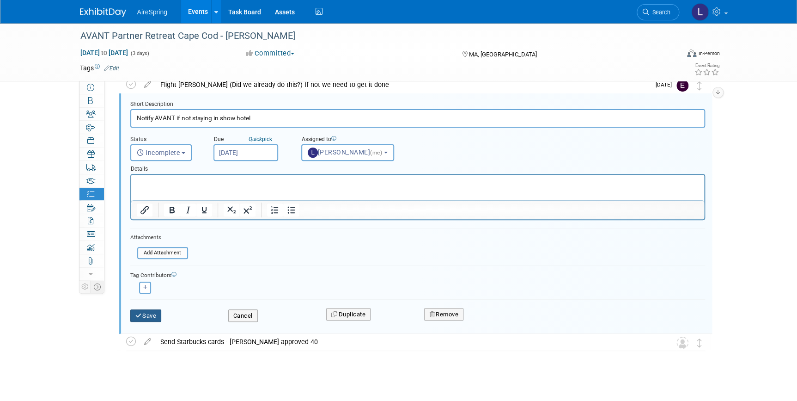
click at [143, 313] on button "Save" at bounding box center [145, 315] width 31 height 13
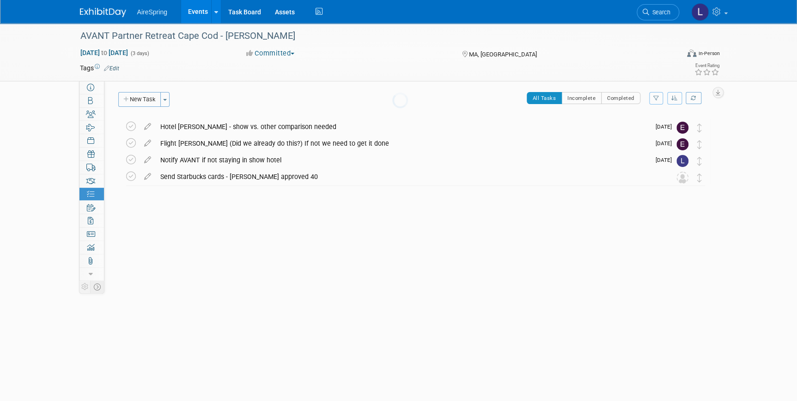
scroll to position [0, 0]
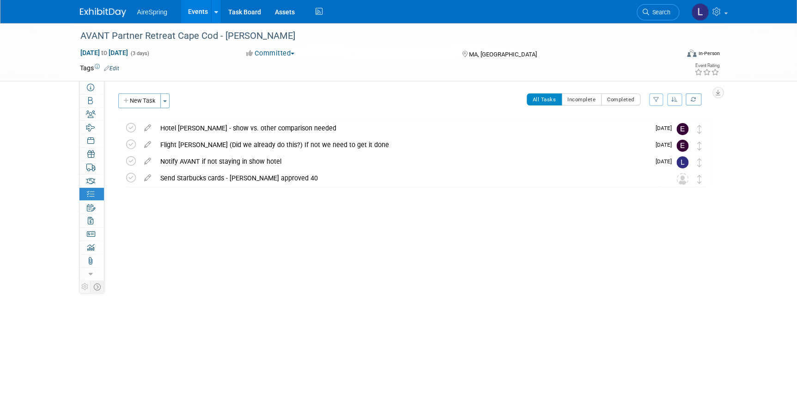
click at [201, 12] on link "Events" at bounding box center [198, 11] width 34 height 23
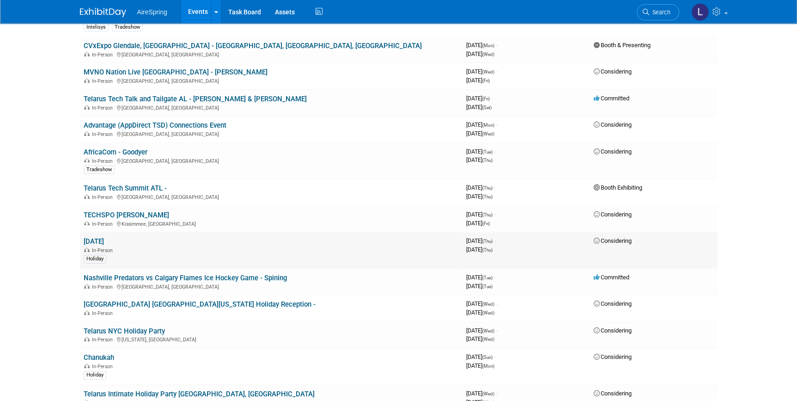
scroll to position [1386, 0]
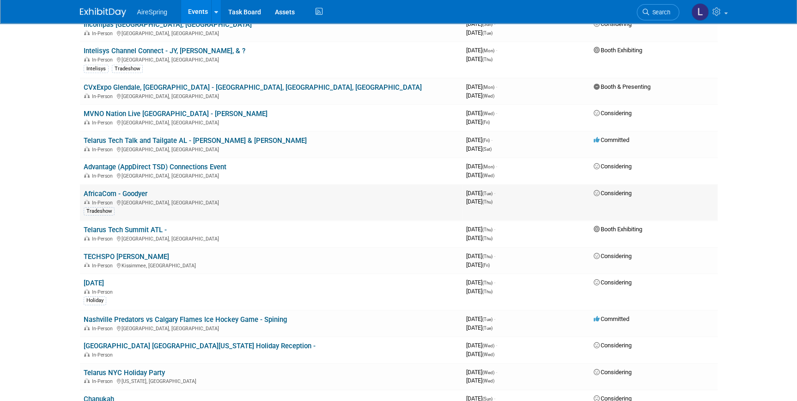
click at [146, 189] on link "AfricaCom - Goodyer" at bounding box center [116, 193] width 64 height 8
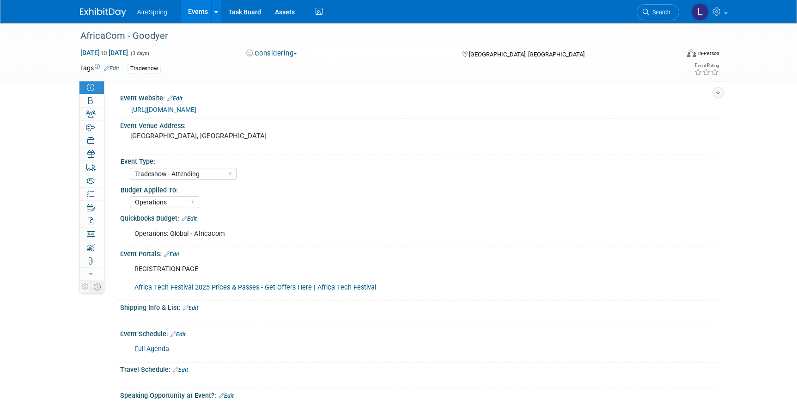
select select "Tradeshow - Attending"
select select "Operations"
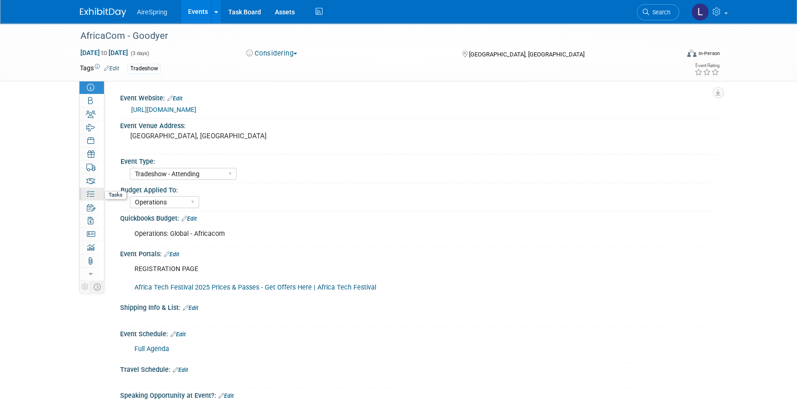
click at [94, 190] on link "0% Tasks 0%" at bounding box center [91, 194] width 24 height 13
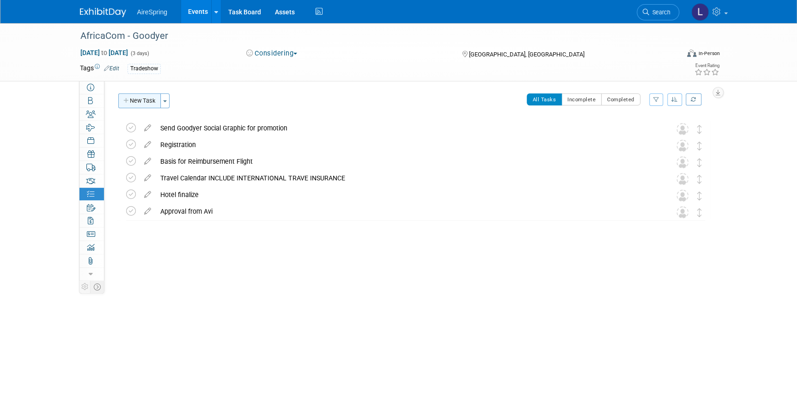
click at [158, 101] on button "New Task" at bounding box center [139, 100] width 43 height 15
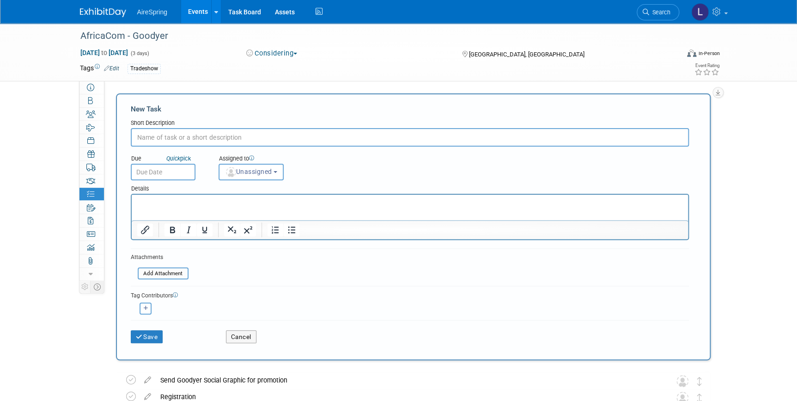
click at [186, 137] on input "text" at bounding box center [410, 137] width 558 height 18
click at [185, 138] on input "Avi Style Estimate required for" at bounding box center [410, 137] width 558 height 18
click at [185, 138] on input "Avi Style arequired for" at bounding box center [410, 137] width 558 height 18
click at [124, 286] on div "New Task Short Description Avi Style aprequired for Due Quick pick Unassigned (…" at bounding box center [413, 226] width 595 height 267
click at [277, 140] on input "Avi Style Estimate required for" at bounding box center [410, 137] width 558 height 18
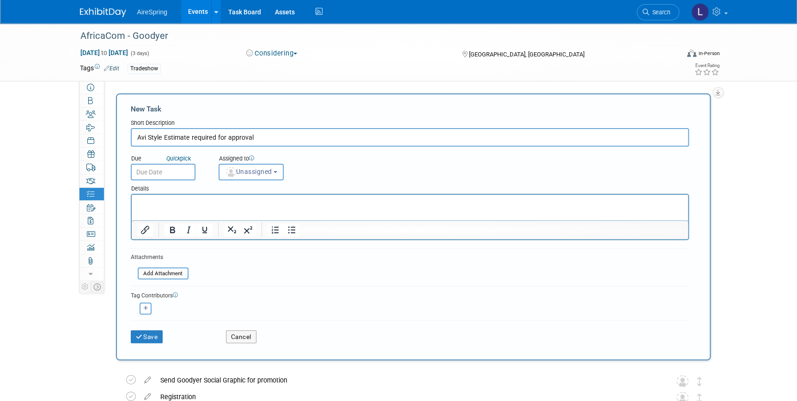
type input "Avi Style Estimate required for approval"
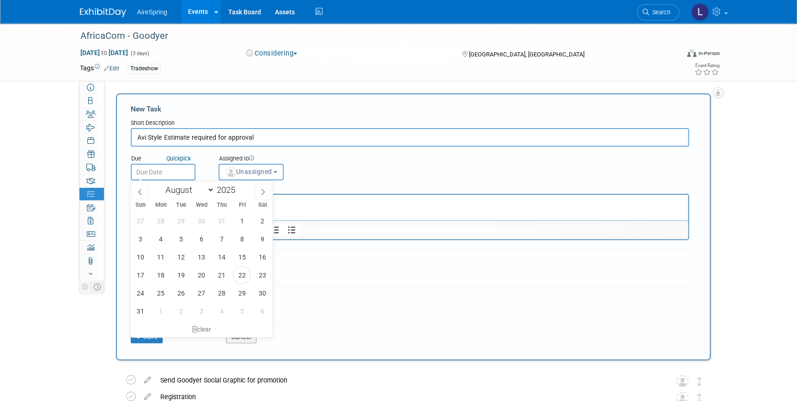
click at [180, 164] on input "text" at bounding box center [163, 172] width 65 height 17
click at [176, 289] on span "26" at bounding box center [181, 293] width 18 height 18
type input "[DATE]"
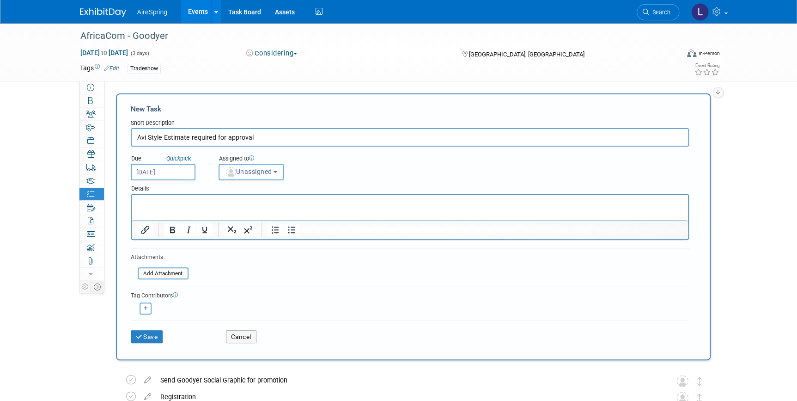
click at [258, 174] on span "Unassigned" at bounding box center [248, 171] width 47 height 7
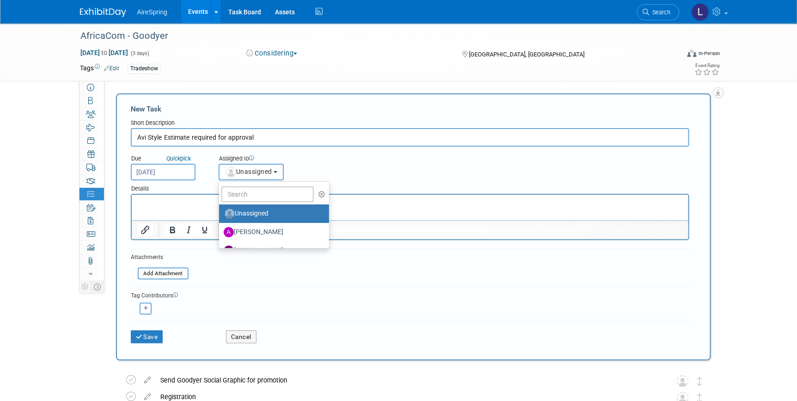
scroll to position [84, 0]
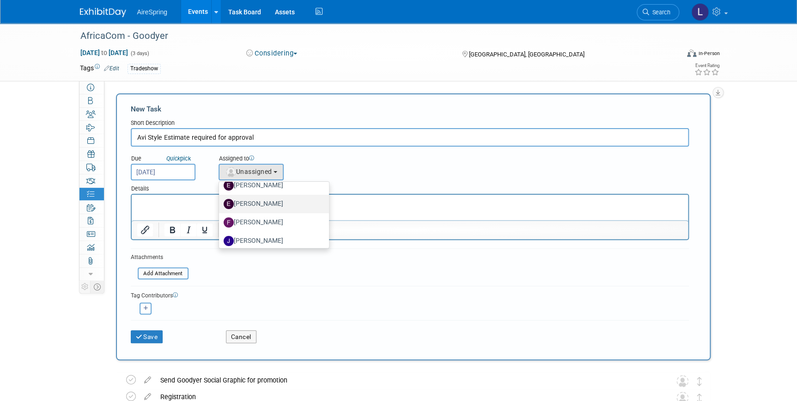
click at [266, 201] on label "[PERSON_NAME]" at bounding box center [272, 203] width 97 height 15
click at [220, 201] on input "[PERSON_NAME]" at bounding box center [217, 203] width 6 height 6
select select "ee927d6a-6932-484d-b61a-f41f65bcf1ce"
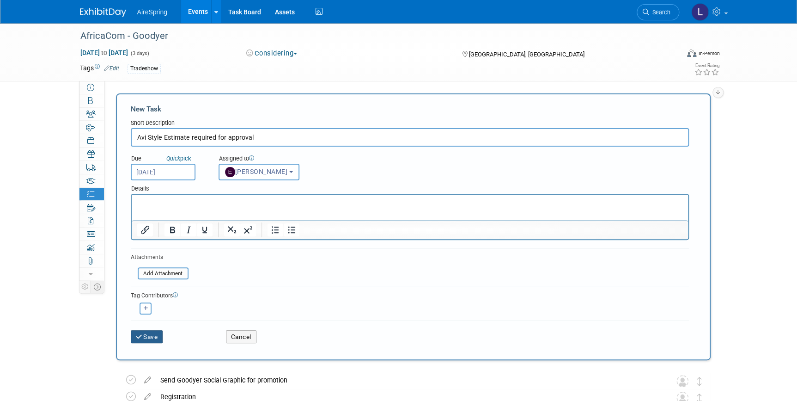
click at [152, 332] on button "Save" at bounding box center [147, 336] width 32 height 13
